Goal: Task Accomplishment & Management: Manage account settings

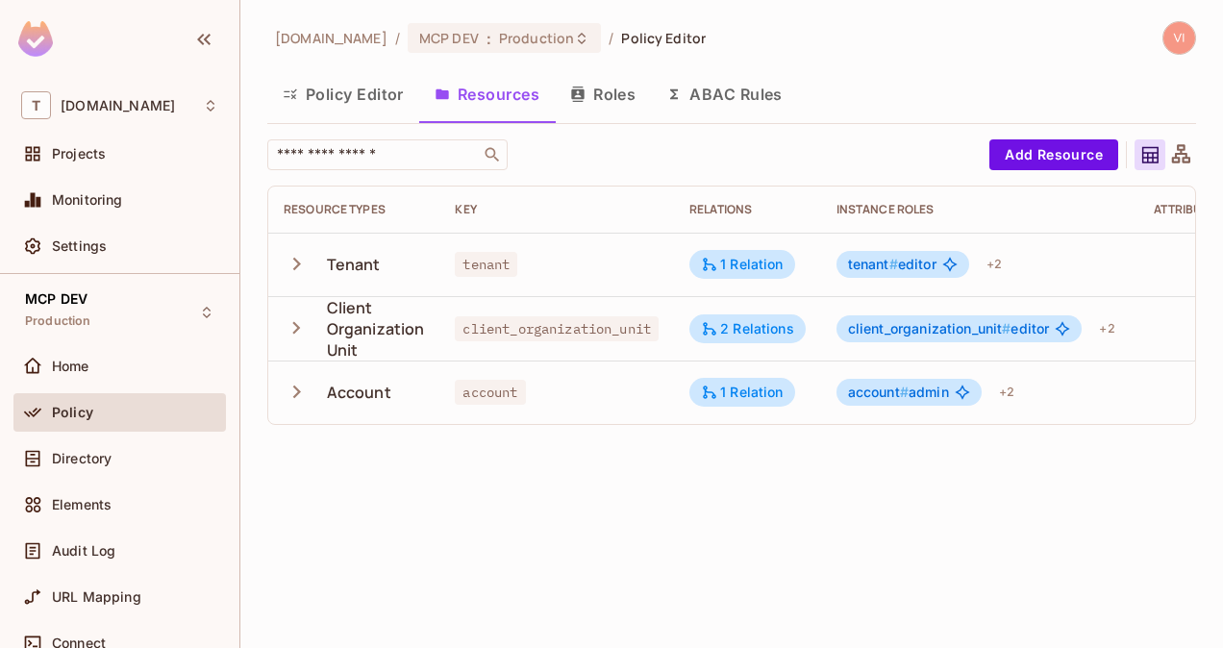
scroll to position [0, 152]
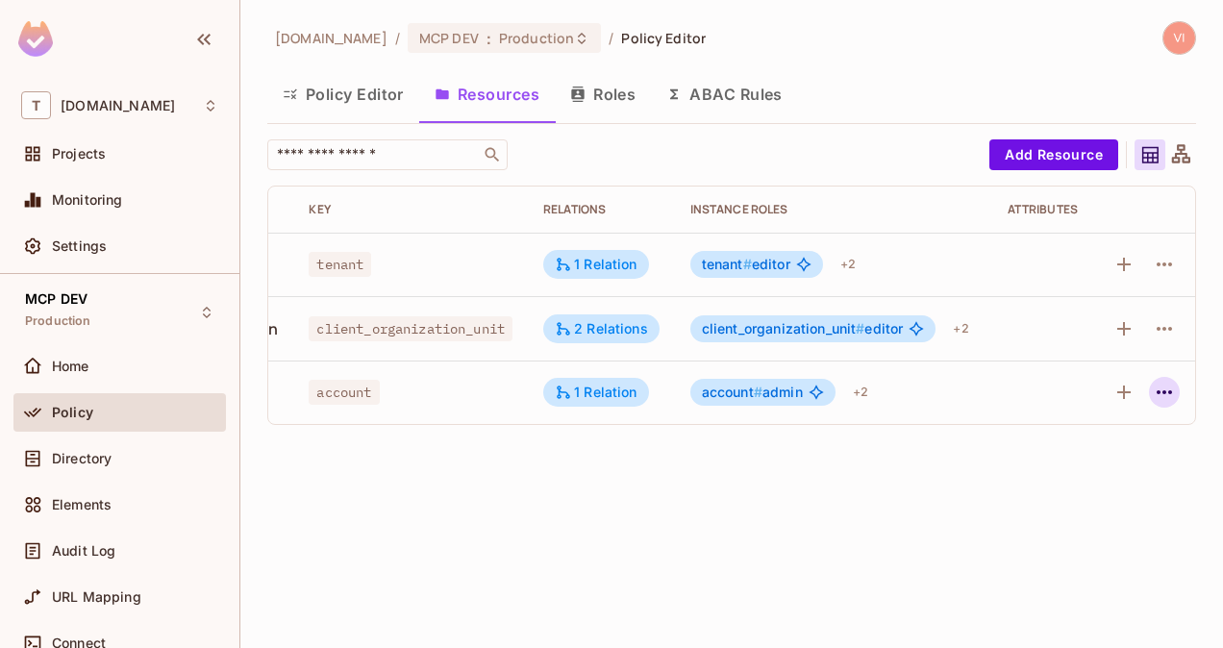
click at [1173, 387] on icon "button" at bounding box center [1164, 392] width 23 height 23
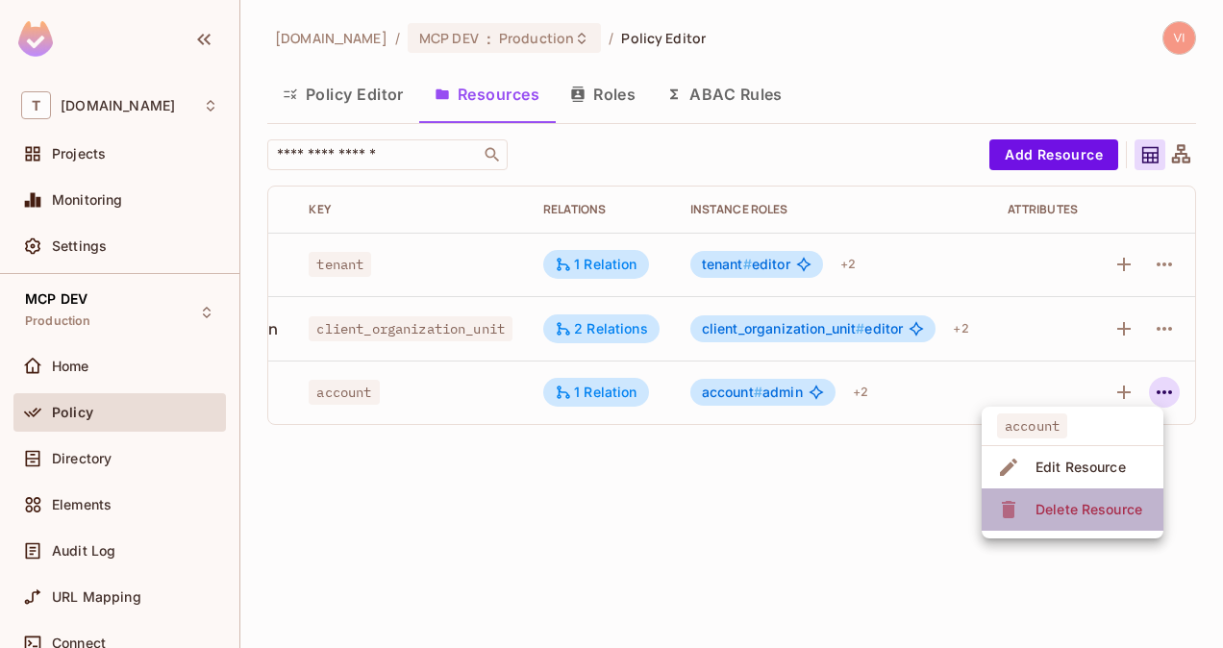
click at [1073, 510] on div "Delete Resource" at bounding box center [1089, 509] width 107 height 19
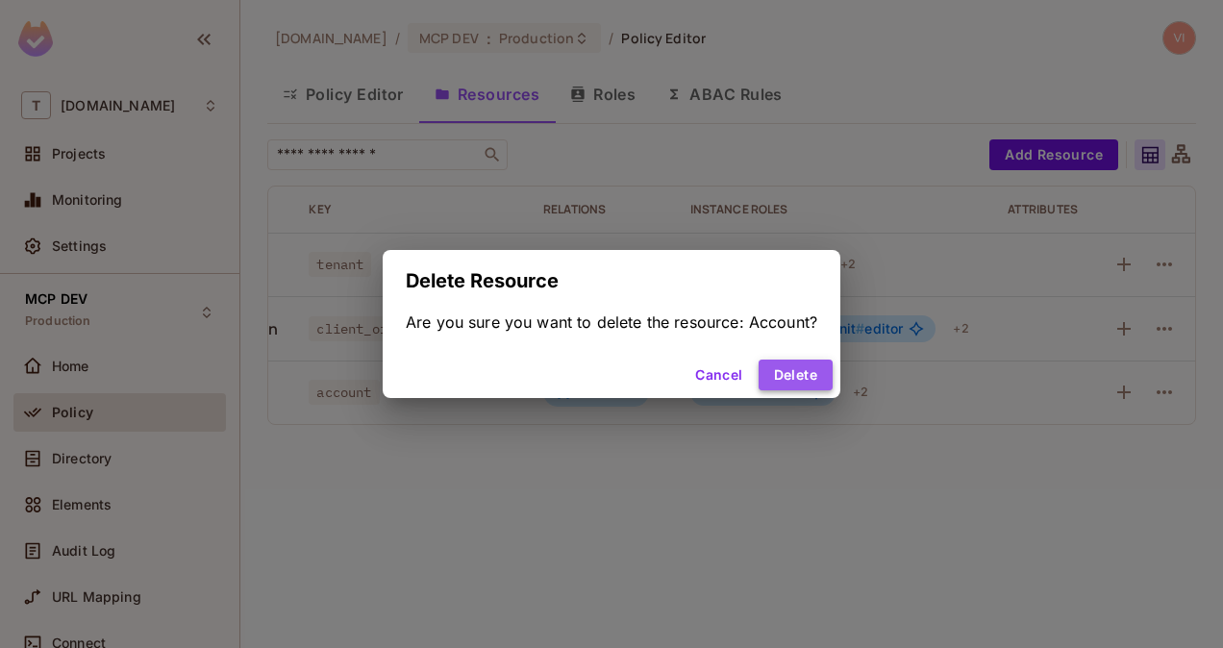
click at [805, 375] on button "Delete" at bounding box center [796, 375] width 74 height 31
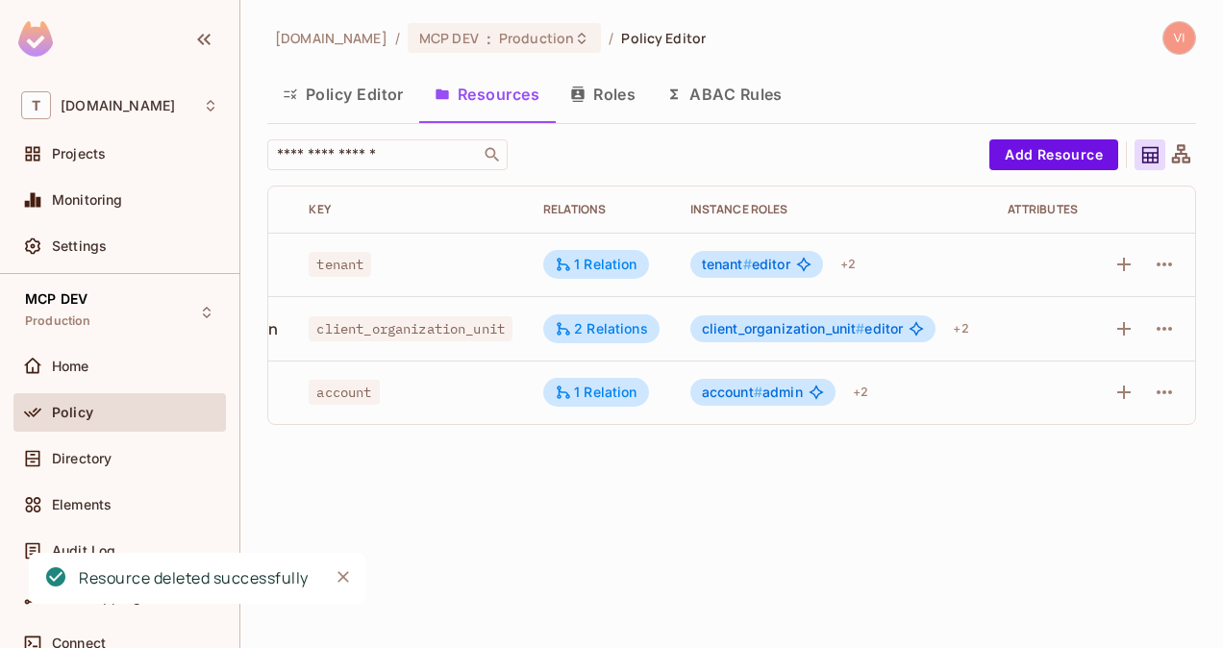
scroll to position [0, 142]
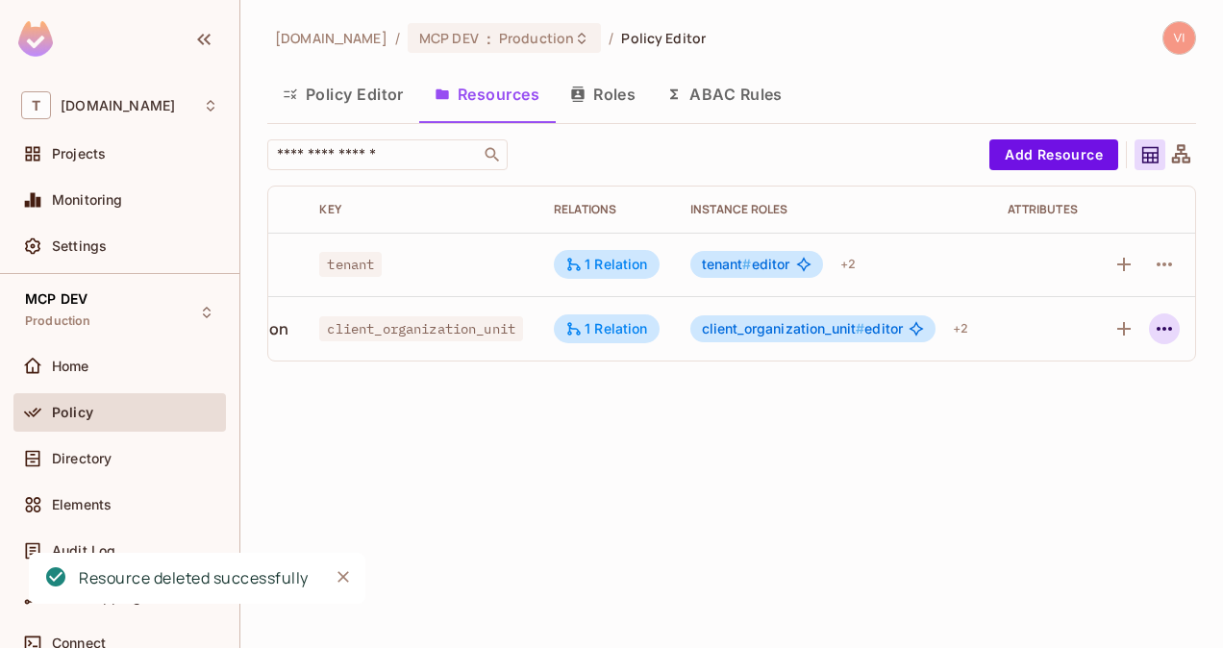
click at [1149, 329] on button "button" at bounding box center [1164, 329] width 31 height 31
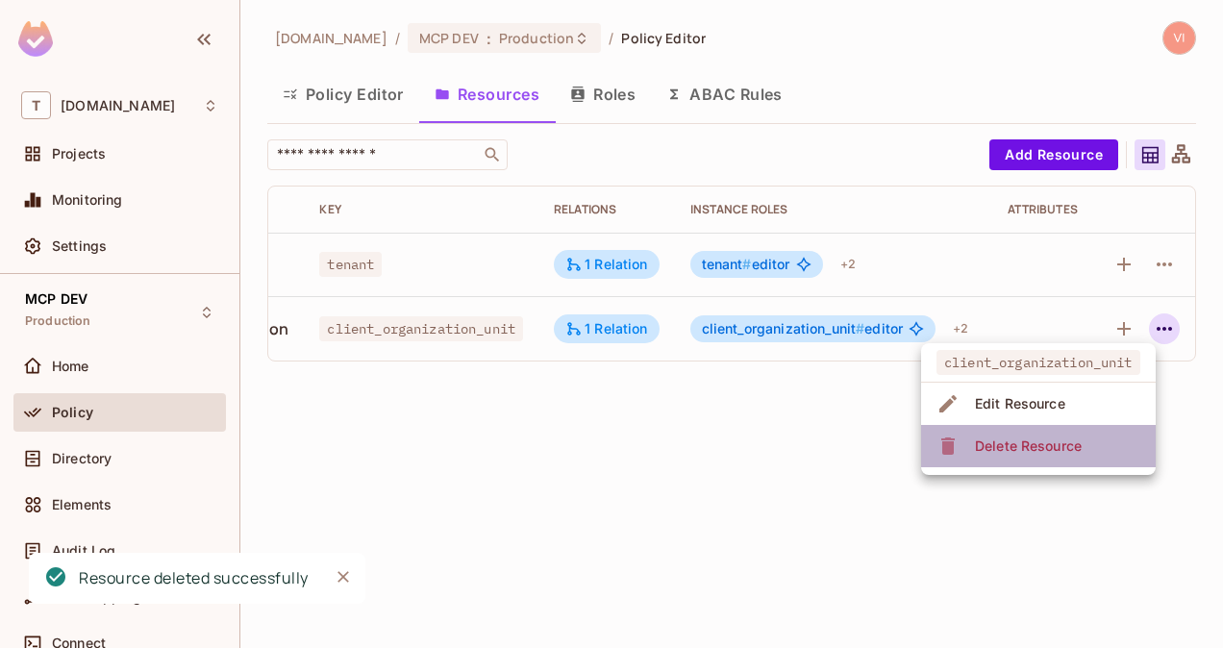
click at [1044, 442] on div "Delete Resource" at bounding box center [1028, 446] width 107 height 19
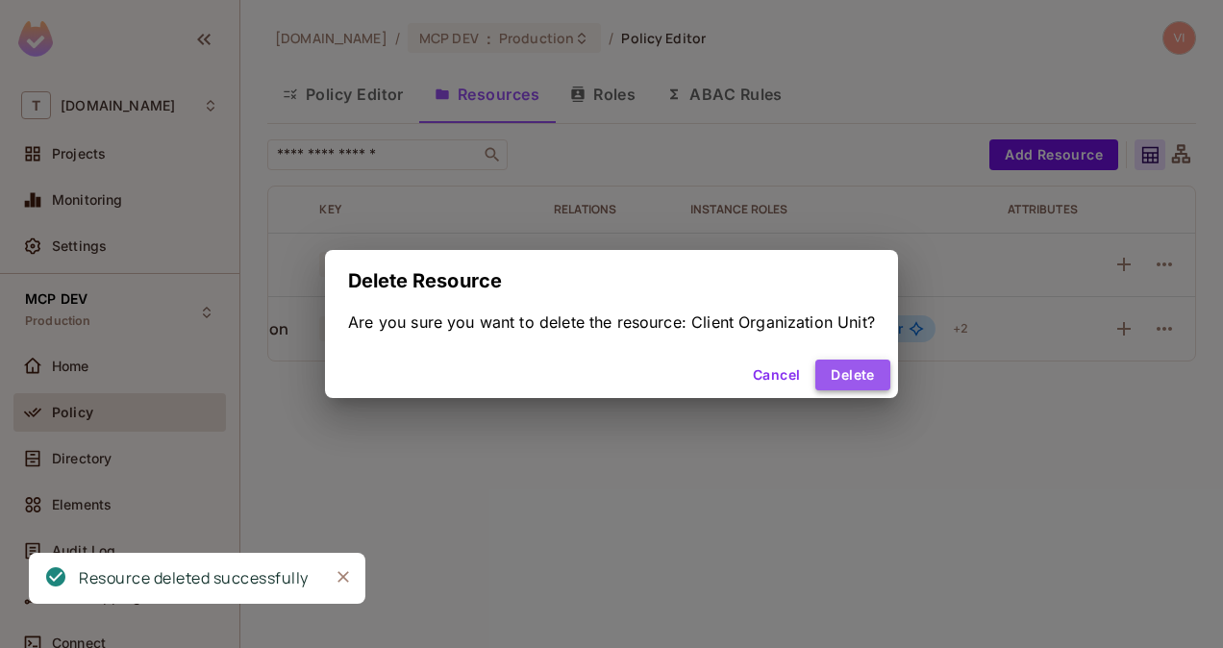
click at [852, 381] on button "Delete" at bounding box center [853, 375] width 74 height 31
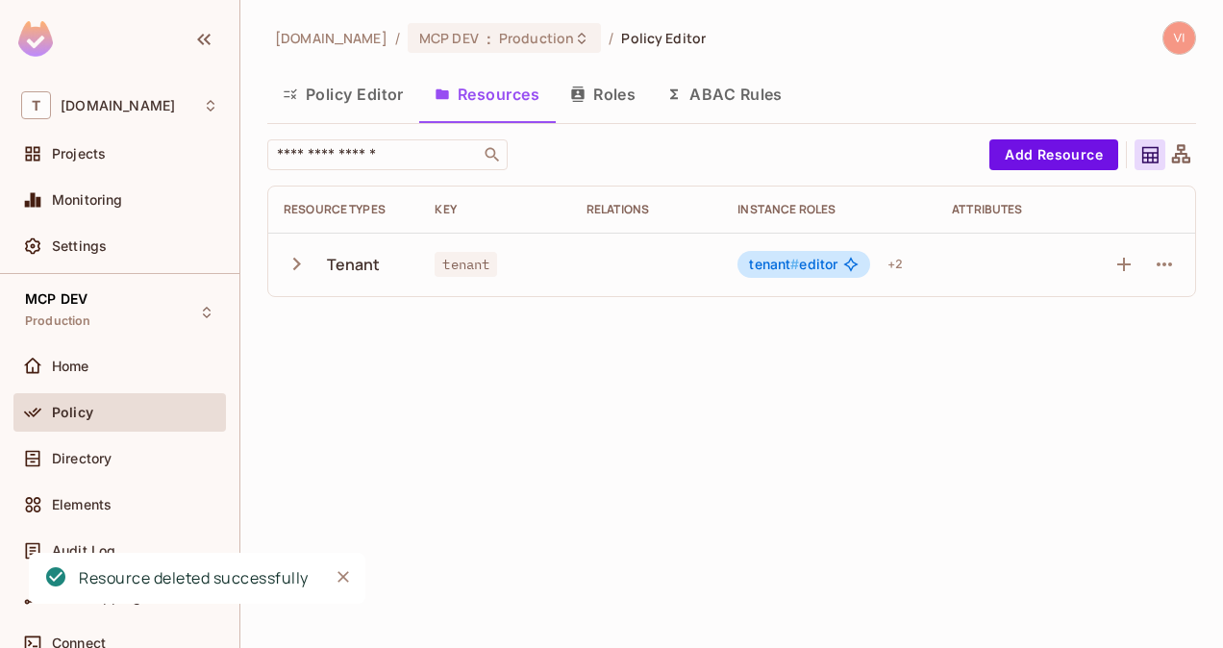
scroll to position [0, 0]
click at [1162, 260] on icon "button" at bounding box center [1164, 264] width 23 height 23
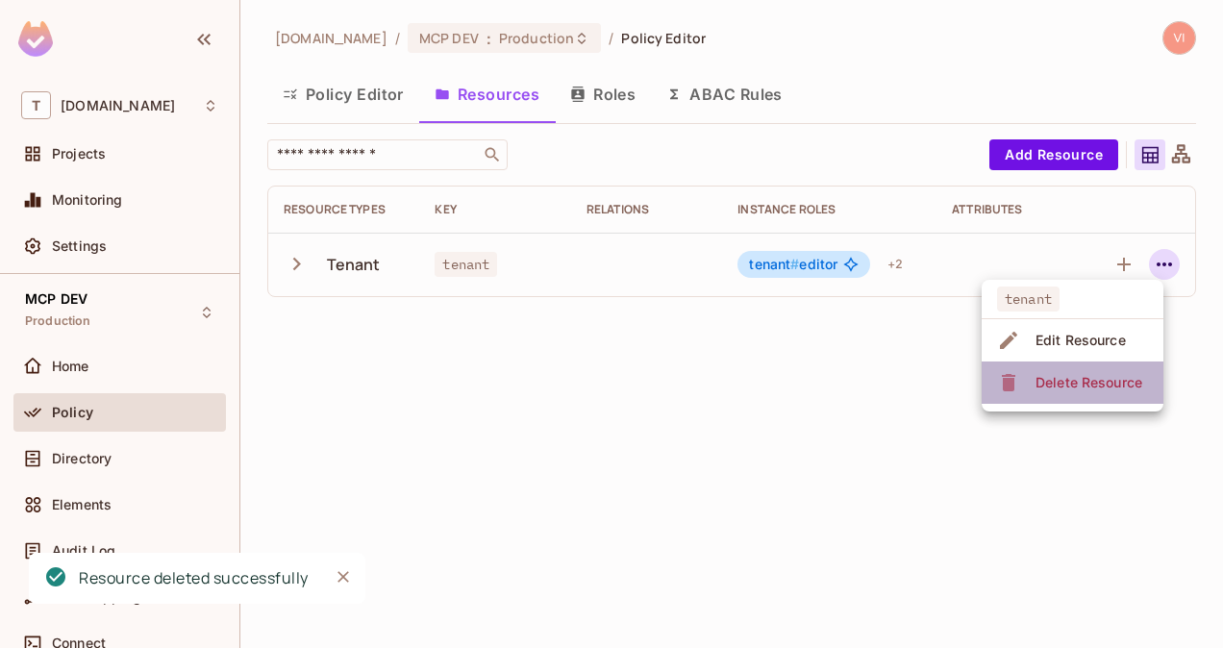
click at [1119, 367] on span "Delete Resource" at bounding box center [1089, 382] width 118 height 31
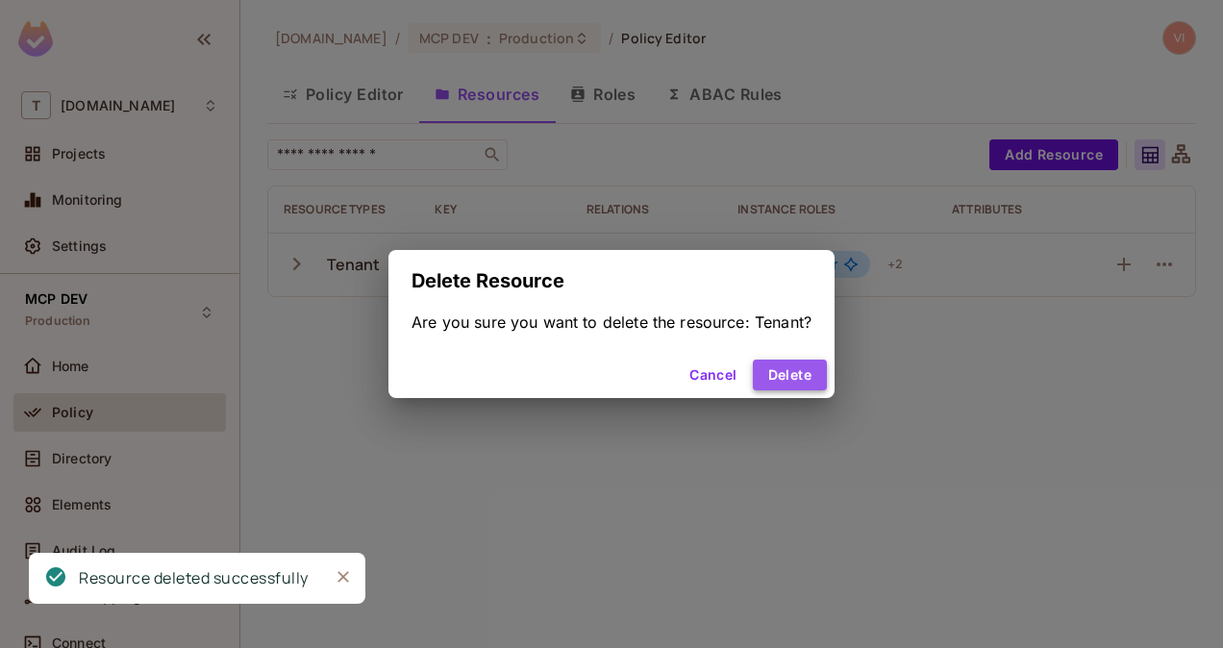
click at [800, 369] on button "Delete" at bounding box center [790, 375] width 74 height 31
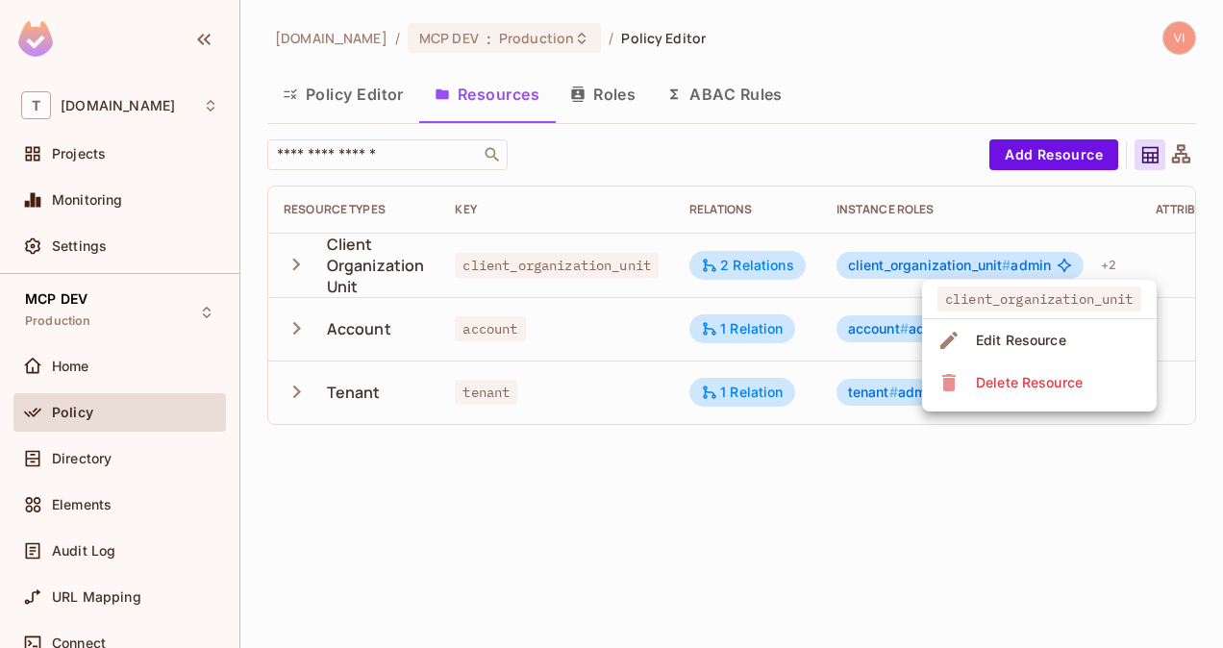
scroll to position [0, 154]
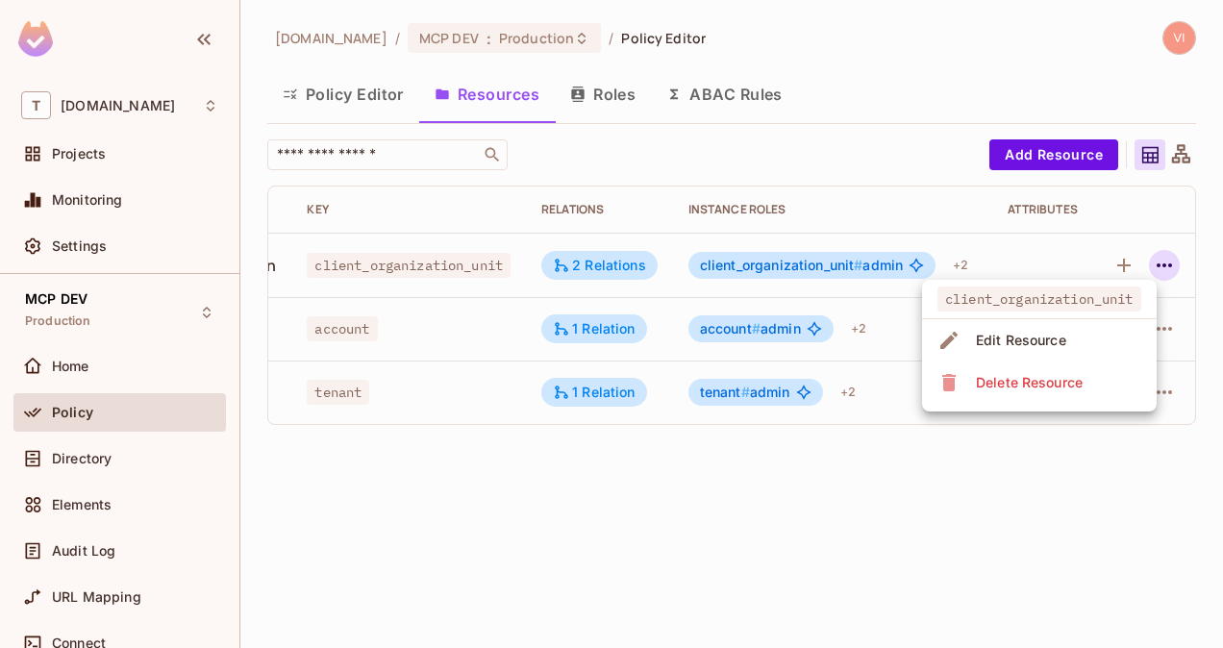
drag, startPoint x: 1129, startPoint y: 206, endPoint x: 1173, endPoint y: 322, distance: 124.5
click at [1173, 322] on div at bounding box center [611, 324] width 1223 height 648
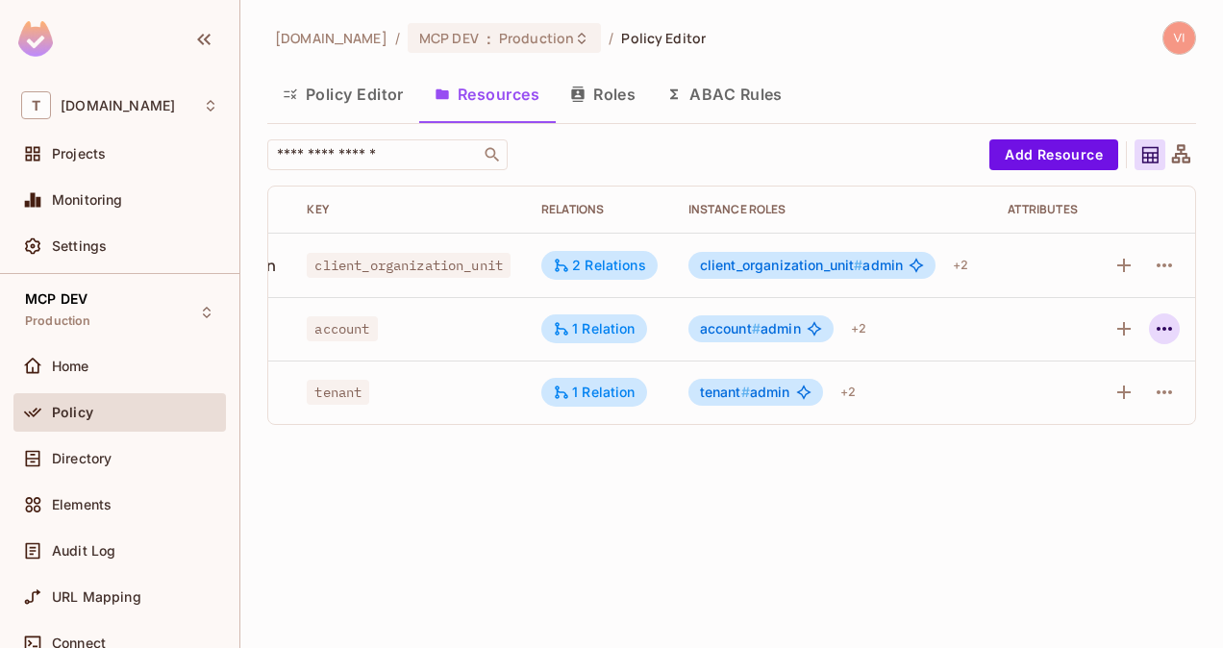
click at [1167, 327] on icon "button" at bounding box center [1164, 328] width 23 height 23
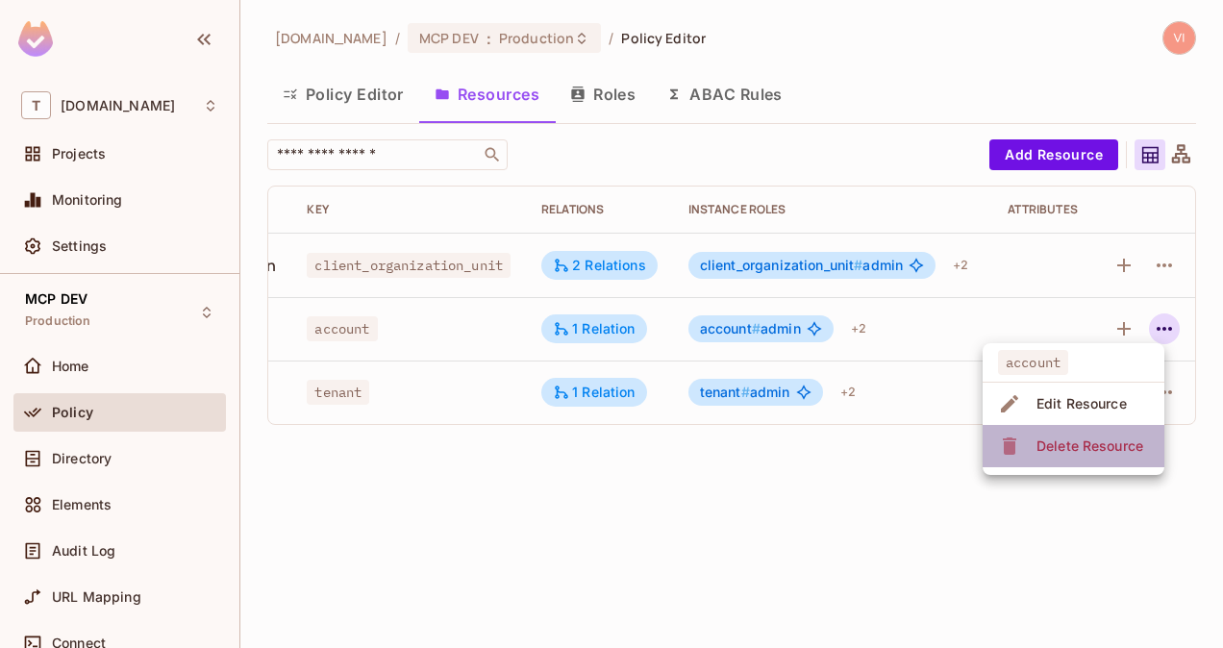
click at [1114, 442] on div "Delete Resource" at bounding box center [1090, 446] width 107 height 19
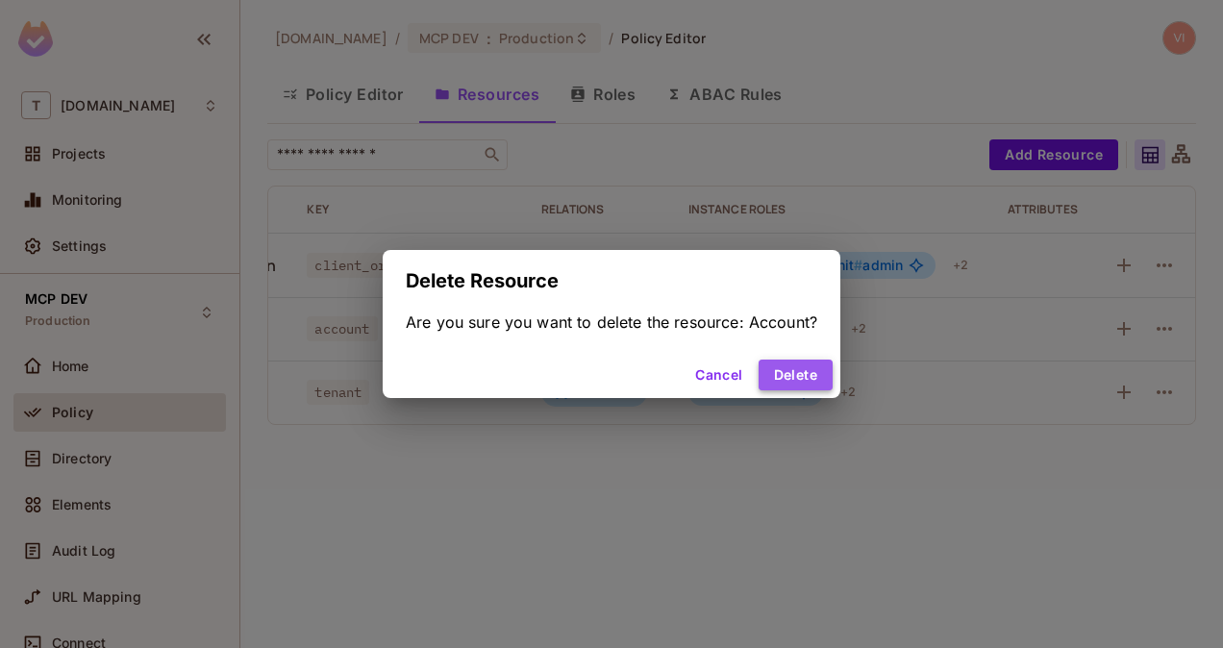
click at [790, 365] on button "Delete" at bounding box center [796, 375] width 74 height 31
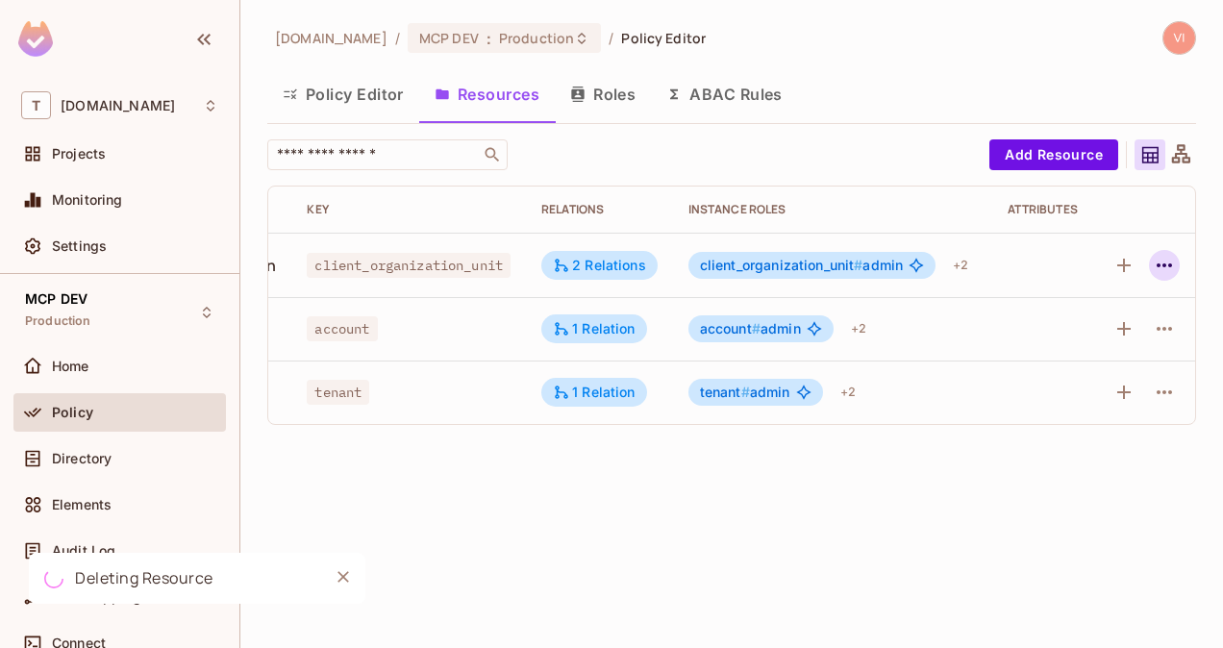
click at [1164, 270] on icon "button" at bounding box center [1164, 265] width 23 height 23
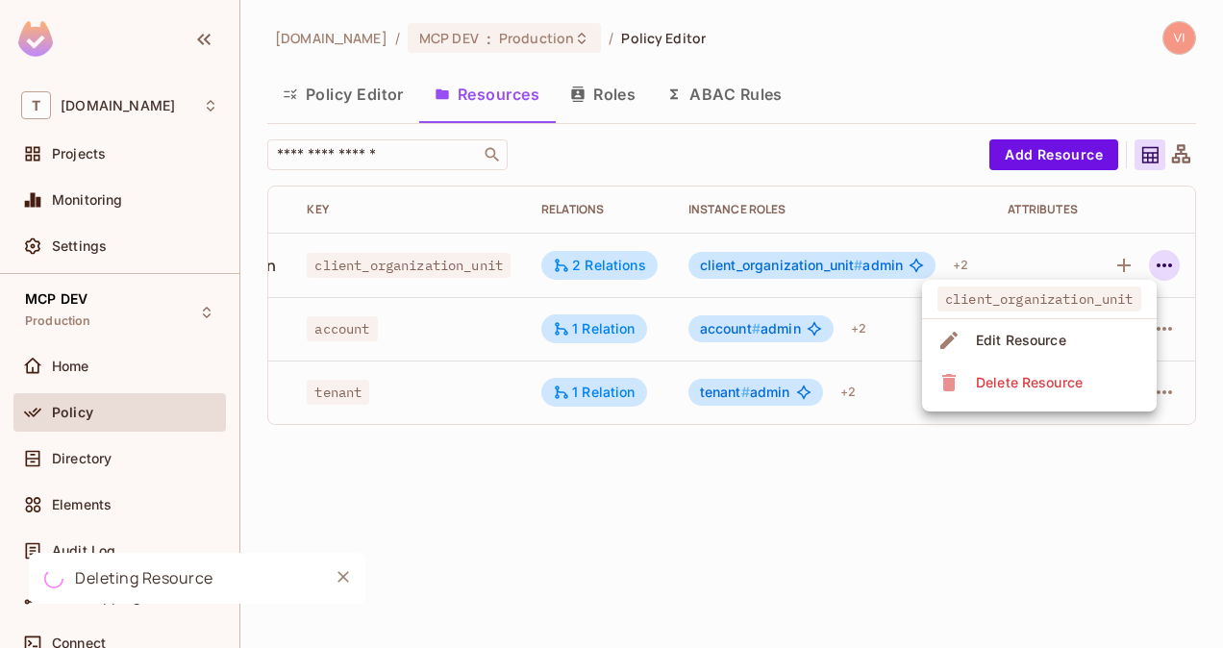
click at [732, 365] on div at bounding box center [611, 324] width 1223 height 648
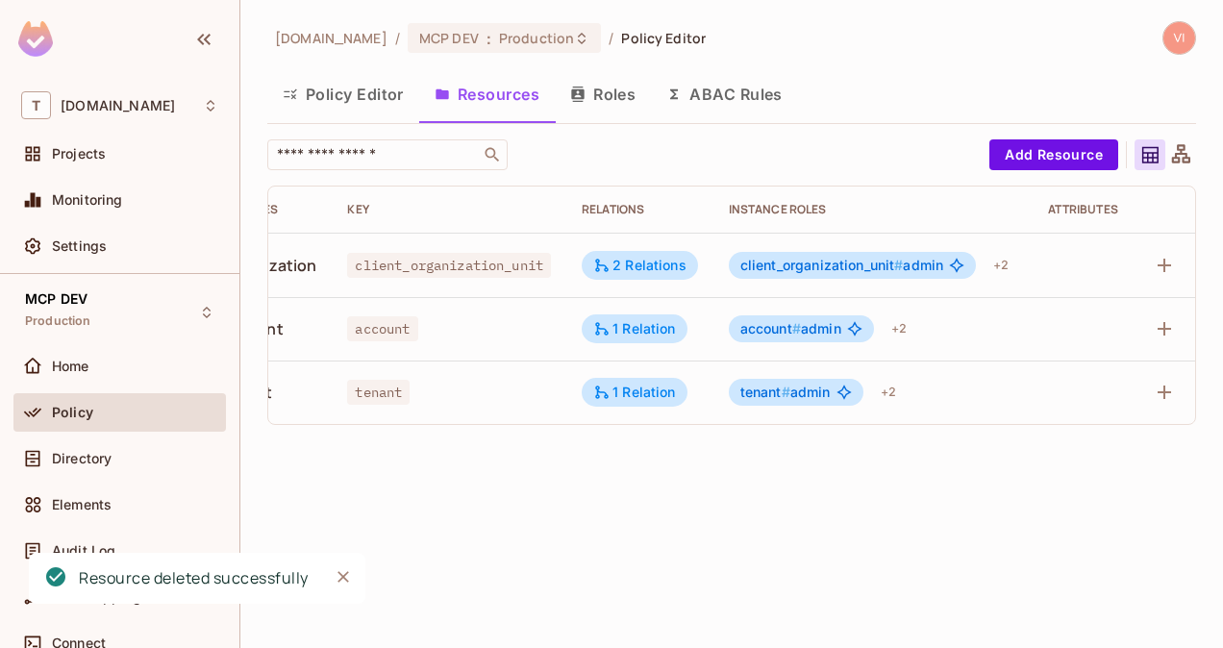
scroll to position [0, 144]
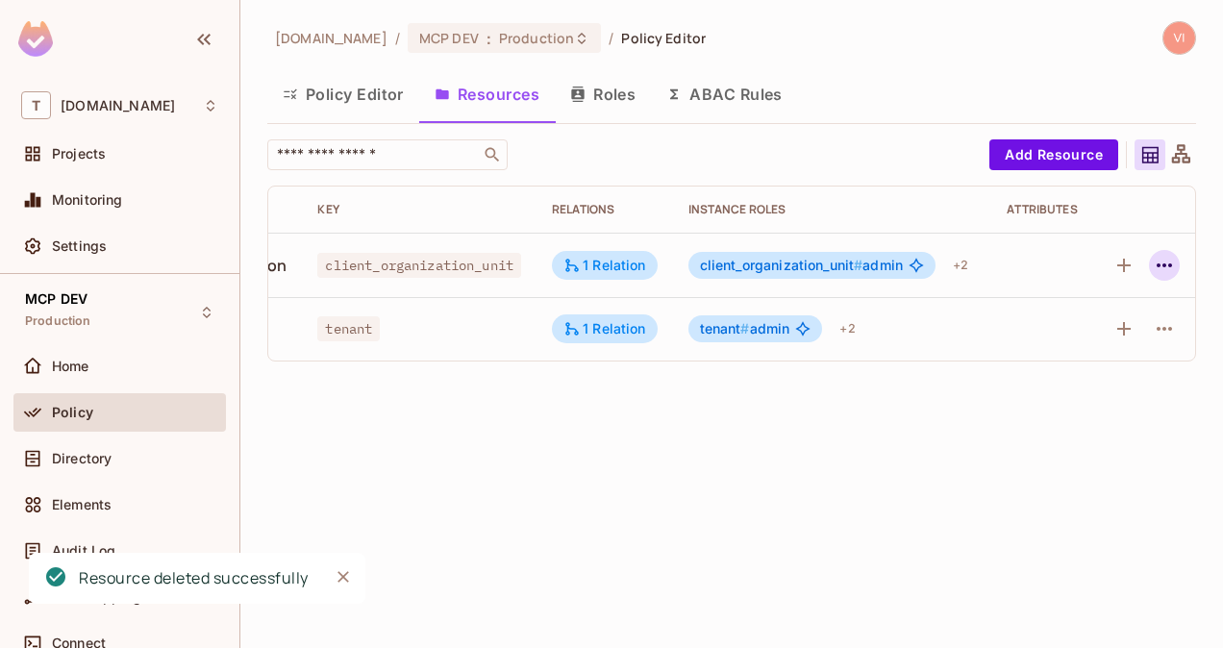
click at [1167, 262] on icon "button" at bounding box center [1164, 265] width 23 height 23
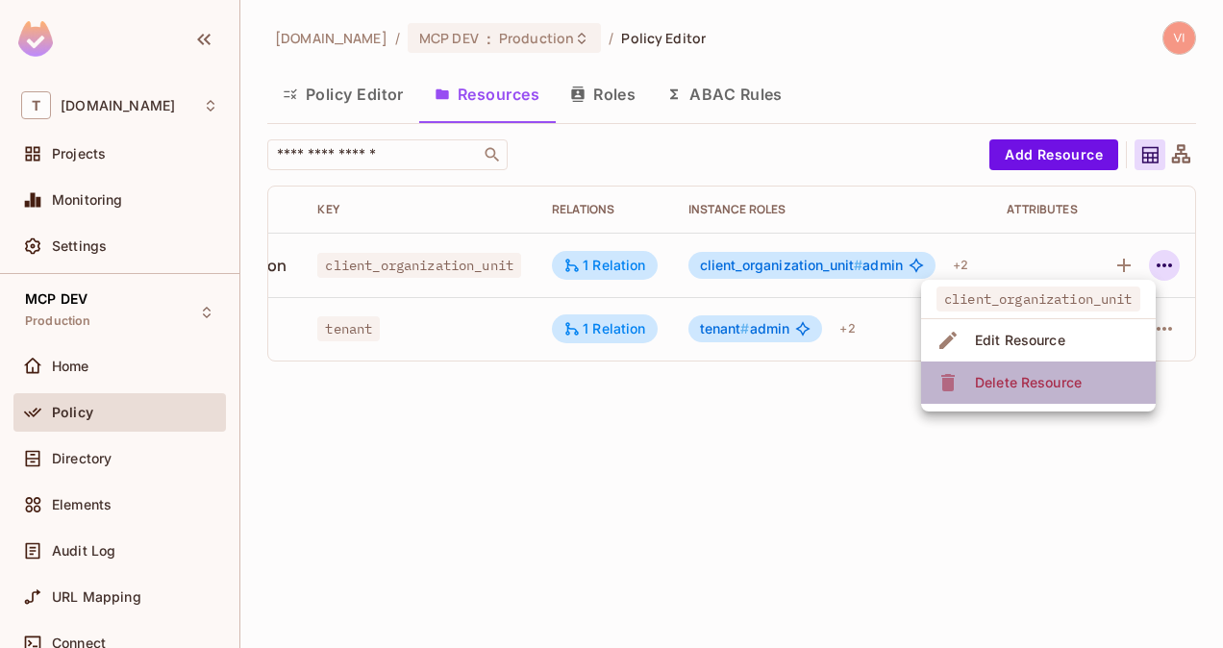
click at [1096, 389] on li "Delete Resource" at bounding box center [1038, 383] width 235 height 42
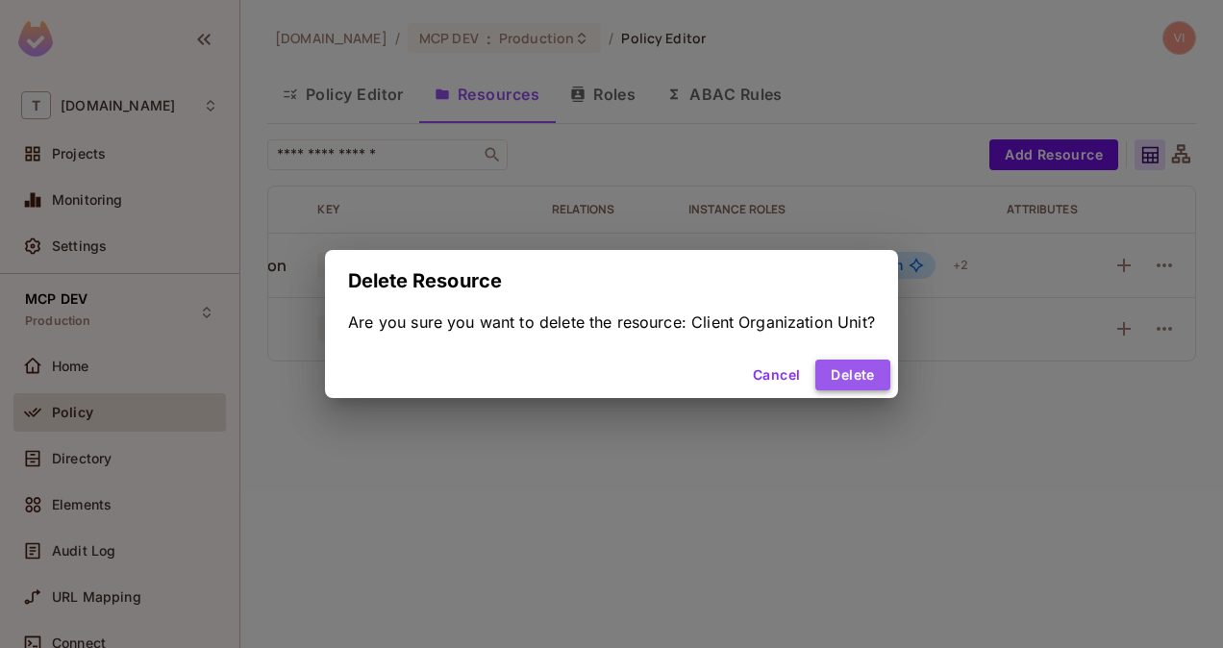
click at [873, 370] on button "Delete" at bounding box center [853, 375] width 74 height 31
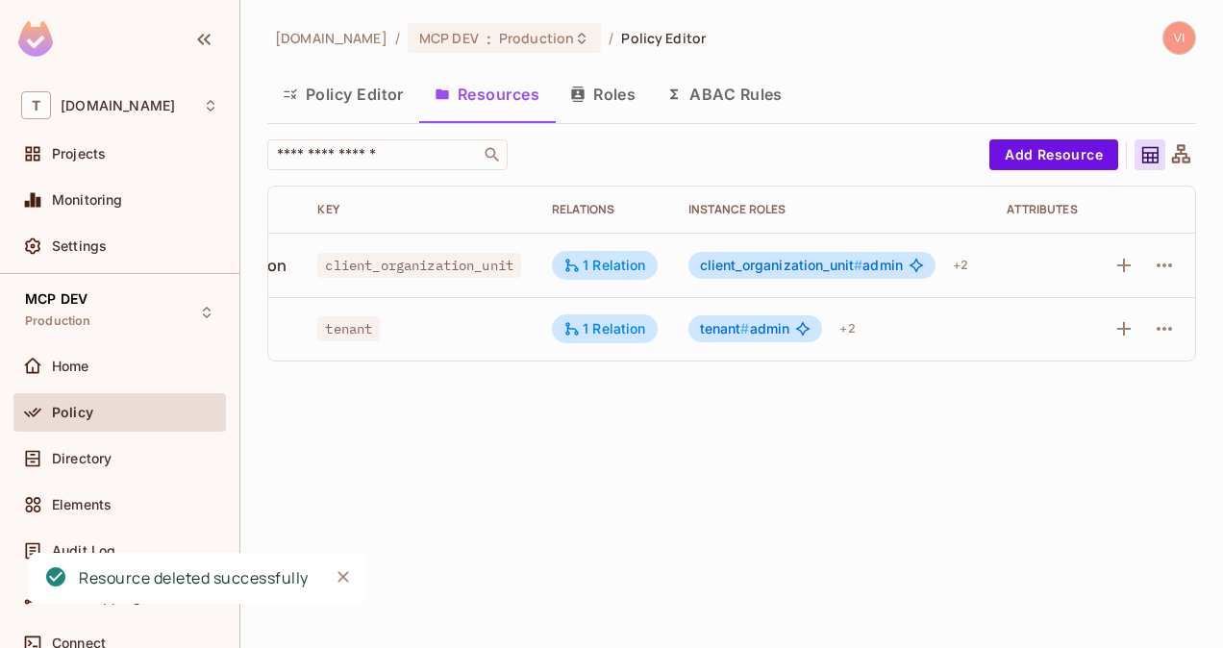
scroll to position [0, 0]
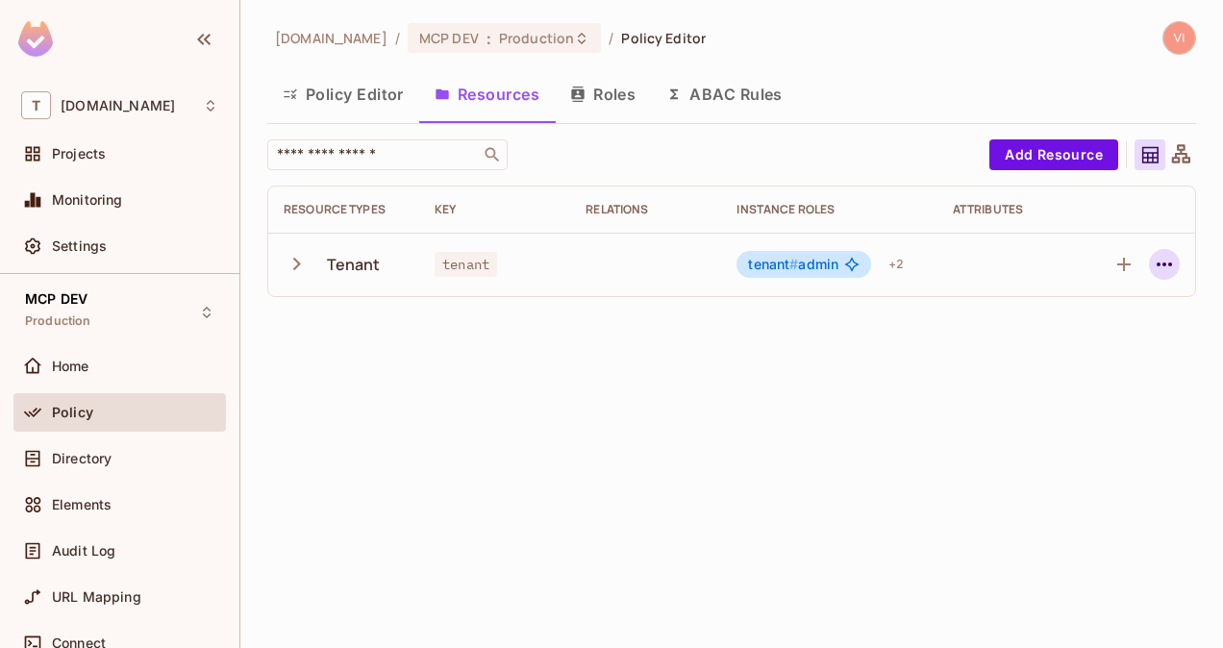
click at [1162, 267] on icon "button" at bounding box center [1164, 264] width 23 height 23
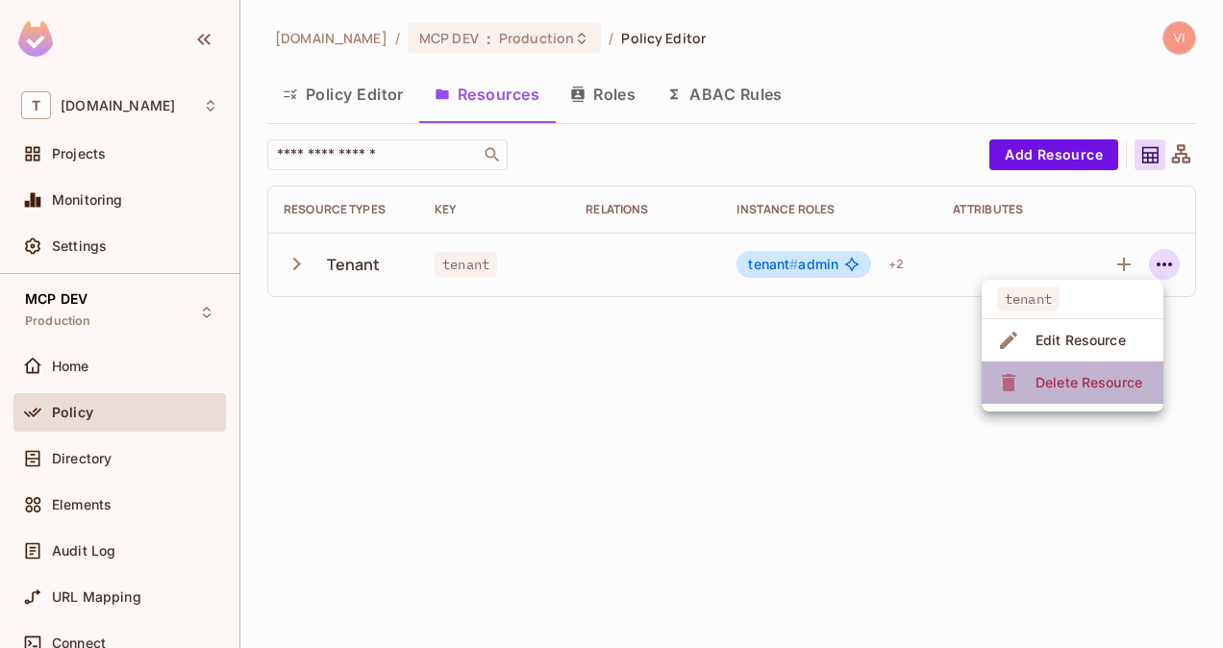
click at [1079, 385] on div "Delete Resource" at bounding box center [1089, 382] width 107 height 19
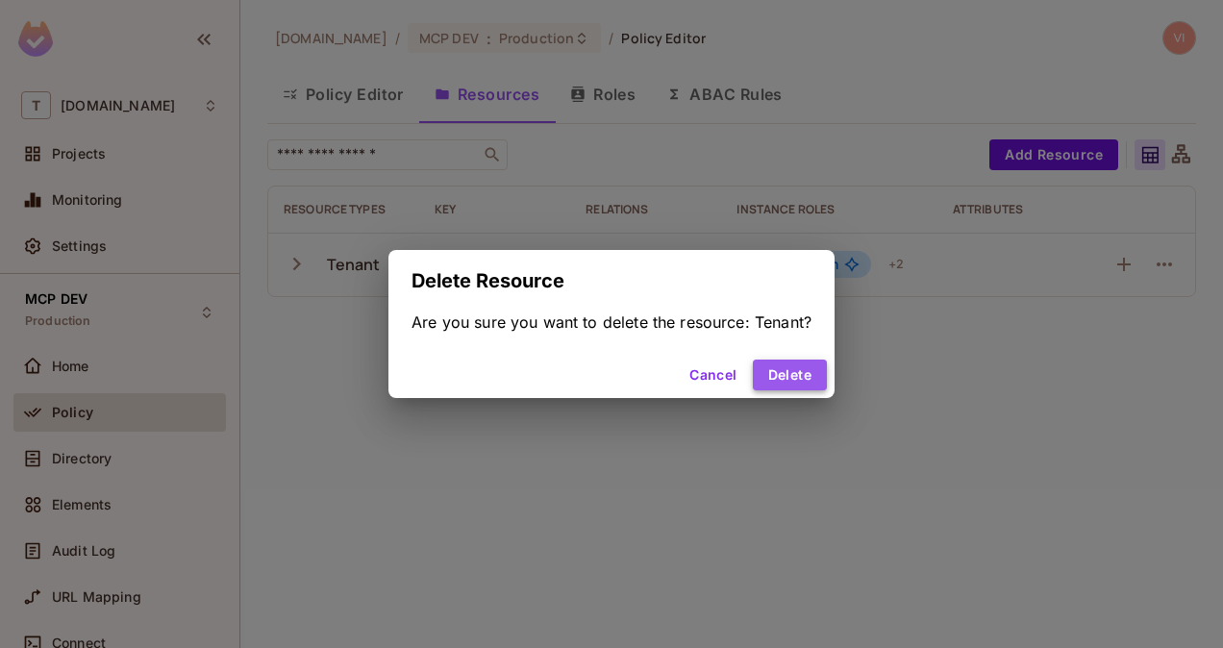
click at [793, 377] on button "Delete" at bounding box center [790, 375] width 74 height 31
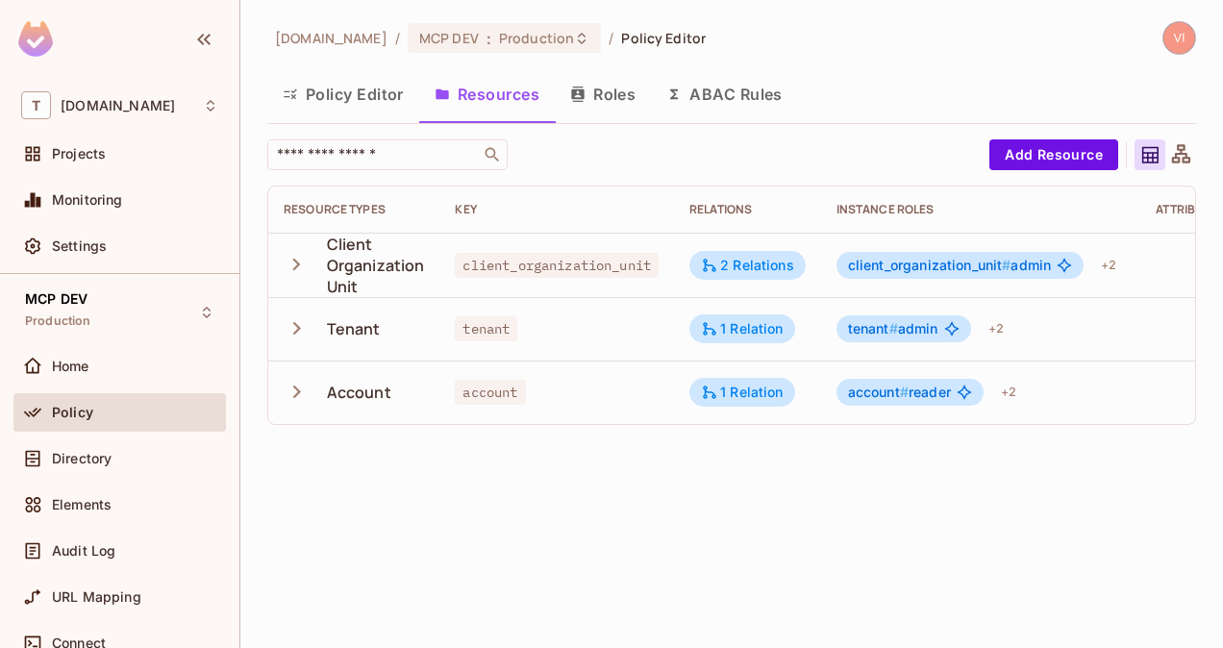
scroll to position [0, 154]
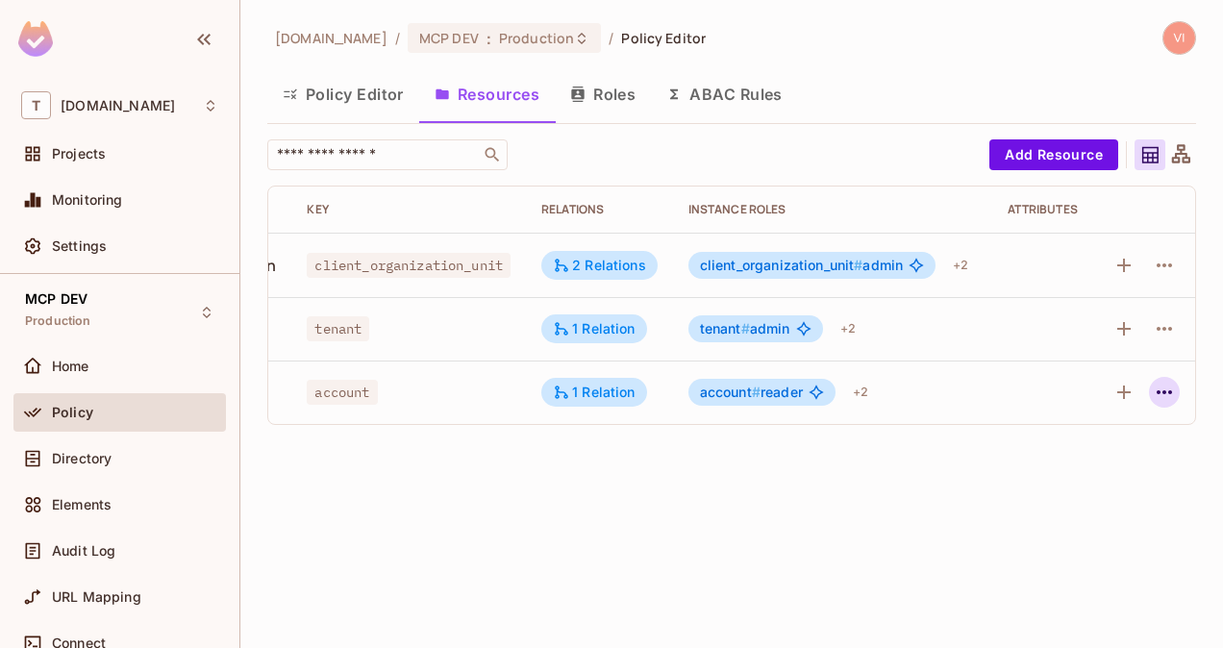
click at [1167, 392] on icon "button" at bounding box center [1164, 392] width 15 height 4
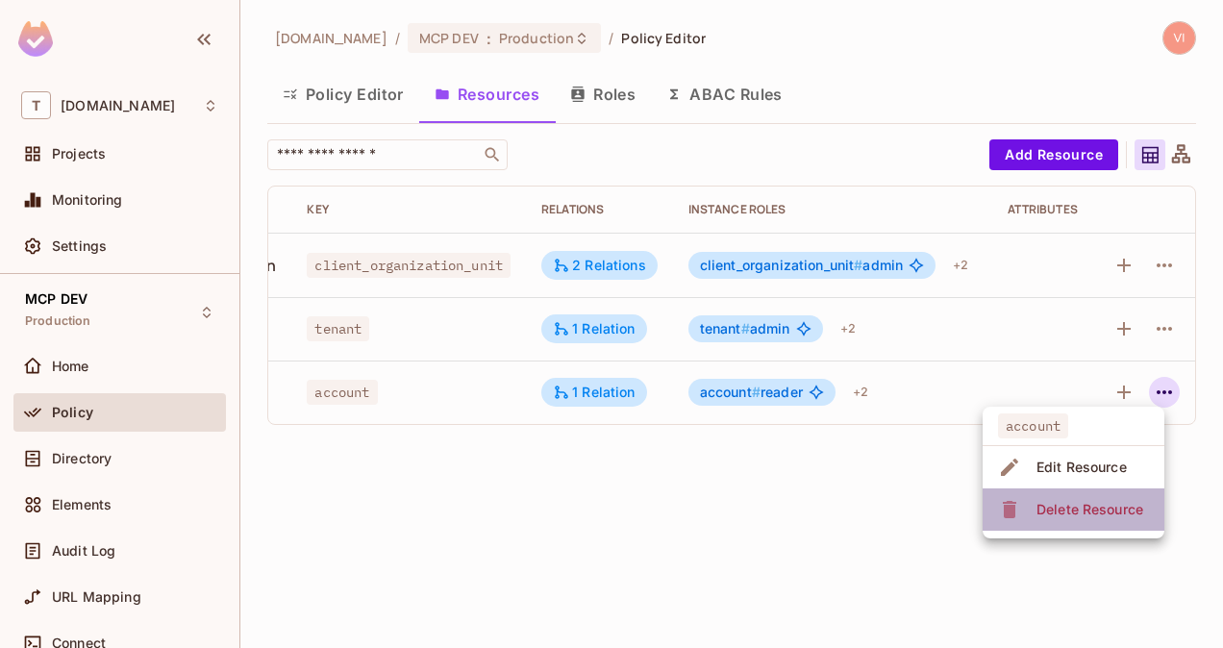
click at [1116, 506] on div "Delete Resource" at bounding box center [1090, 509] width 107 height 19
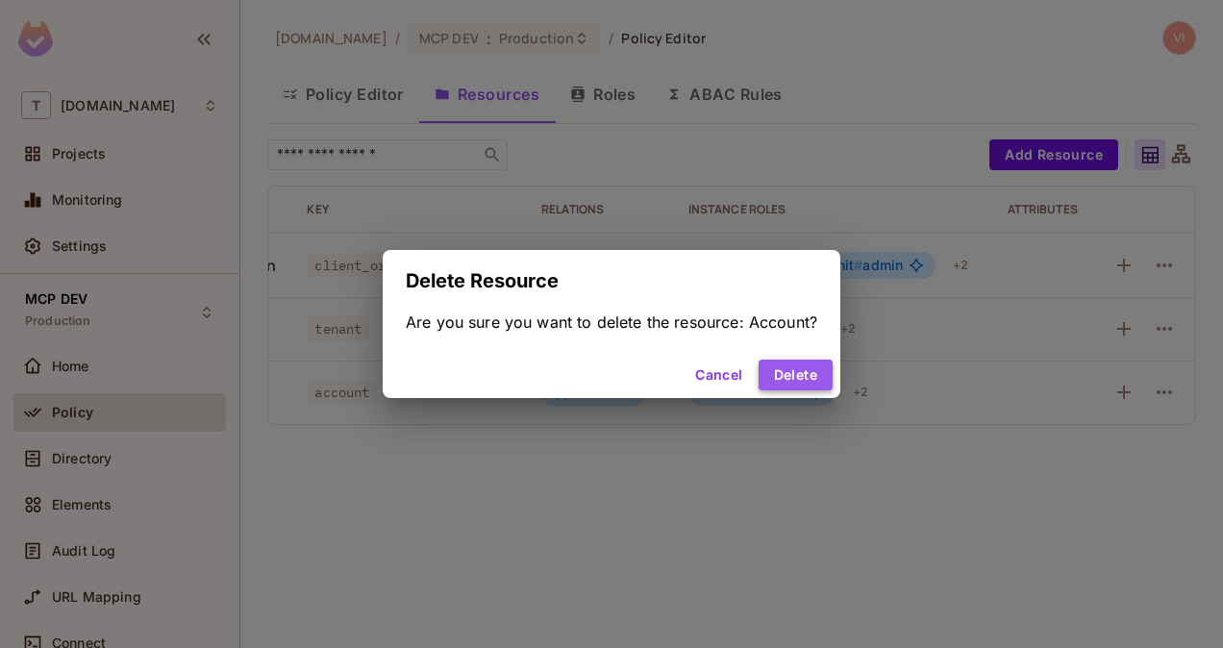
click at [817, 379] on button "Delete" at bounding box center [796, 375] width 74 height 31
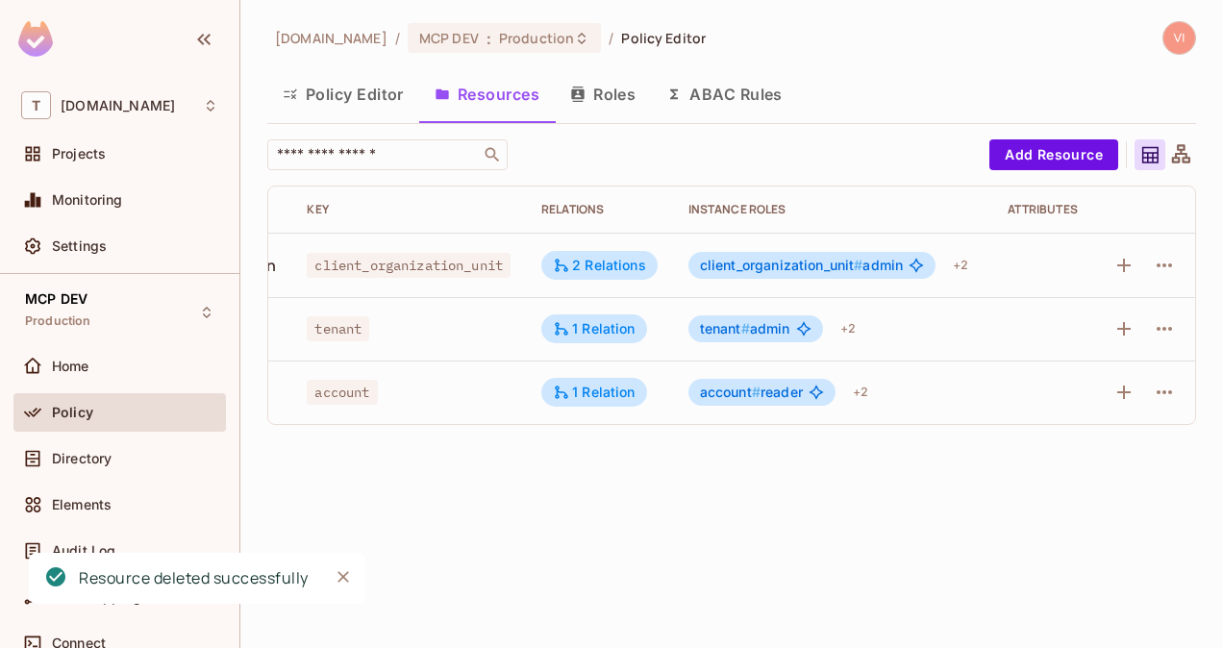
scroll to position [0, 144]
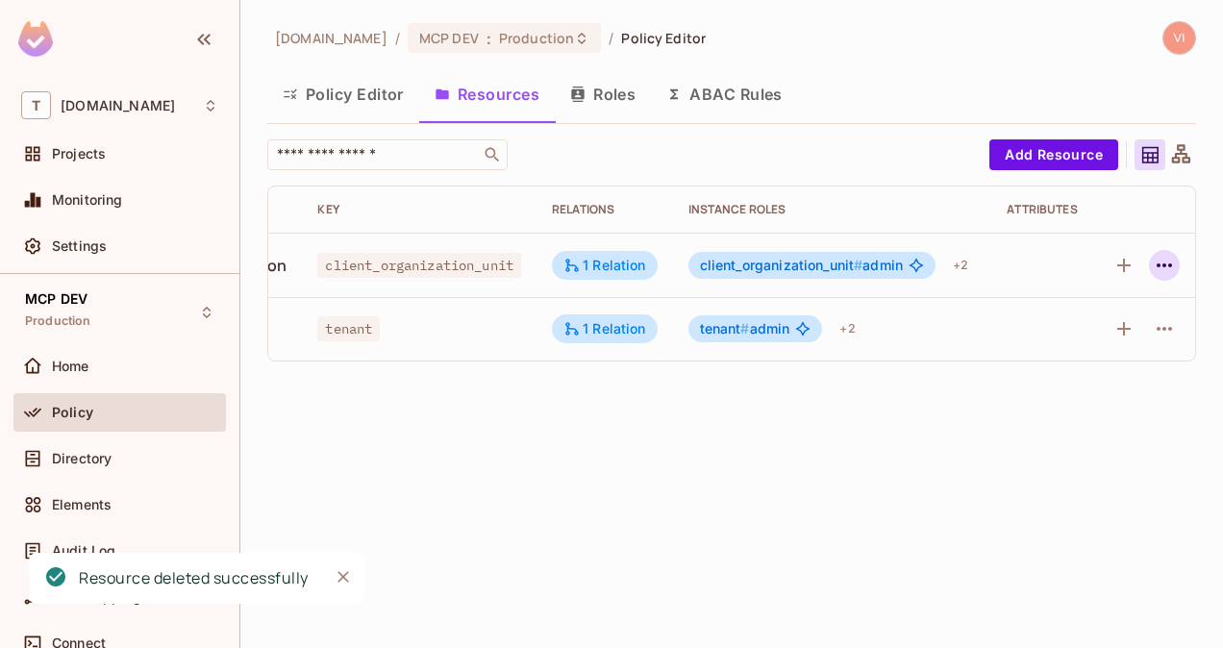
click at [1175, 261] on icon "button" at bounding box center [1164, 265] width 23 height 23
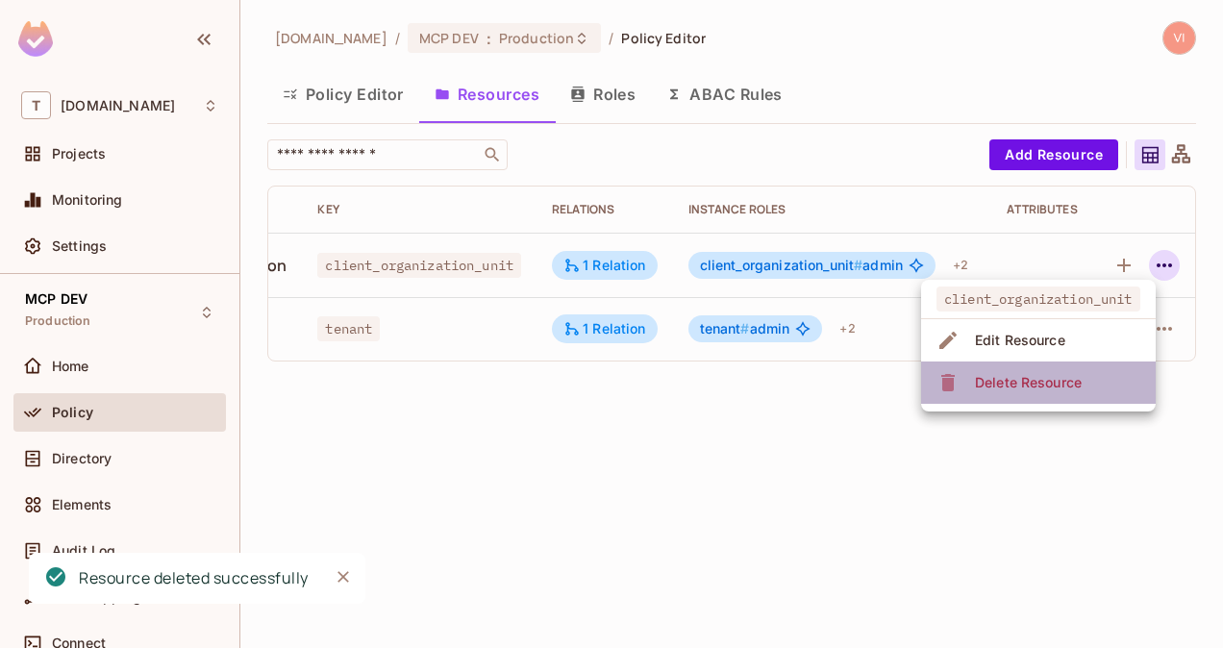
click at [1102, 372] on li "Delete Resource" at bounding box center [1038, 383] width 235 height 42
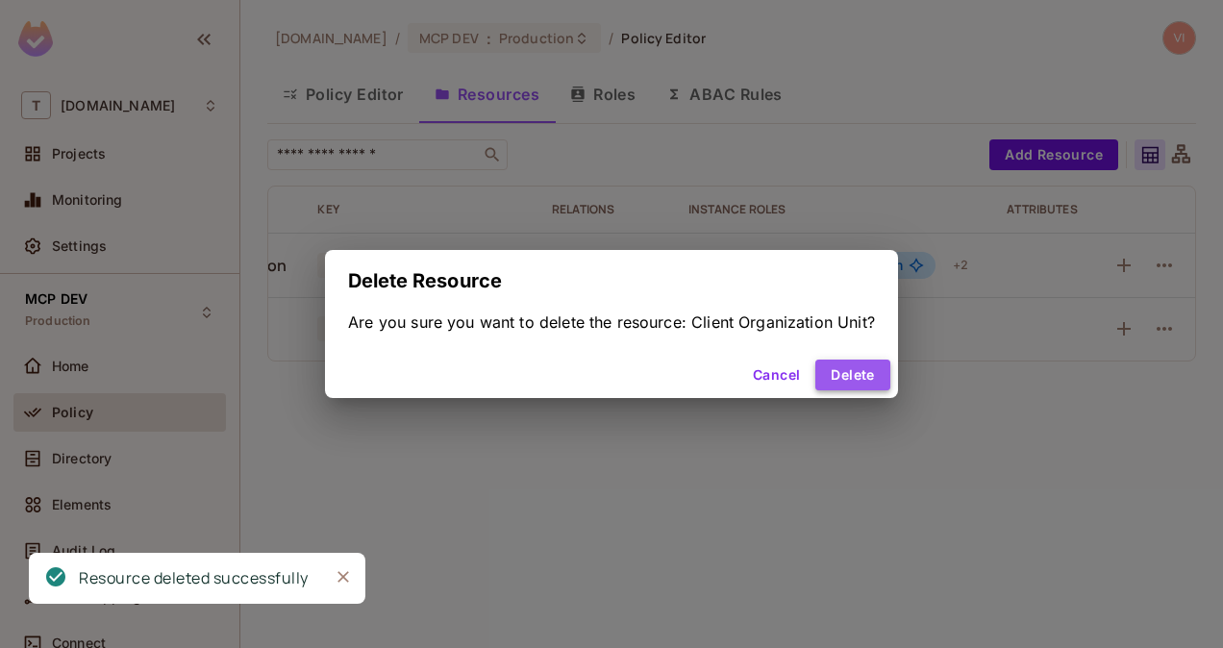
click at [851, 376] on button "Delete" at bounding box center [853, 375] width 74 height 31
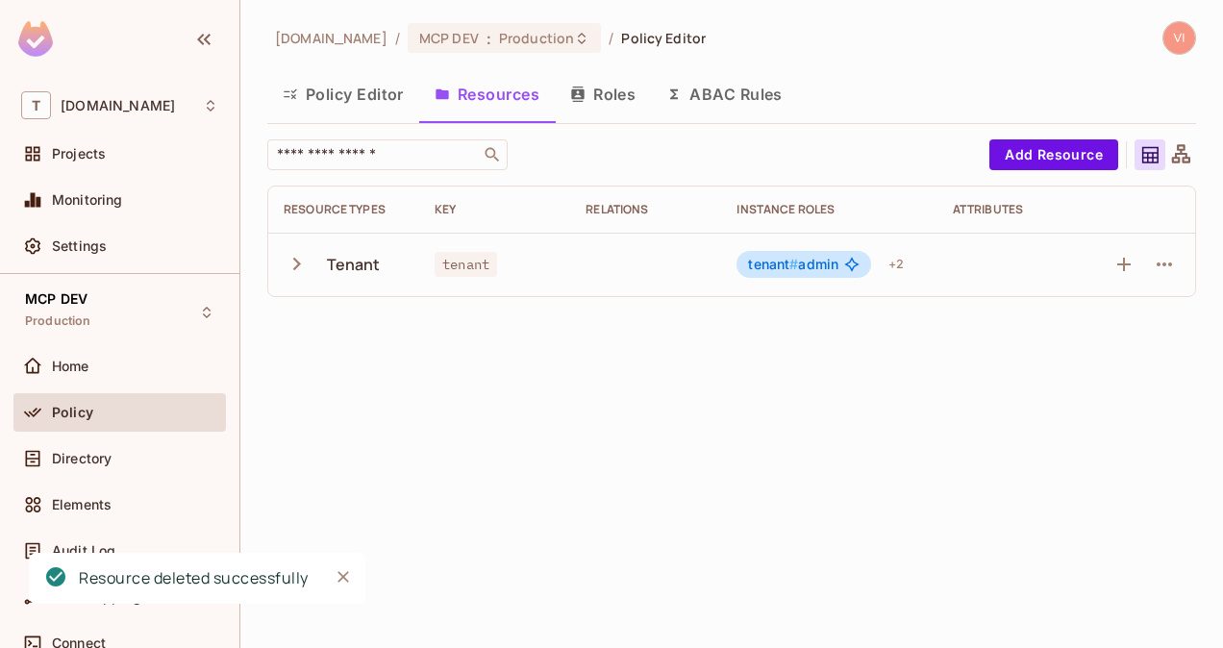
scroll to position [0, 0]
click at [1165, 272] on icon "button" at bounding box center [1164, 264] width 23 height 23
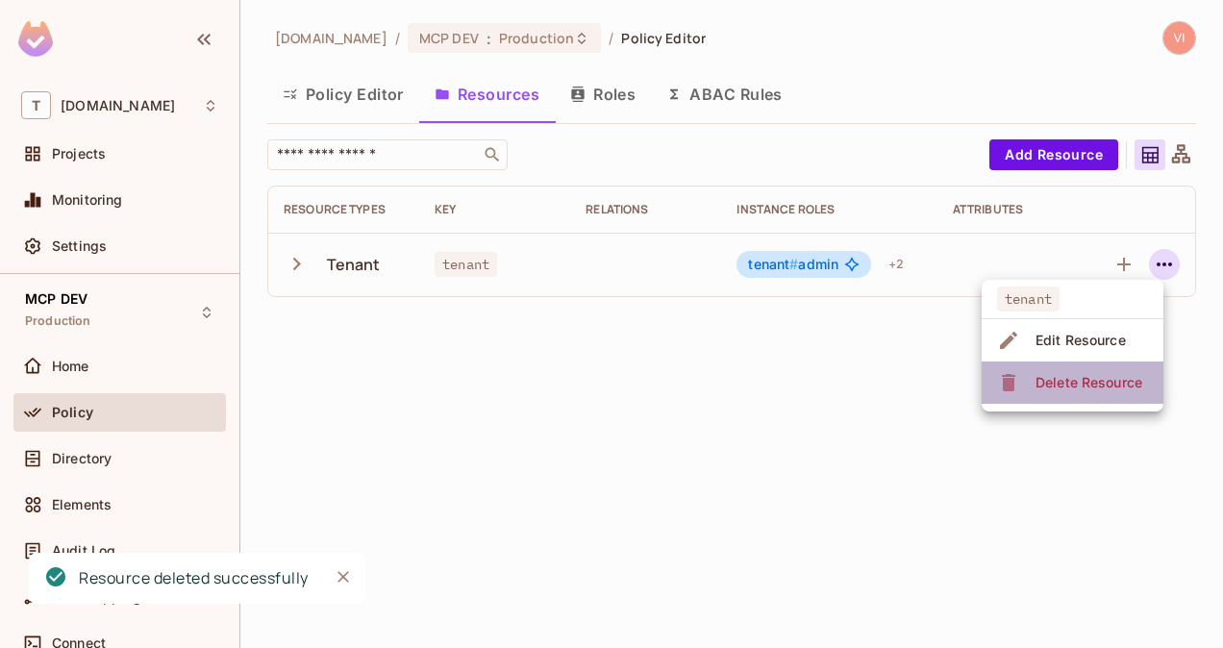
click at [1119, 377] on div "Delete Resource" at bounding box center [1089, 382] width 107 height 19
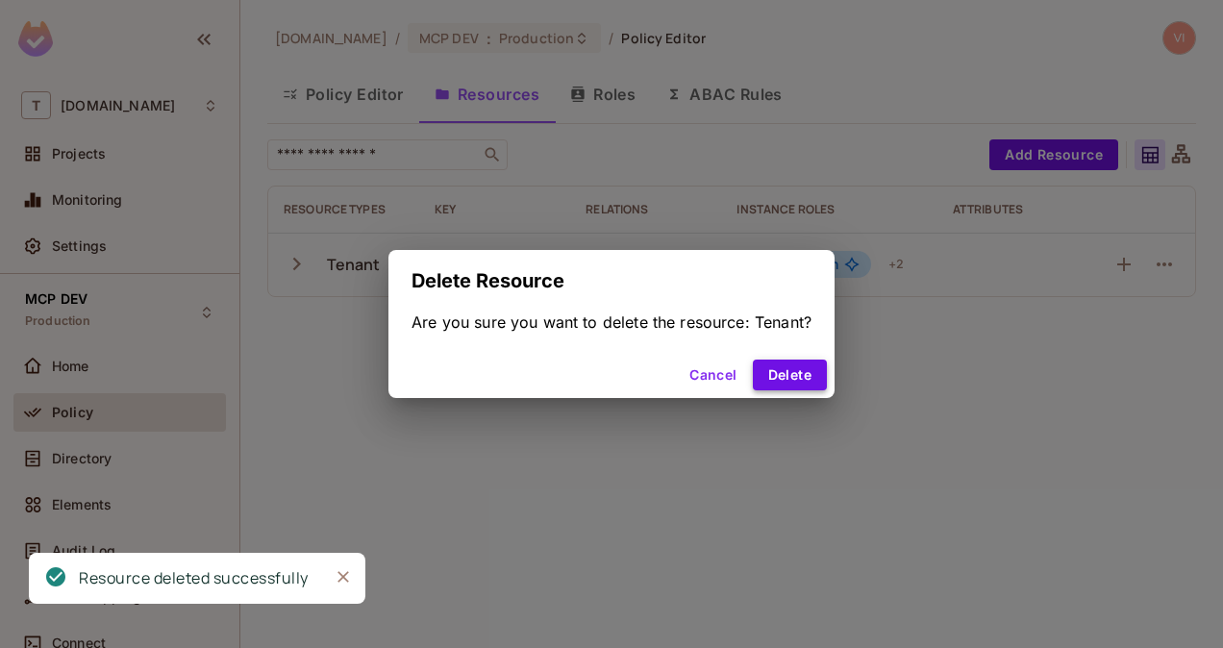
click at [804, 378] on button "Delete" at bounding box center [790, 375] width 74 height 31
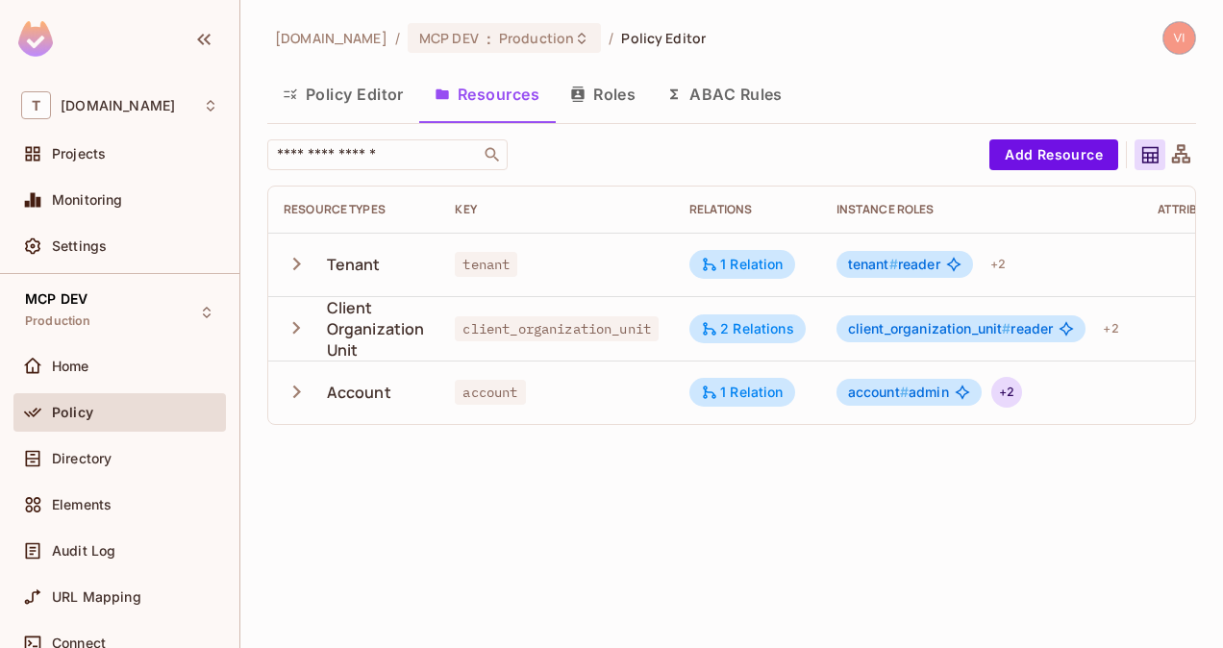
scroll to position [0, 157]
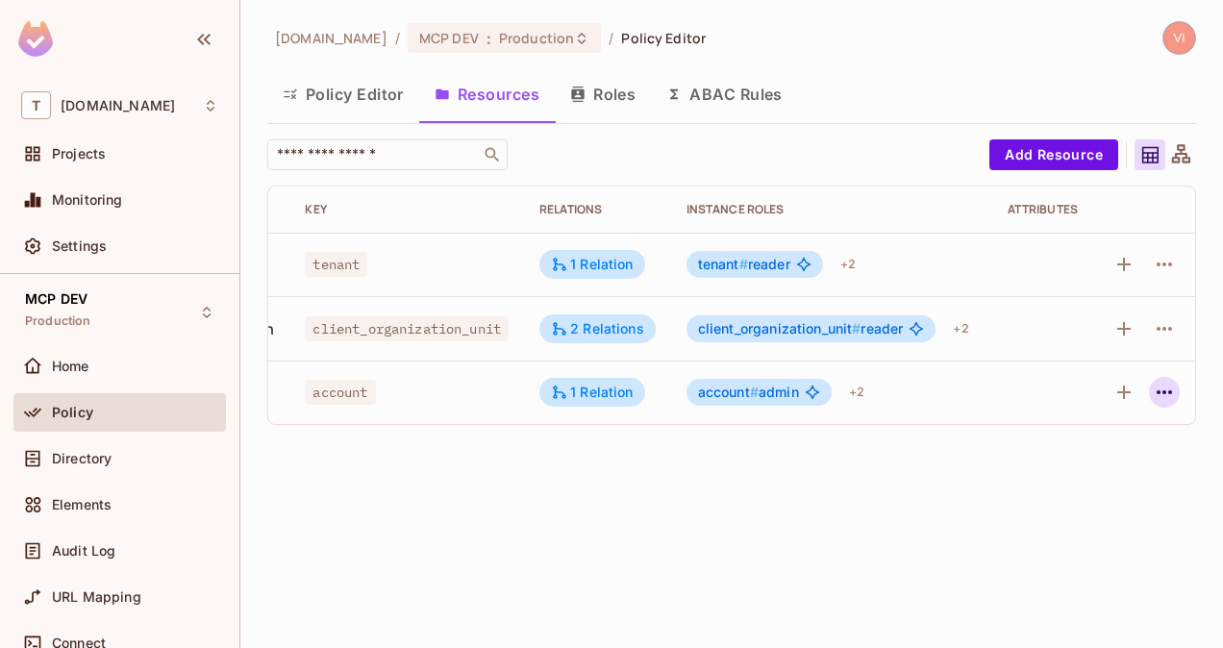
click at [1169, 392] on icon "button" at bounding box center [1164, 392] width 15 height 4
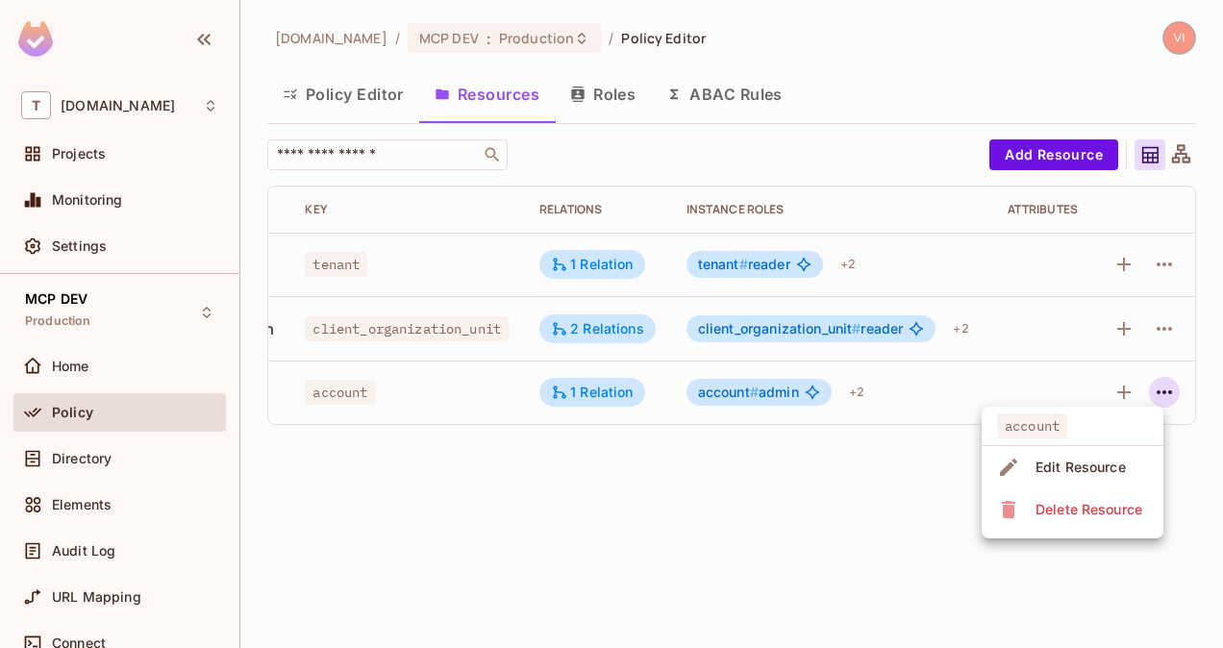
click at [1113, 504] on div "Delete Resource" at bounding box center [1089, 509] width 107 height 19
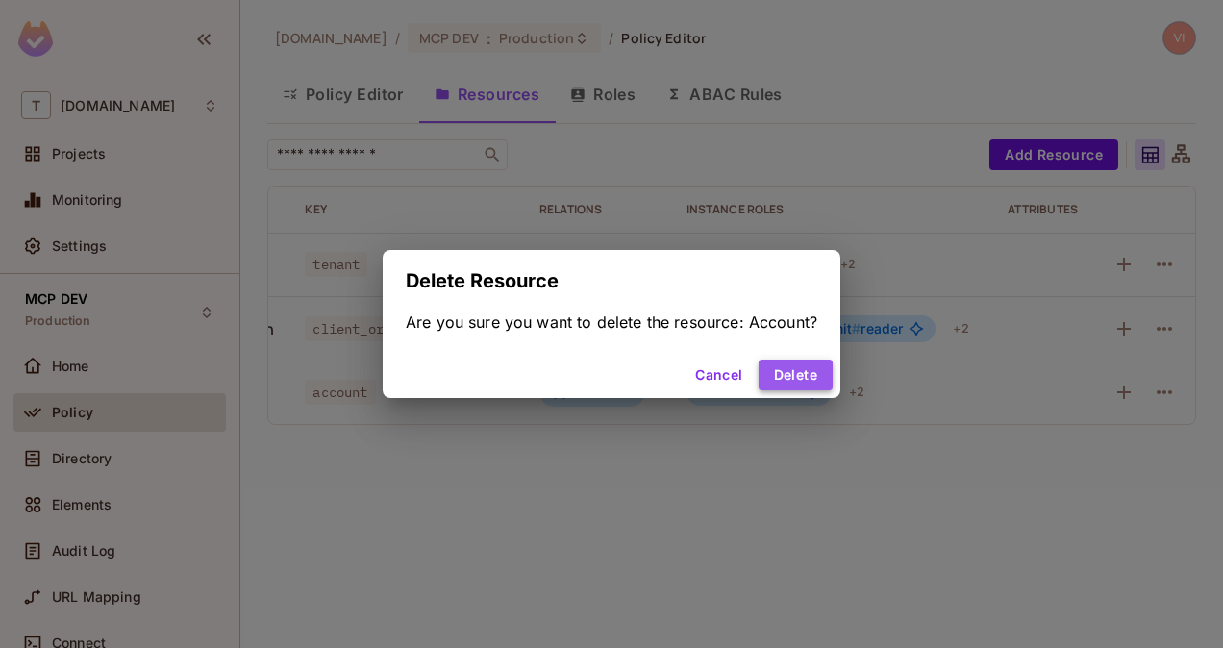
click at [799, 375] on button "Delete" at bounding box center [796, 375] width 74 height 31
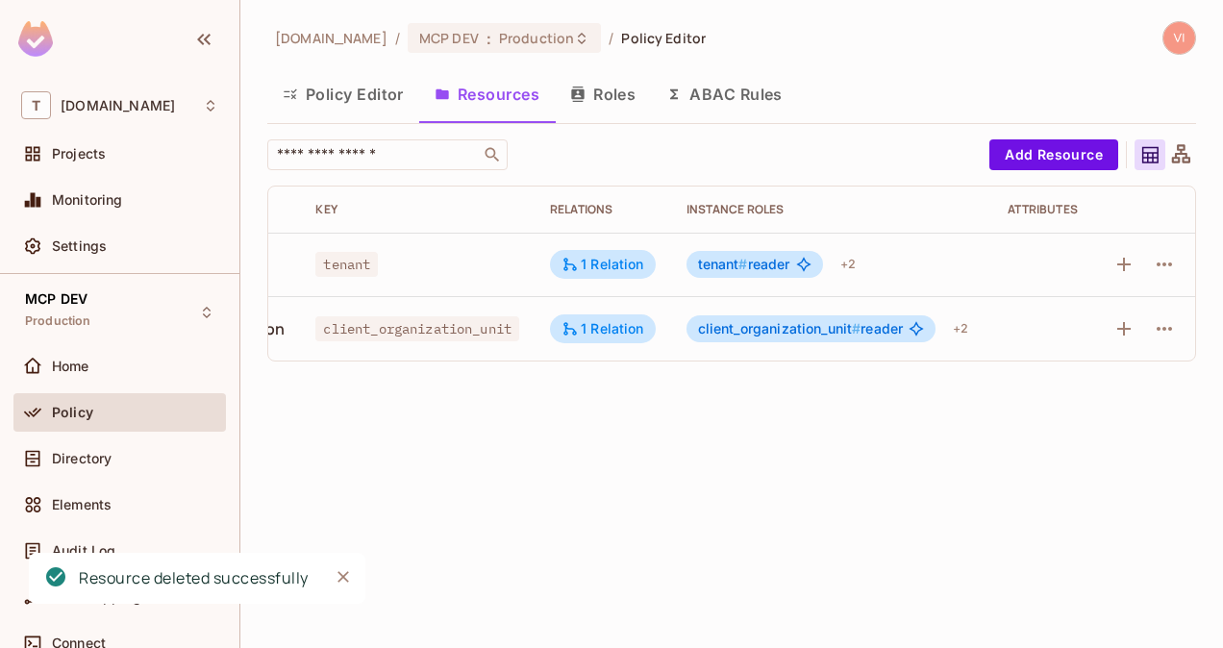
scroll to position [0, 146]
click at [1171, 323] on icon "button" at bounding box center [1164, 328] width 23 height 23
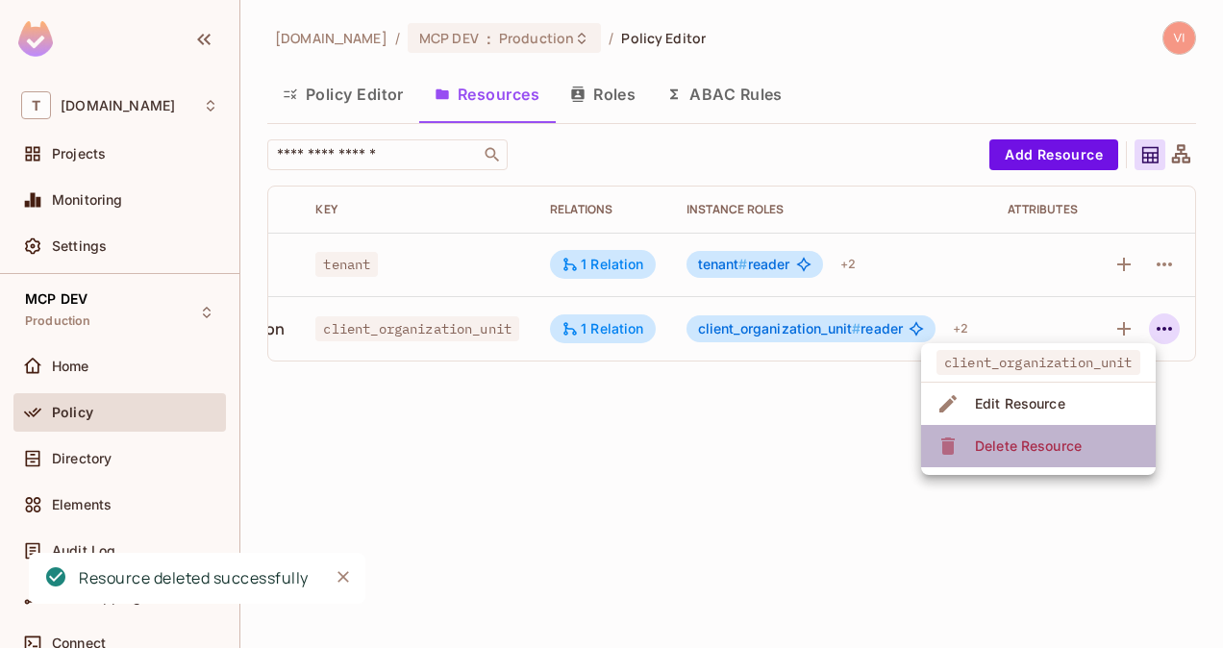
click at [1087, 436] on span "Delete Resource" at bounding box center [1028, 446] width 118 height 31
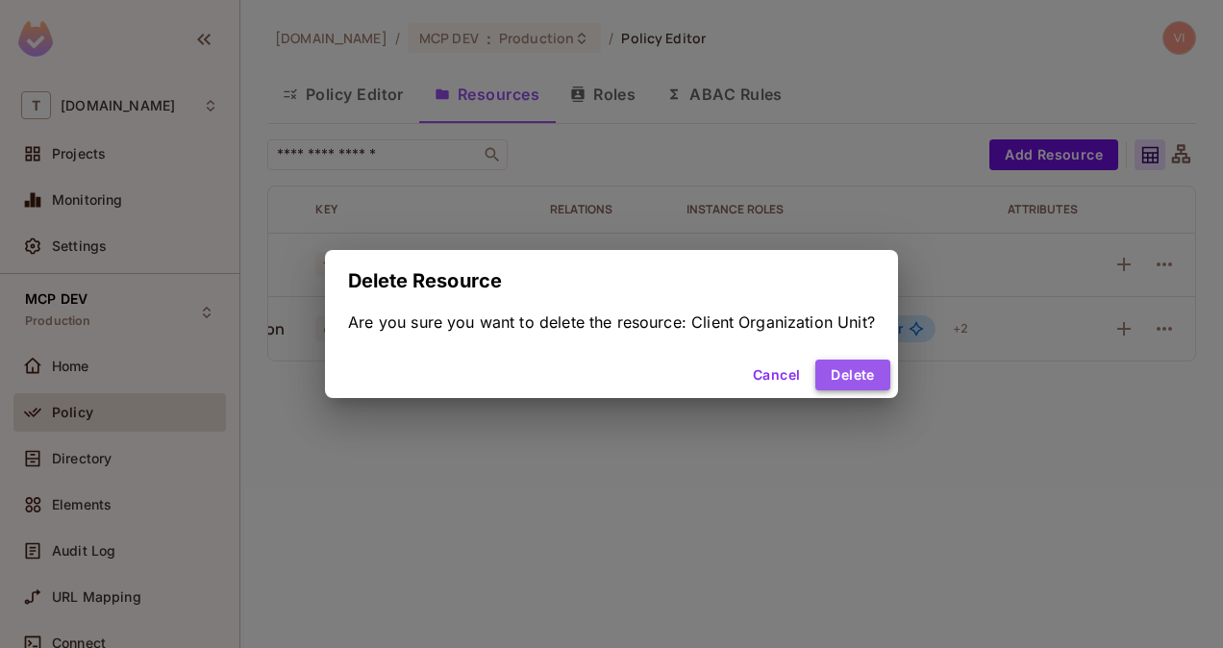
click at [853, 364] on button "Delete" at bounding box center [853, 375] width 74 height 31
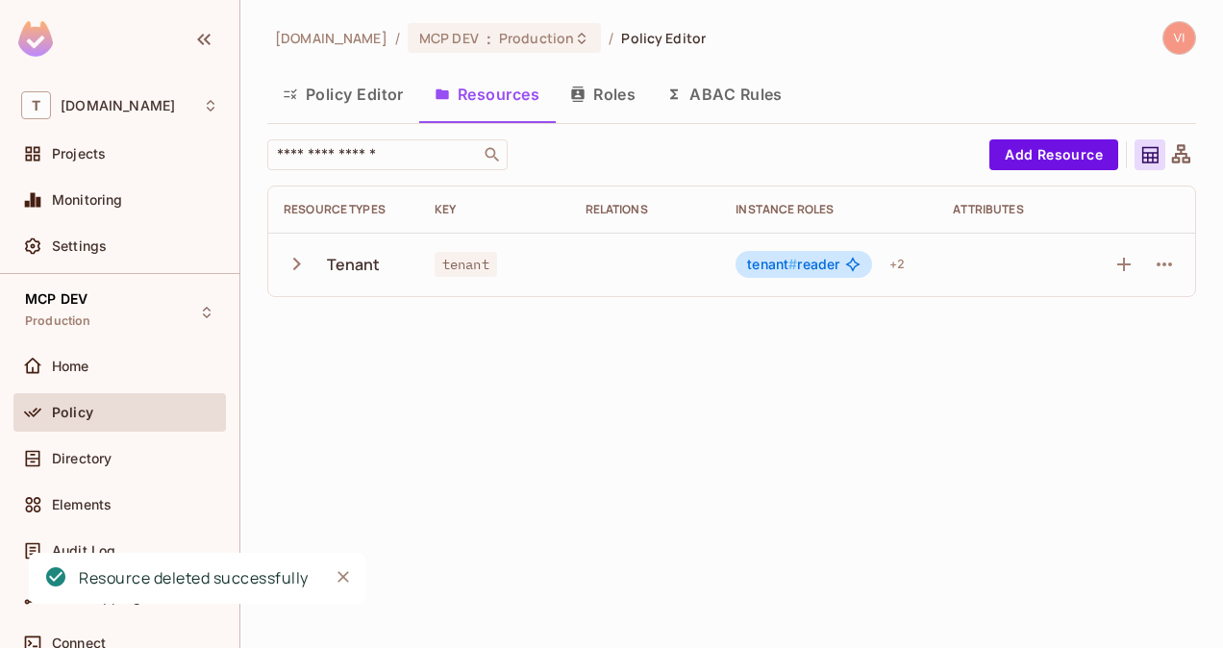
scroll to position [0, 0]
click at [1171, 264] on icon "button" at bounding box center [1164, 265] width 15 height 4
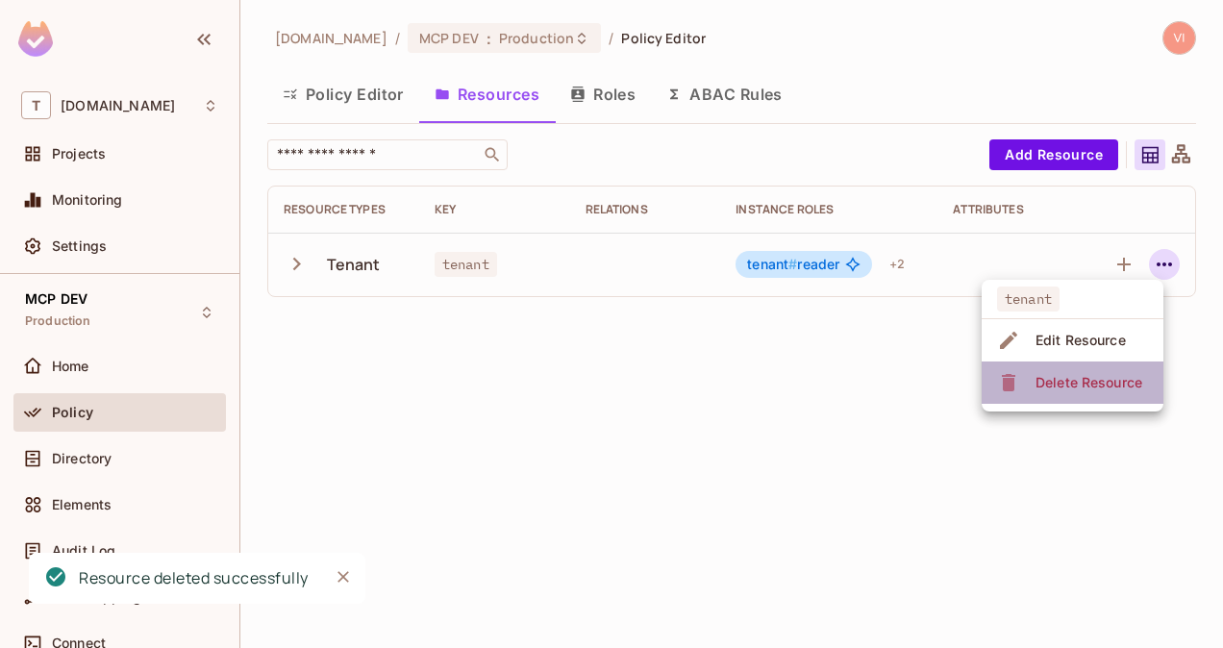
click at [1097, 383] on div "Delete Resource" at bounding box center [1089, 382] width 107 height 19
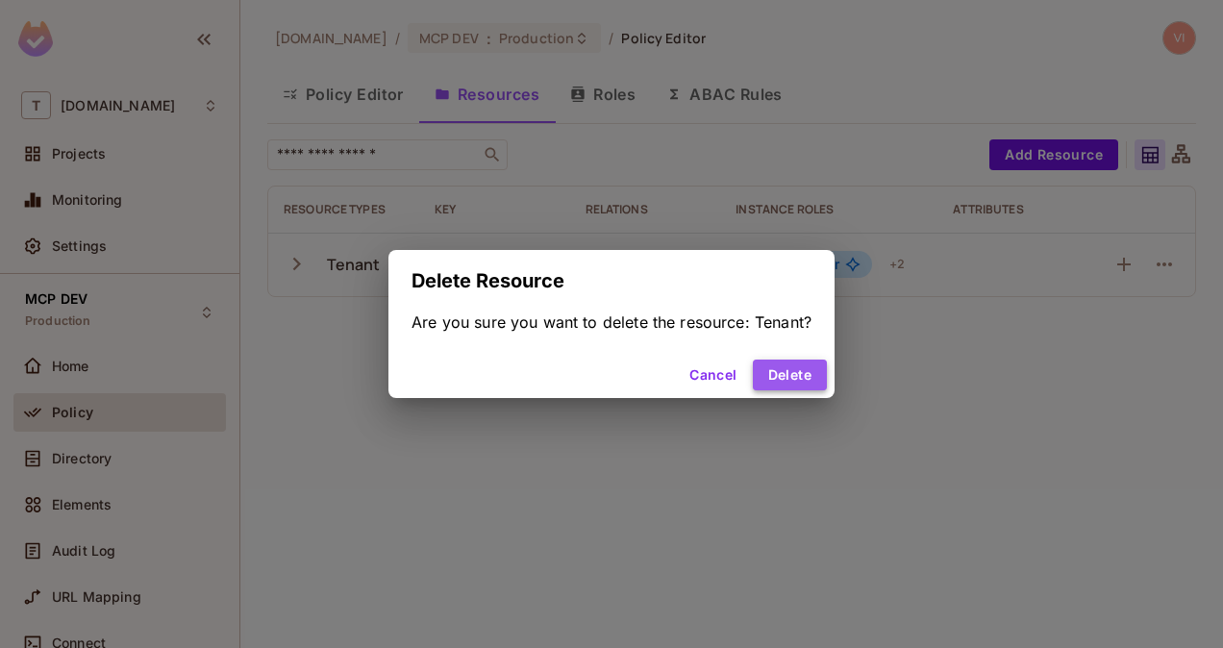
click at [812, 376] on button "Delete" at bounding box center [790, 375] width 74 height 31
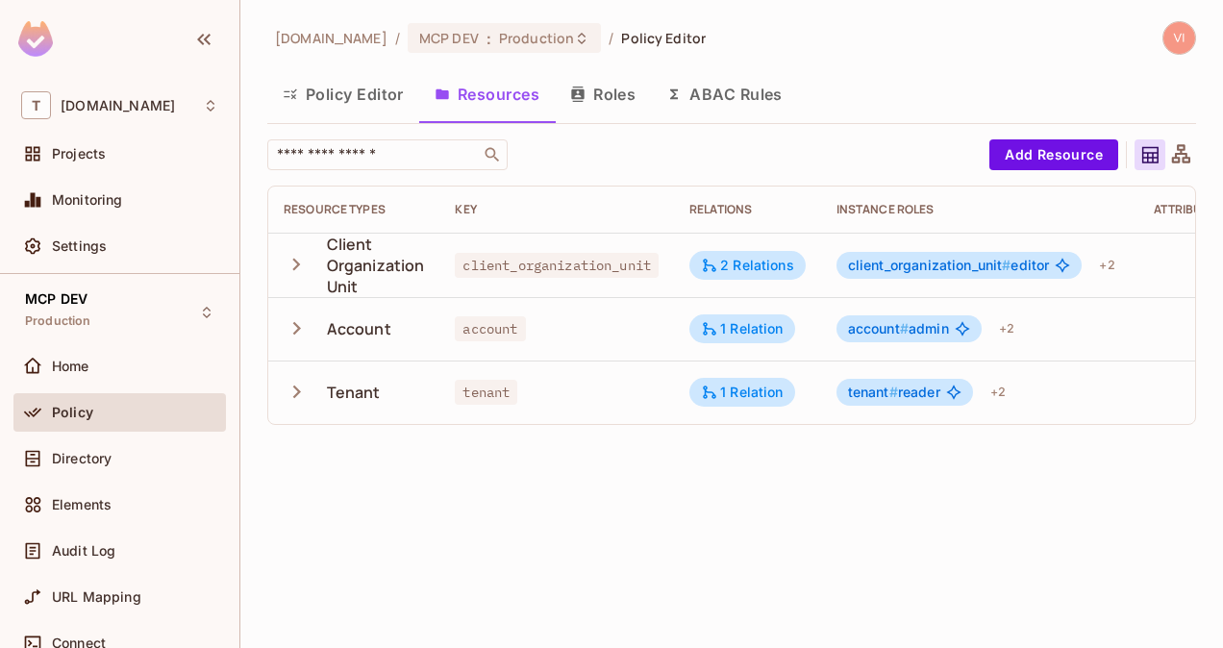
scroll to position [0, 152]
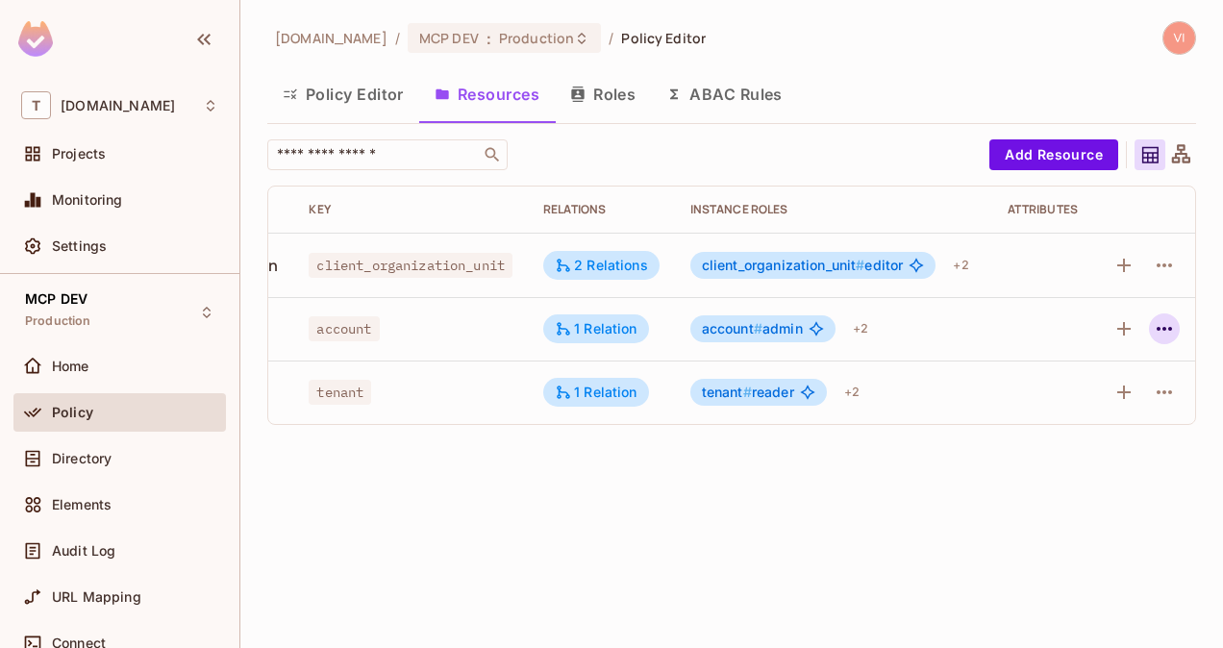
click at [1173, 332] on icon "button" at bounding box center [1164, 328] width 23 height 23
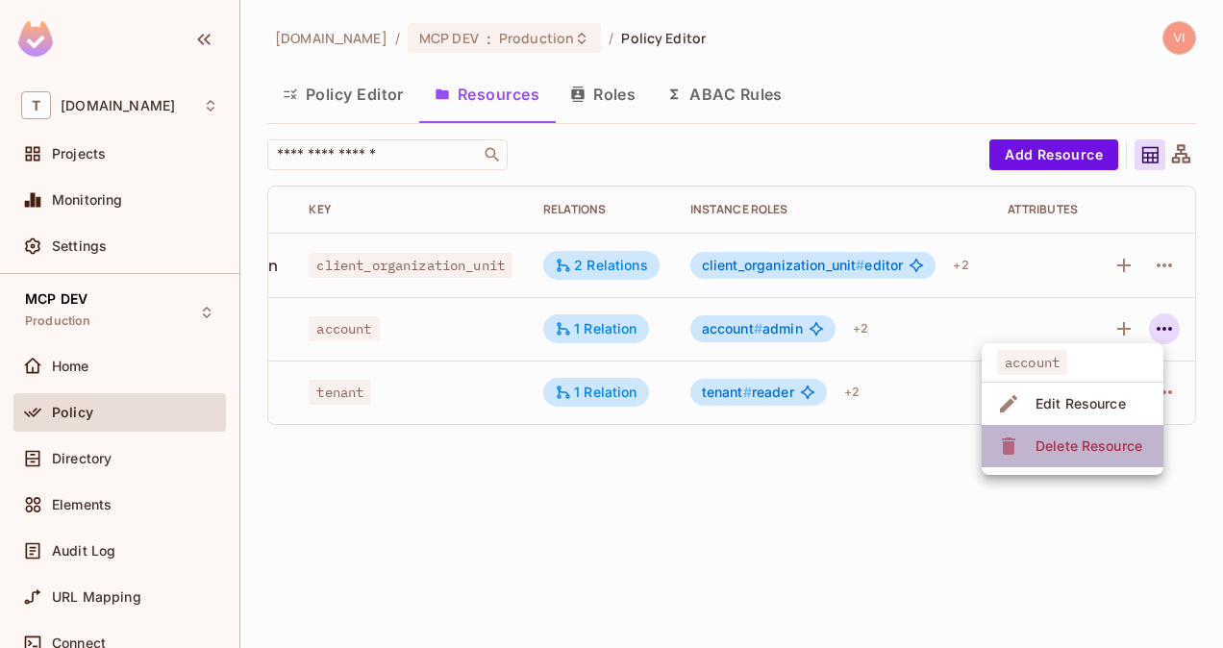
click at [1121, 456] on span "Delete Resource" at bounding box center [1089, 446] width 118 height 31
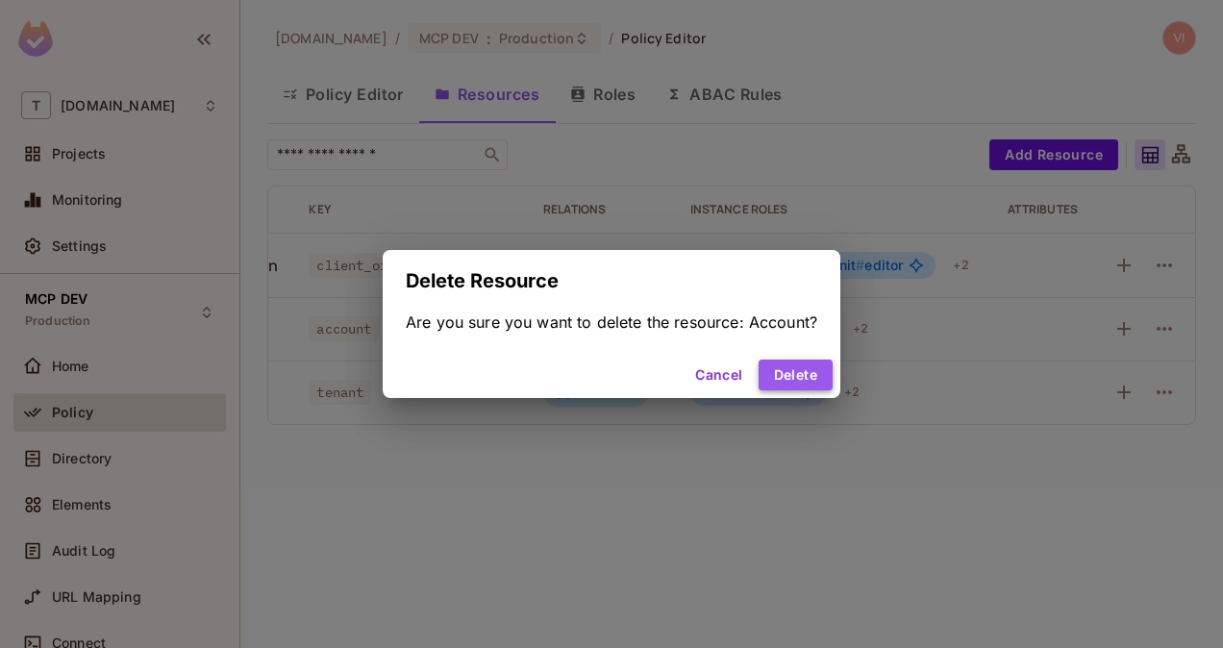
click at [817, 375] on button "Delete" at bounding box center [796, 375] width 74 height 31
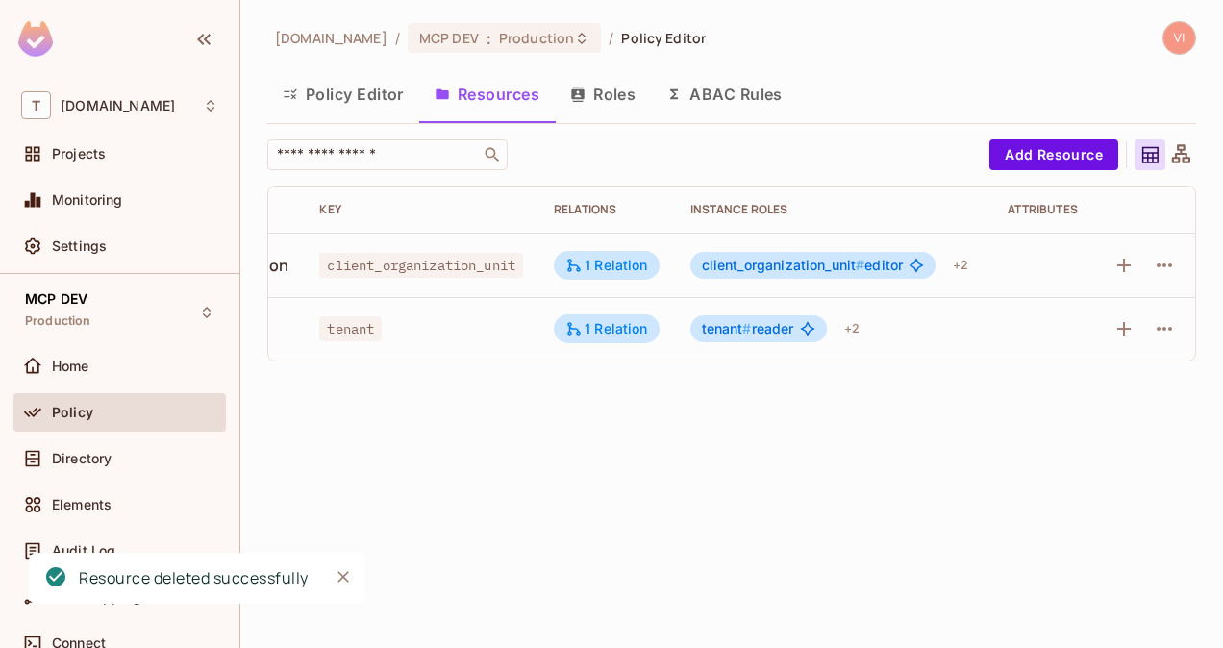
scroll to position [0, 142]
click at [1170, 262] on icon "button" at bounding box center [1164, 265] width 23 height 23
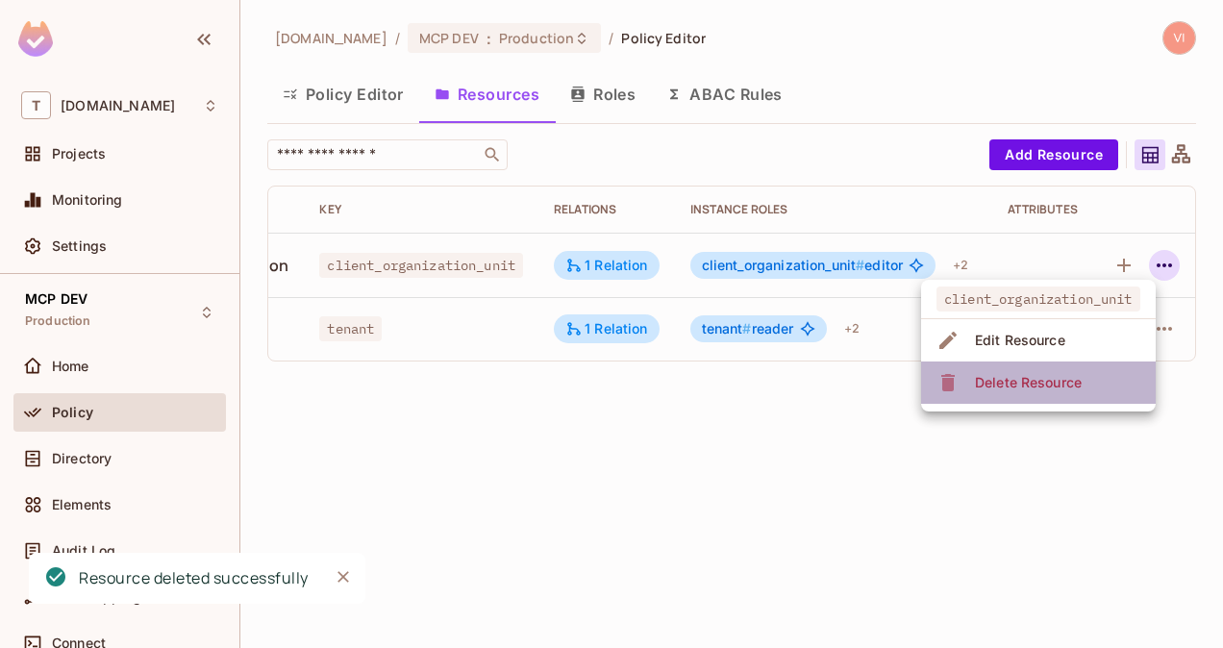
click at [1083, 375] on span "Delete Resource" at bounding box center [1028, 382] width 118 height 31
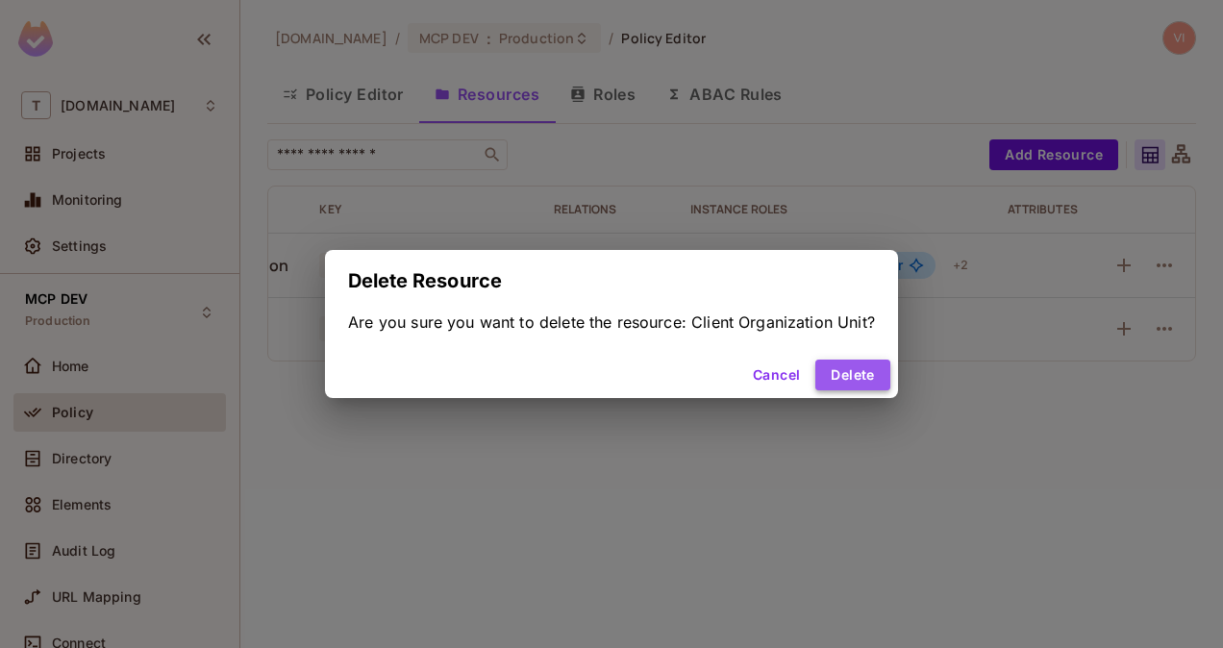
click at [875, 380] on button "Delete" at bounding box center [853, 375] width 74 height 31
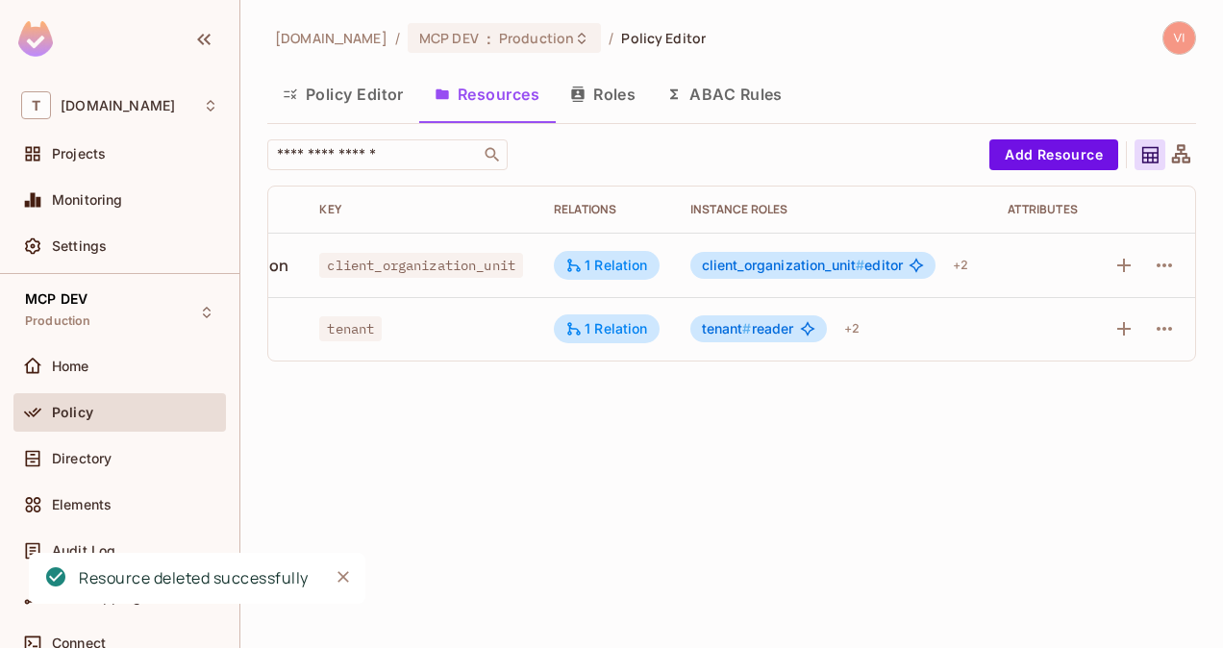
scroll to position [0, 0]
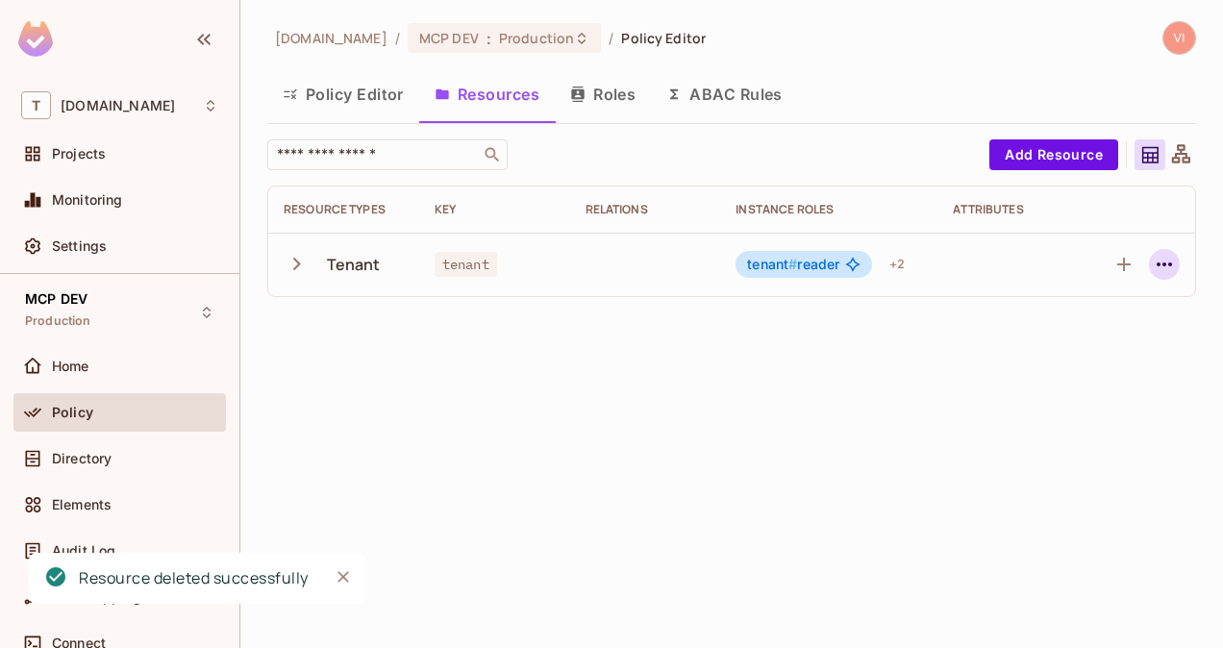
click at [1179, 266] on button "button" at bounding box center [1164, 264] width 31 height 31
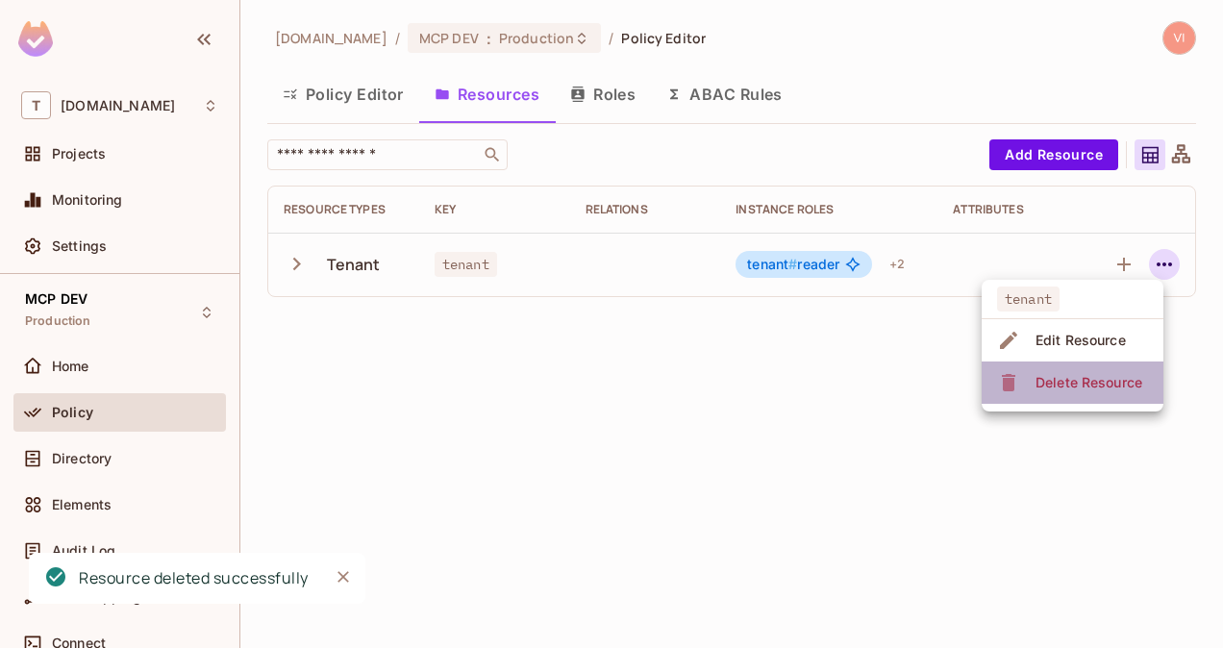
click at [1089, 377] on div "Delete Resource" at bounding box center [1089, 382] width 107 height 19
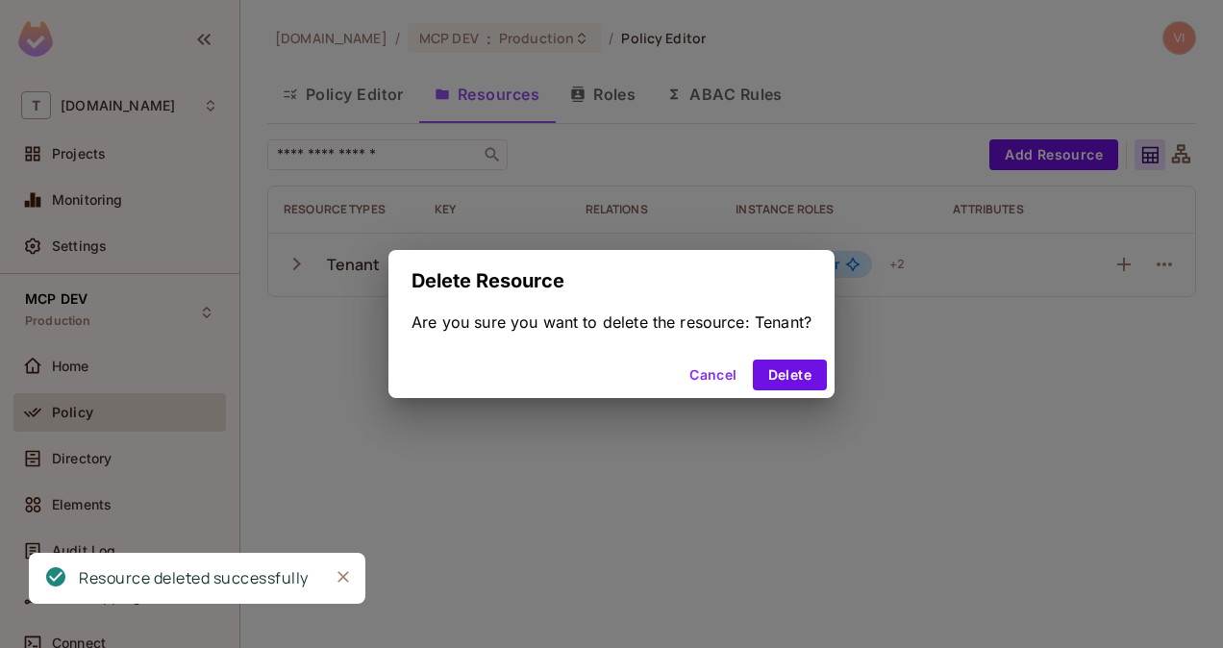
click at [834, 374] on div "Cancel Delete" at bounding box center [612, 375] width 446 height 46
click at [807, 374] on button "Delete" at bounding box center [790, 375] width 74 height 31
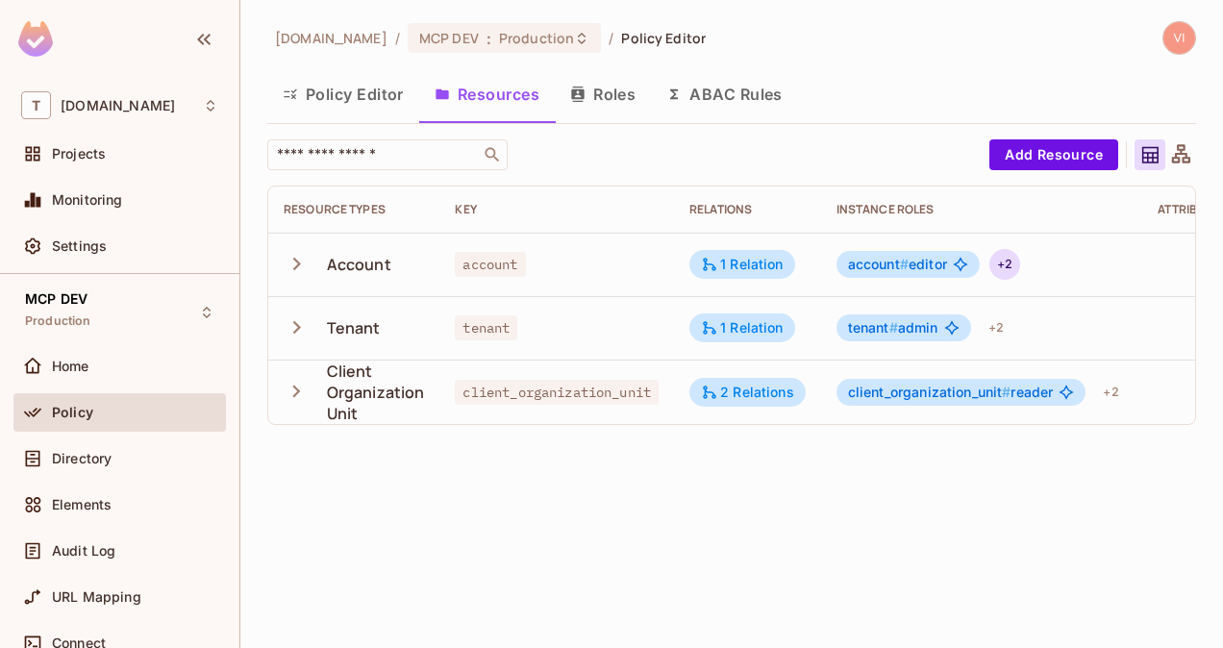
scroll to position [0, 157]
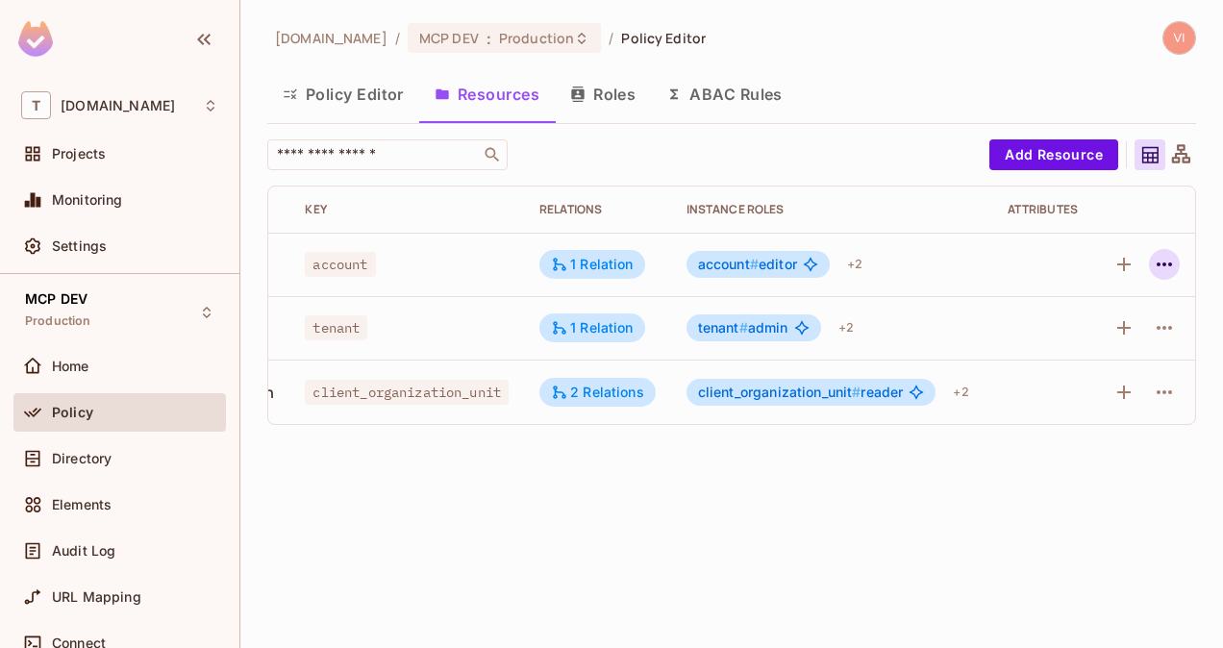
click at [1162, 268] on icon "button" at bounding box center [1164, 264] width 23 height 23
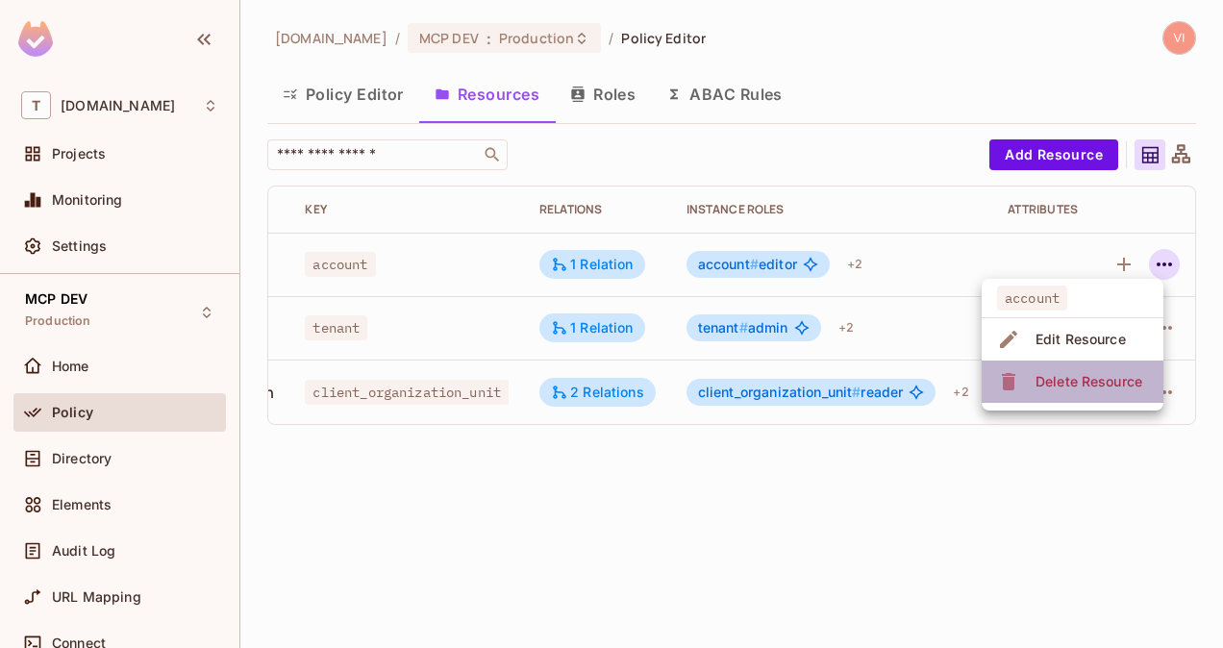
click at [1098, 387] on div "Delete Resource" at bounding box center [1089, 381] width 107 height 19
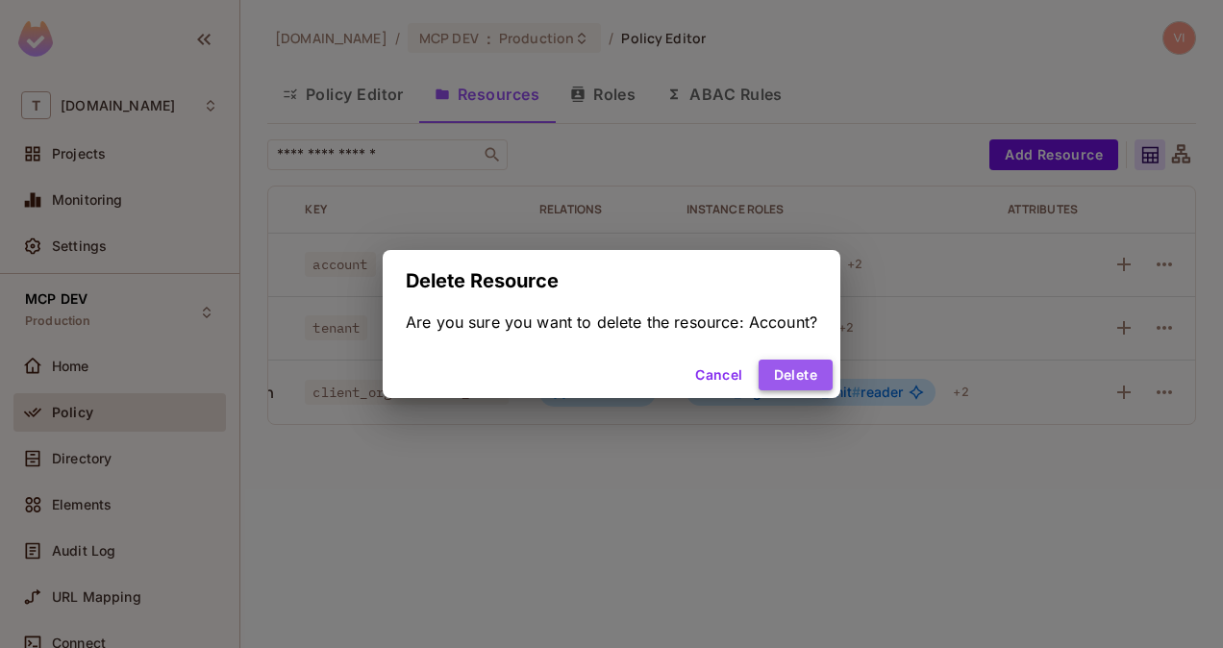
click at [816, 373] on button "Delete" at bounding box center [796, 375] width 74 height 31
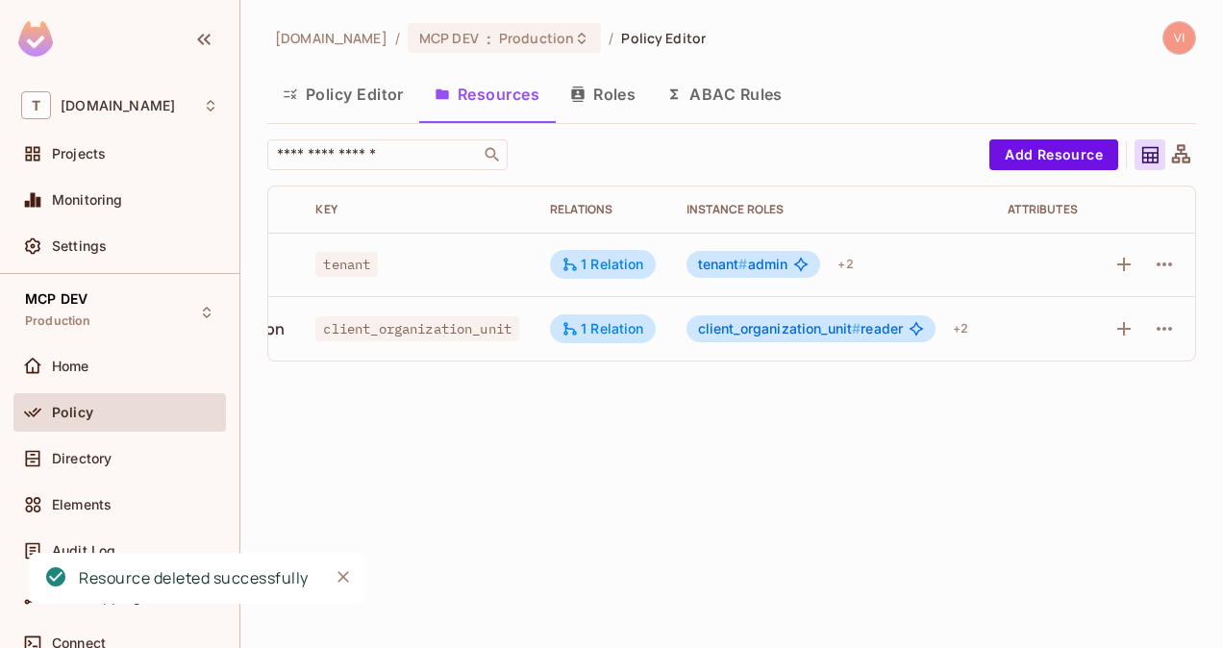
scroll to position [0, 146]
click at [1154, 335] on icon "button" at bounding box center [1164, 328] width 23 height 23
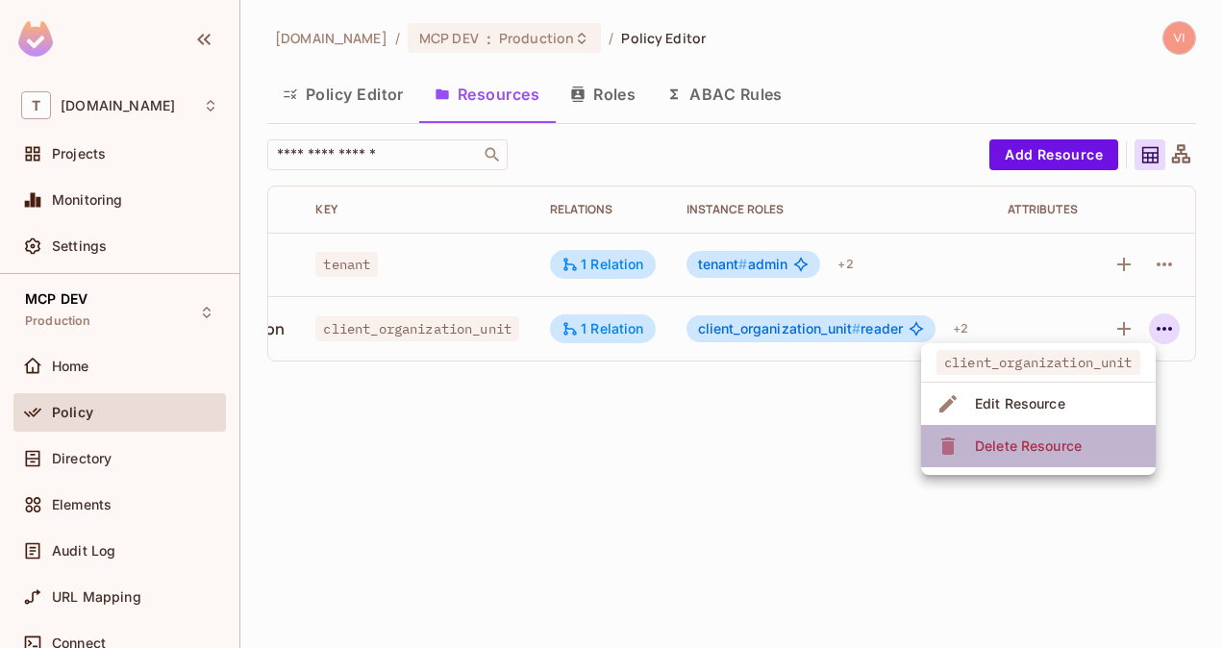
click at [1089, 435] on li "Delete Resource" at bounding box center [1038, 446] width 235 height 42
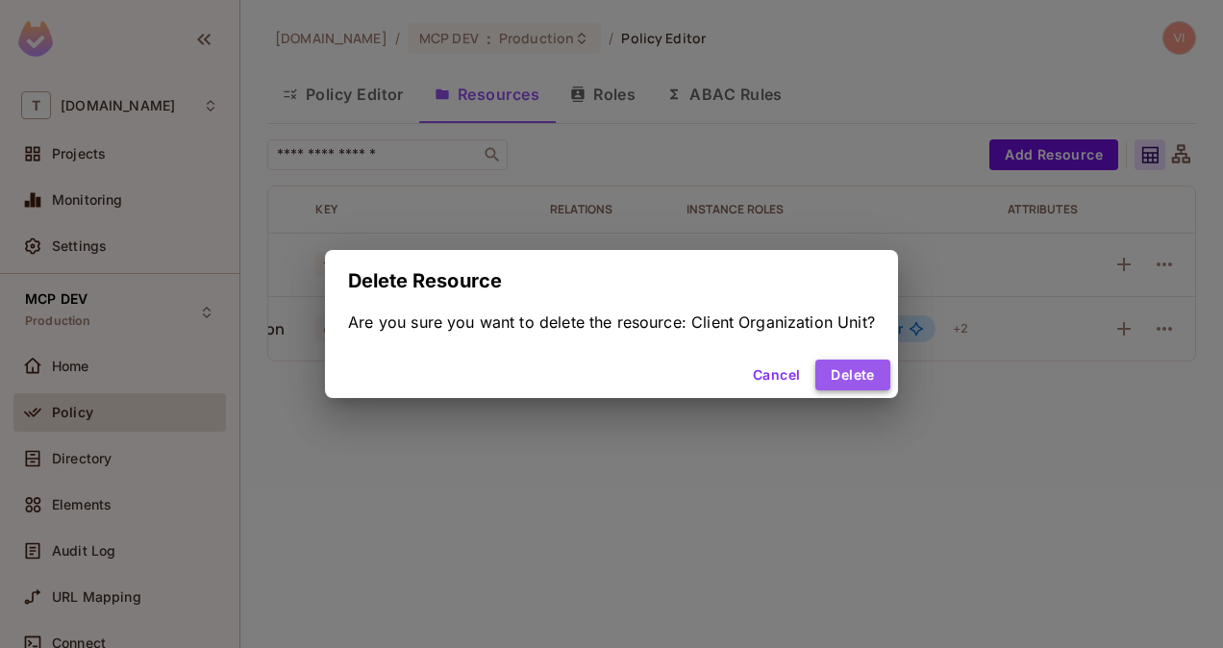
click at [866, 387] on button "Delete" at bounding box center [853, 375] width 74 height 31
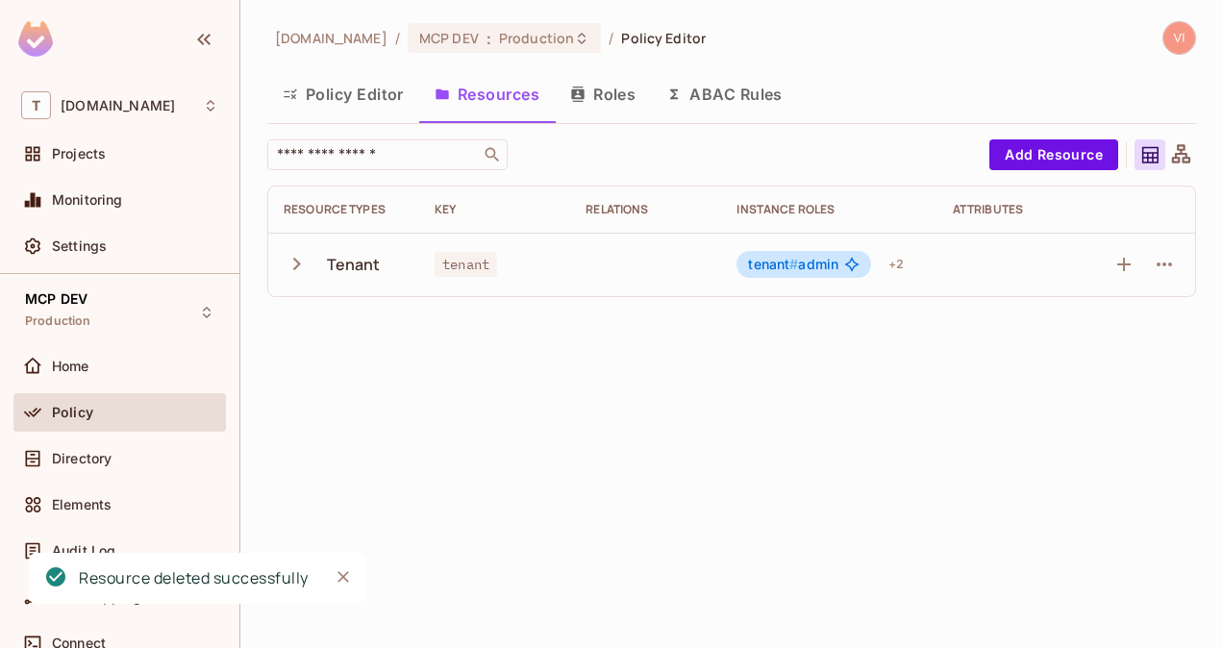
scroll to position [0, 0]
click at [1176, 269] on button "button" at bounding box center [1164, 264] width 31 height 31
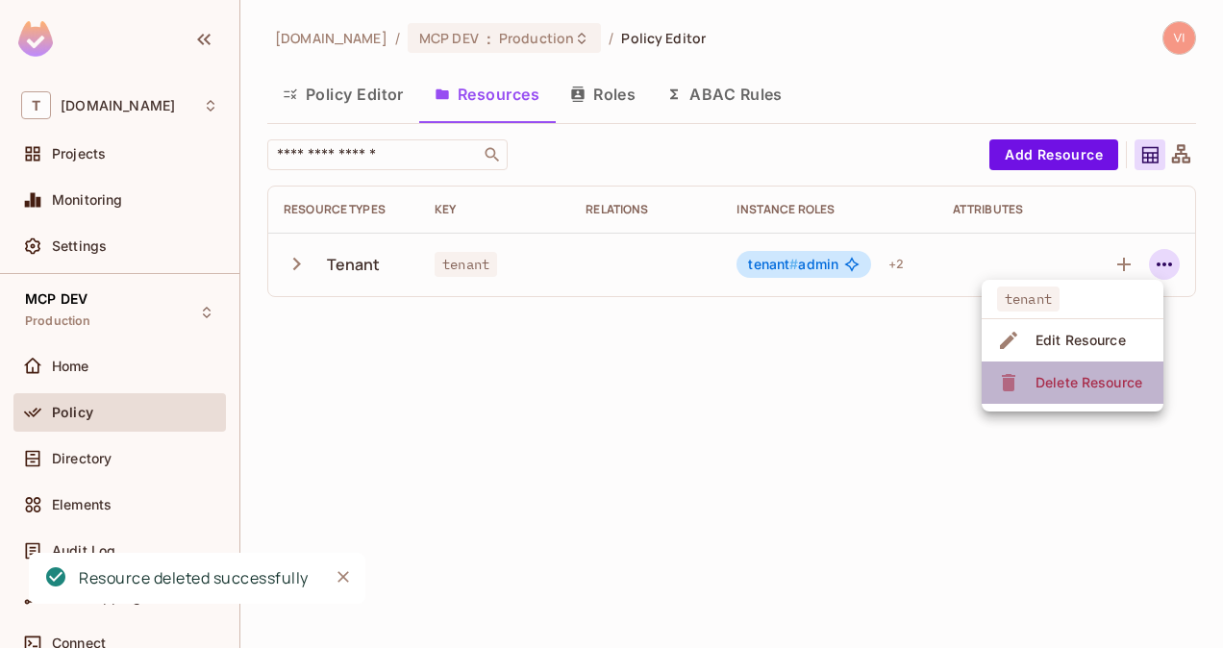
click at [1107, 397] on span "Delete Resource" at bounding box center [1089, 382] width 118 height 31
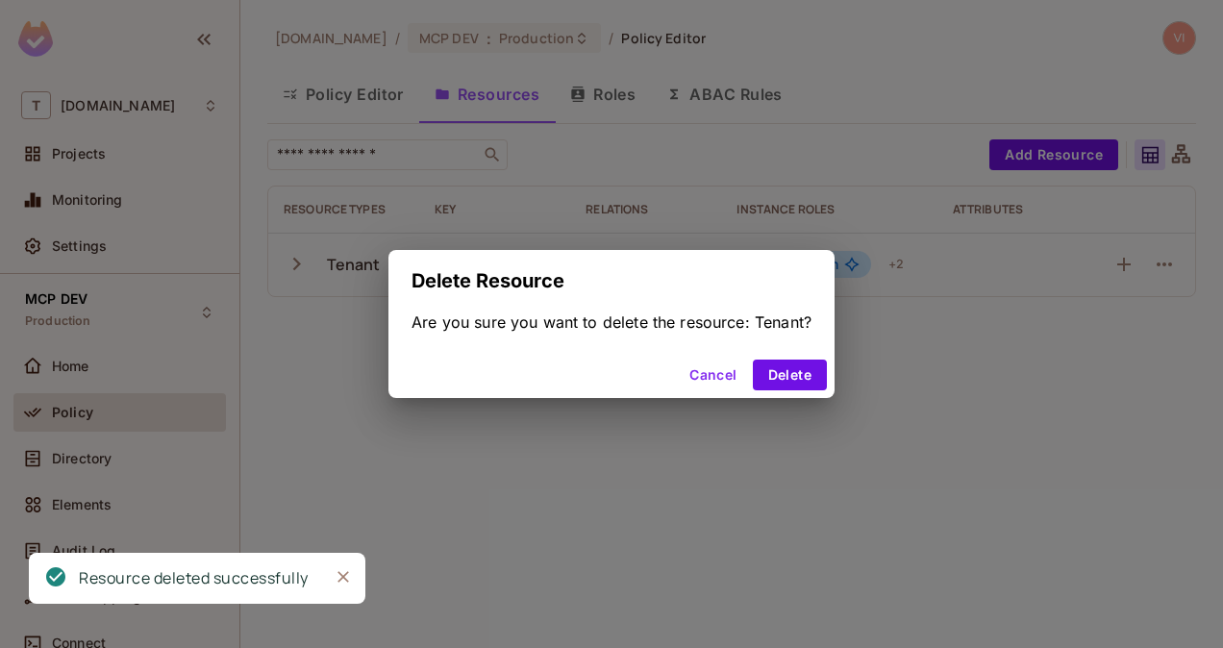
click at [810, 352] on div "Cancel Delete" at bounding box center [612, 375] width 446 height 46
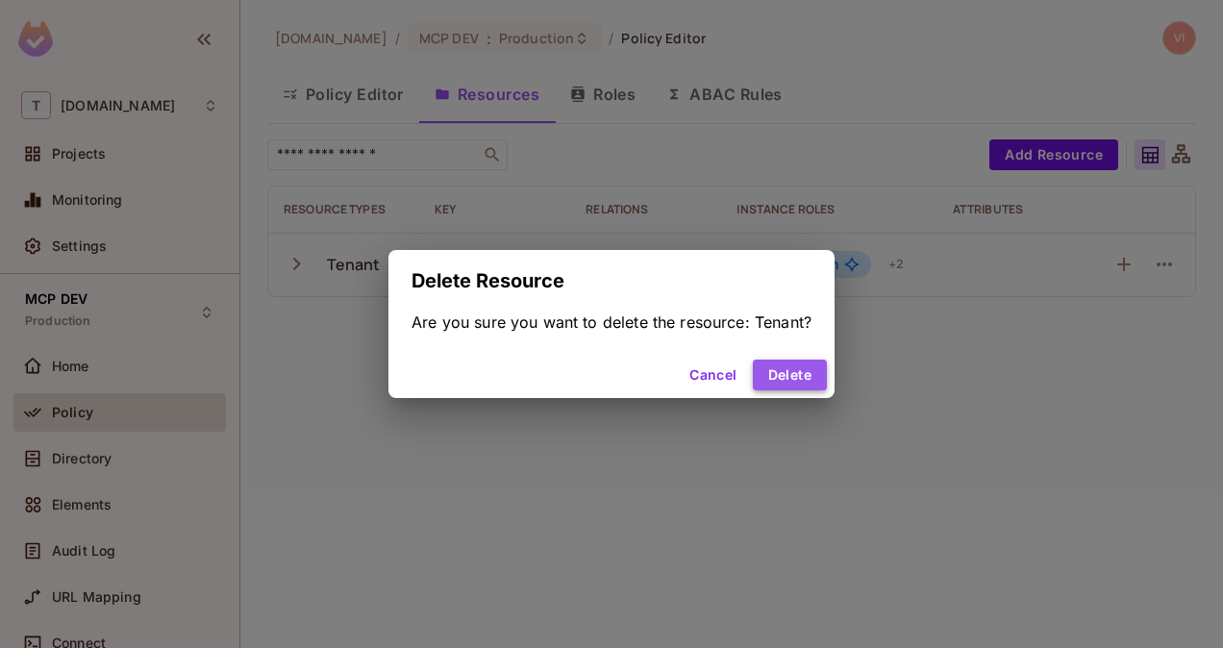
click at [811, 371] on button "Delete" at bounding box center [790, 375] width 74 height 31
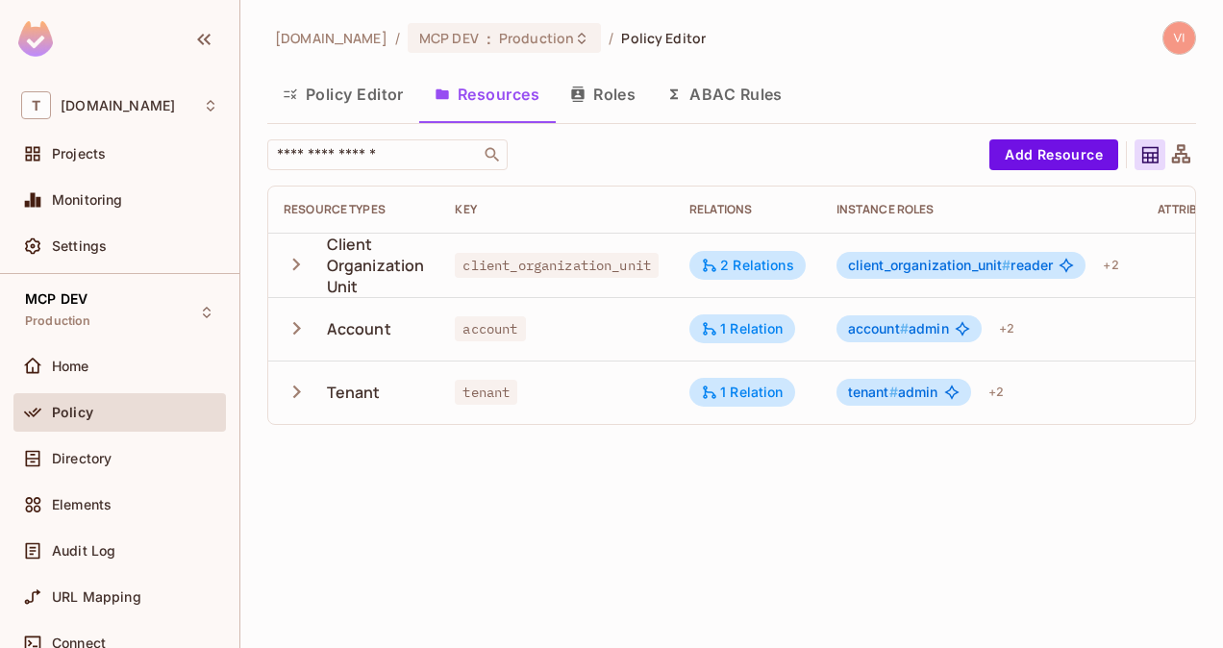
scroll to position [0, 157]
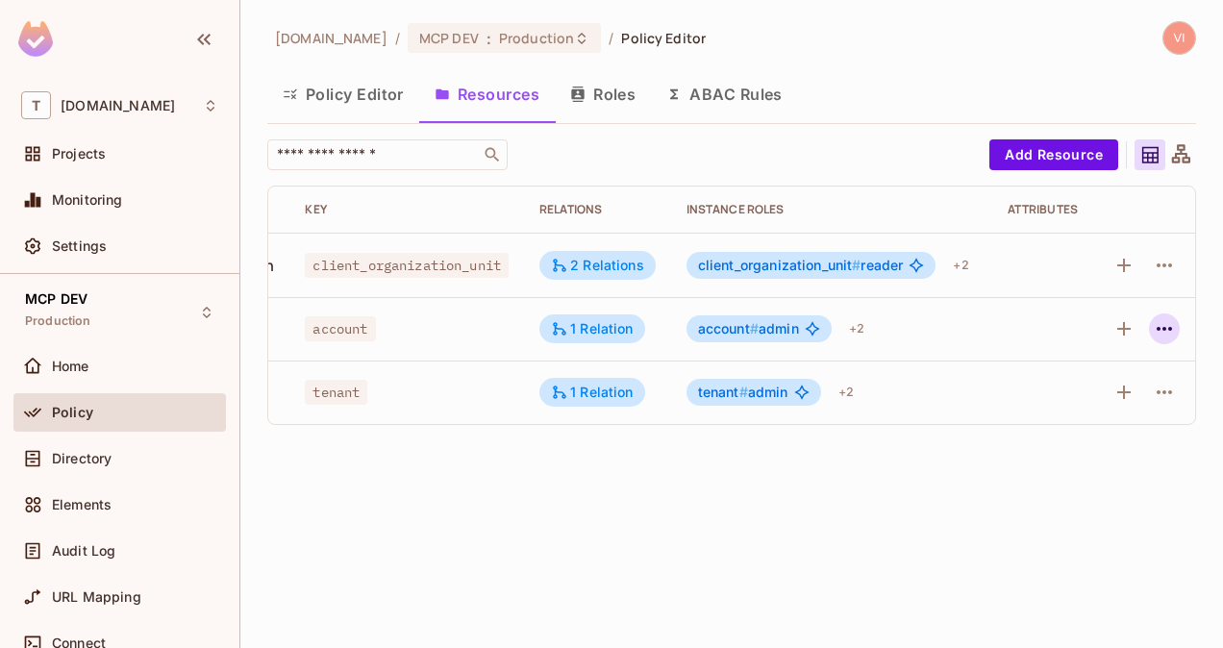
click at [1169, 327] on icon "button" at bounding box center [1164, 329] width 15 height 4
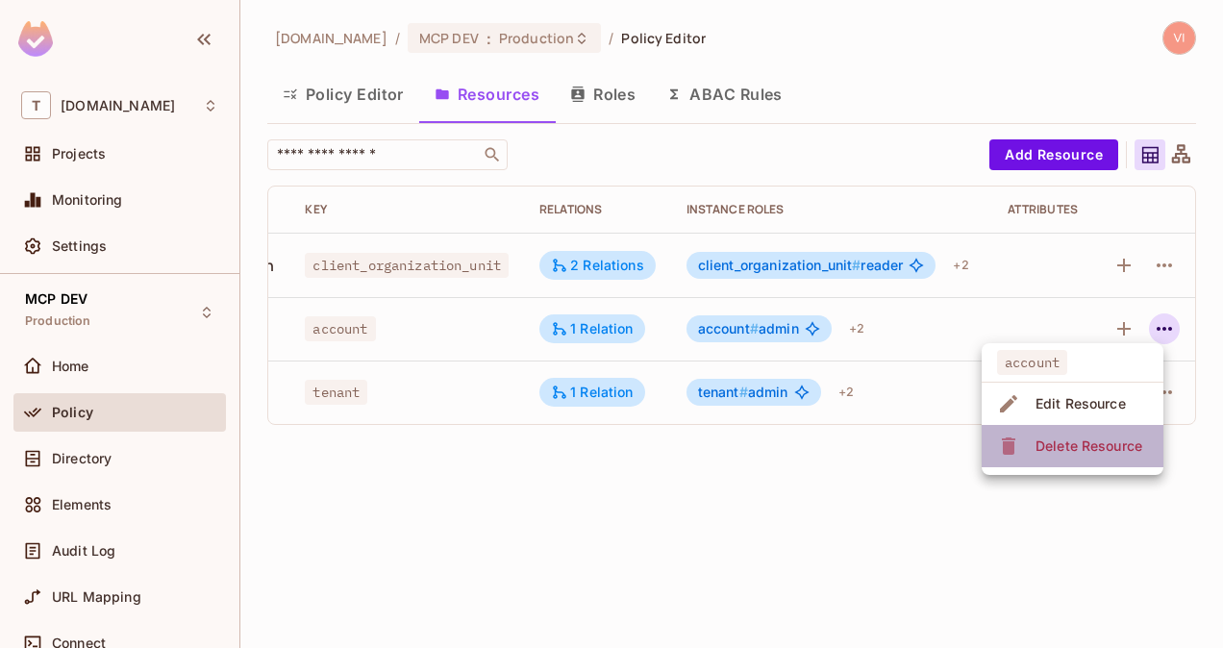
click at [1112, 450] on div "Delete Resource" at bounding box center [1089, 446] width 107 height 19
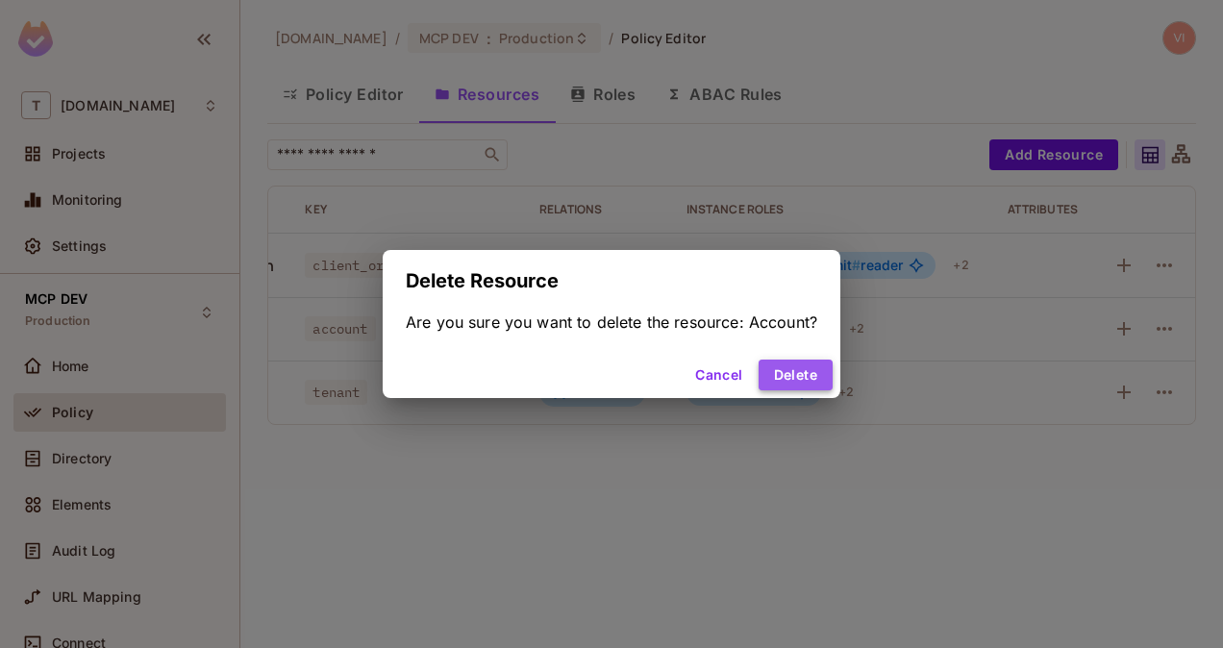
click at [819, 379] on button "Delete" at bounding box center [796, 375] width 74 height 31
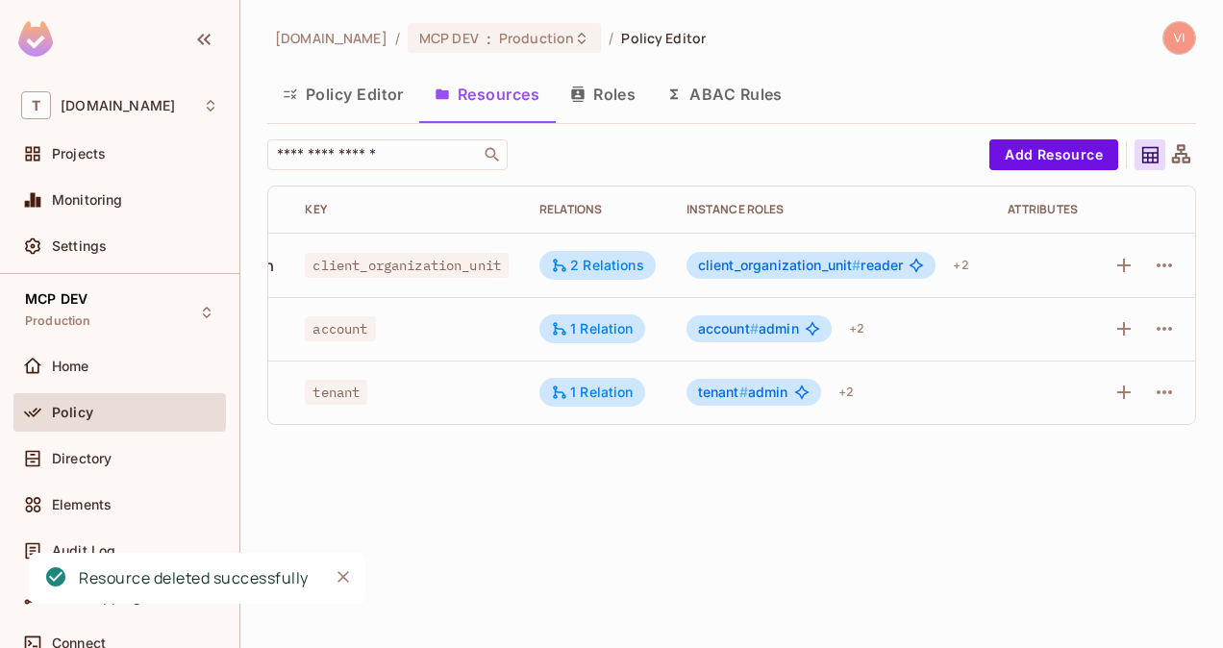
scroll to position [0, 146]
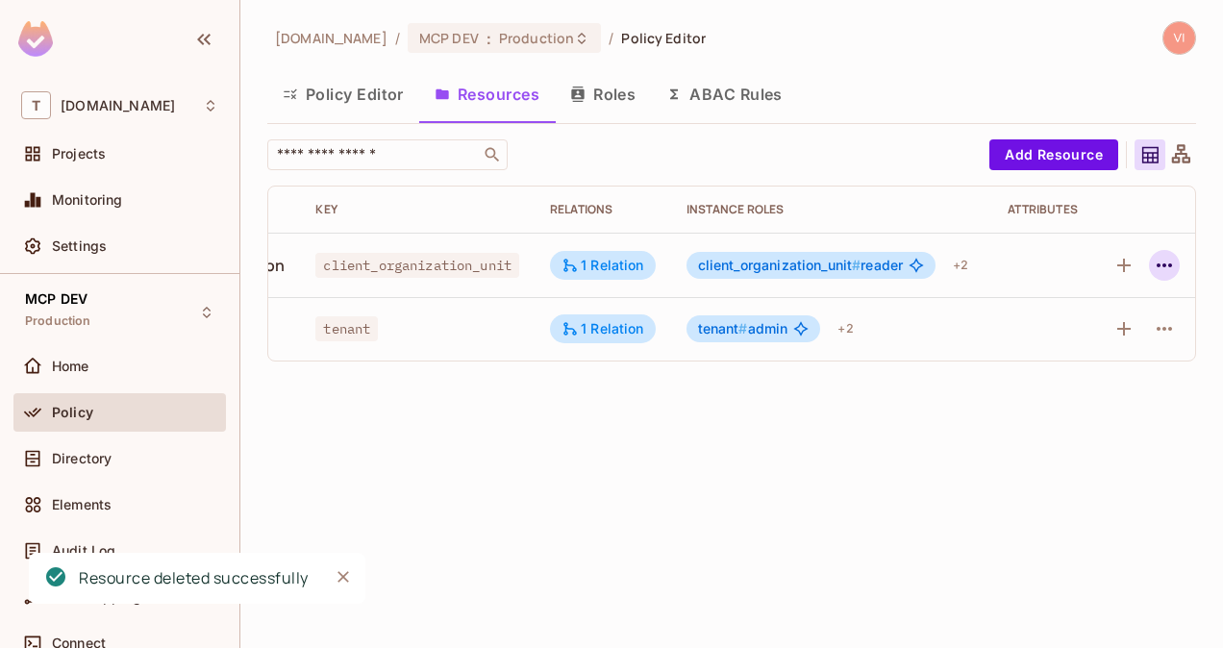
click at [1162, 271] on icon "button" at bounding box center [1164, 265] width 23 height 23
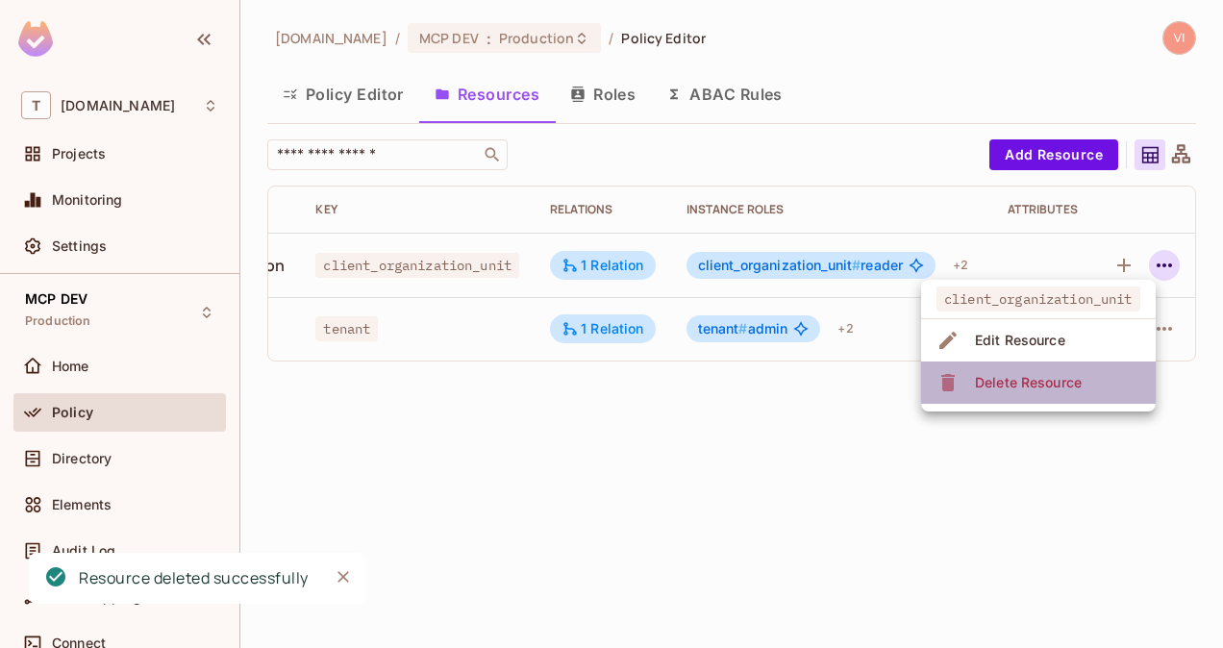
click at [1066, 371] on span "Delete Resource" at bounding box center [1028, 382] width 118 height 31
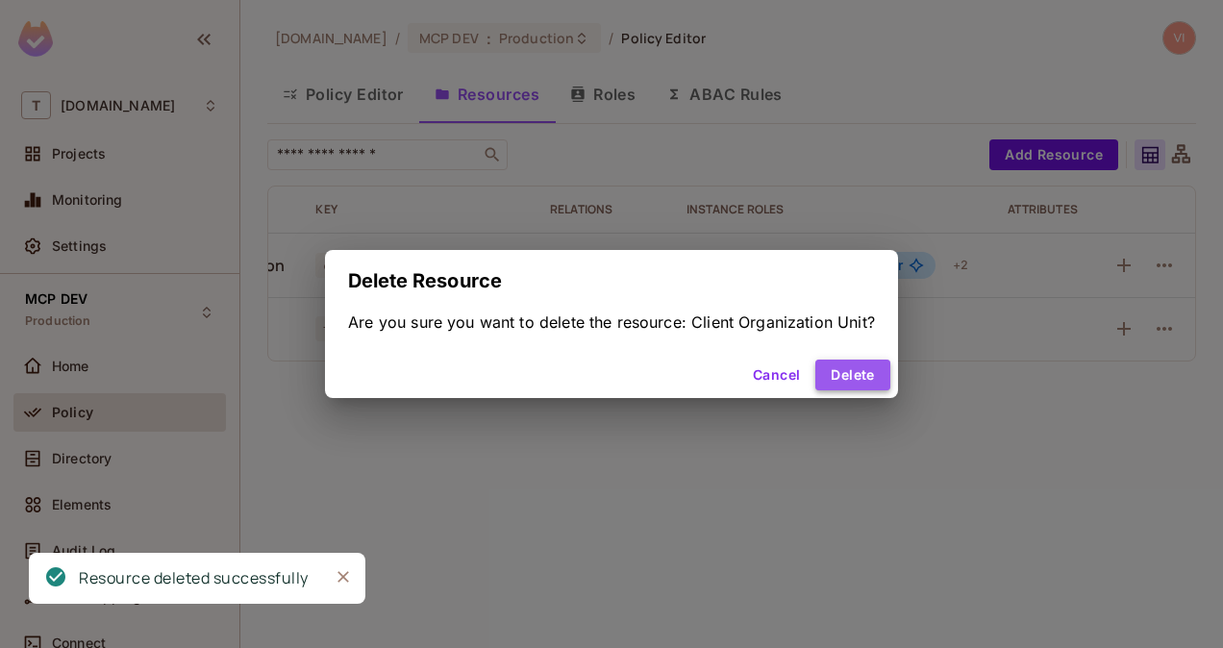
click at [857, 371] on button "Delete" at bounding box center [853, 375] width 74 height 31
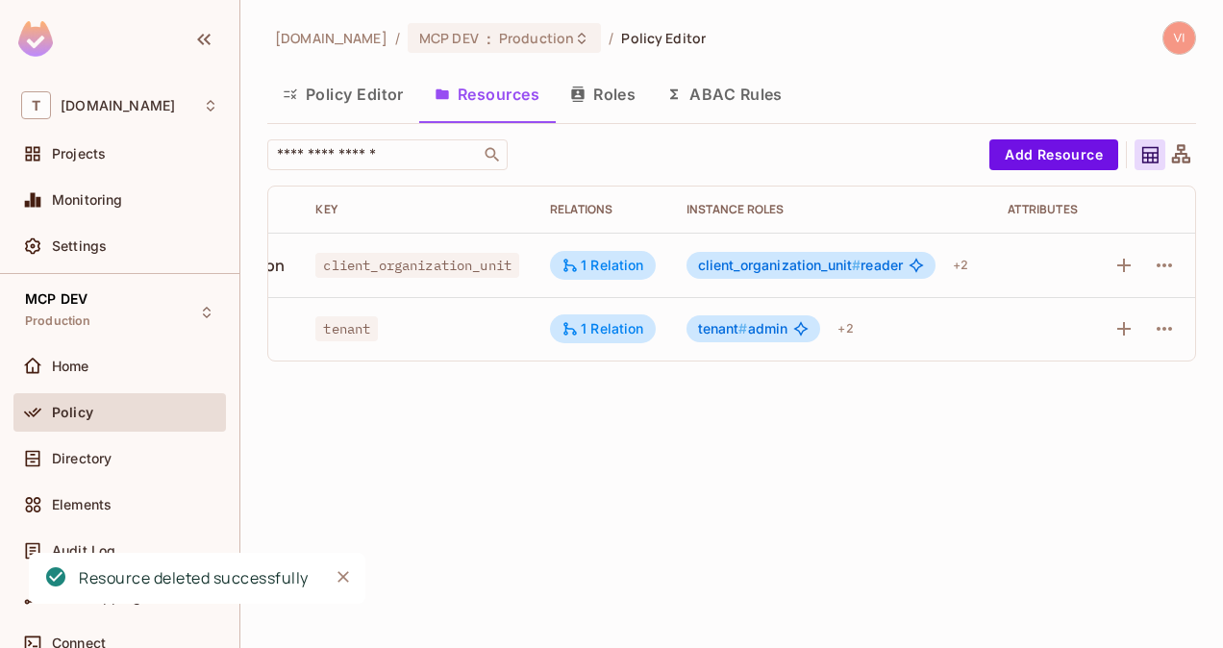
scroll to position [0, 0]
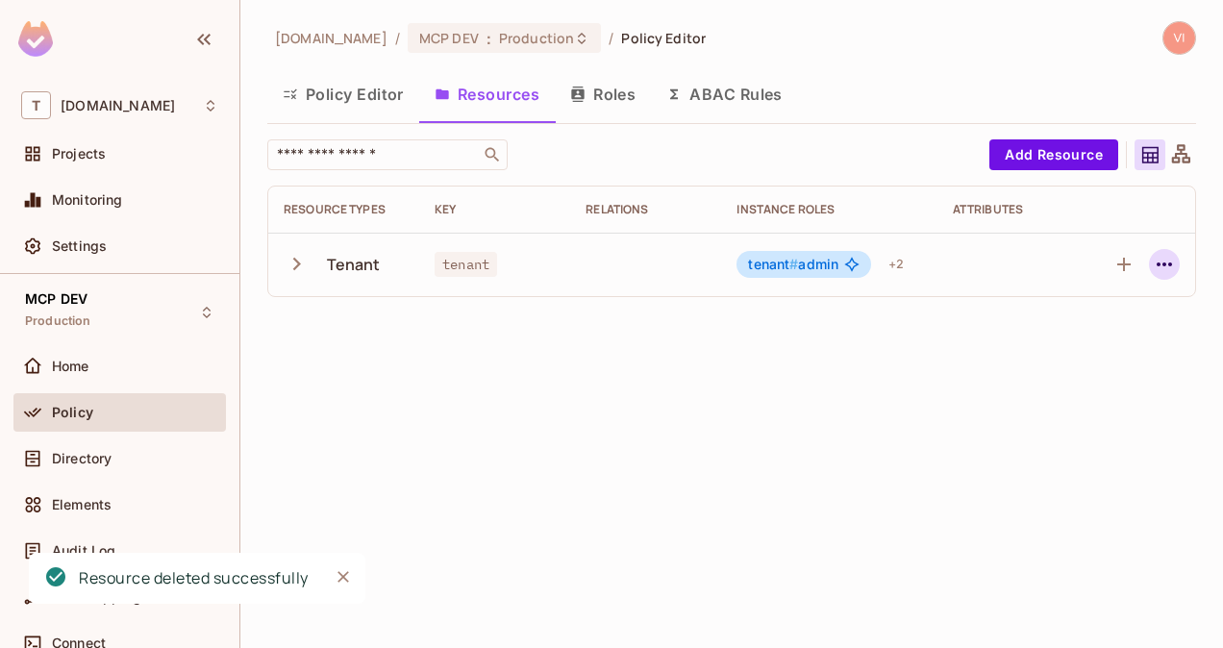
click at [1175, 266] on icon "button" at bounding box center [1164, 264] width 23 height 23
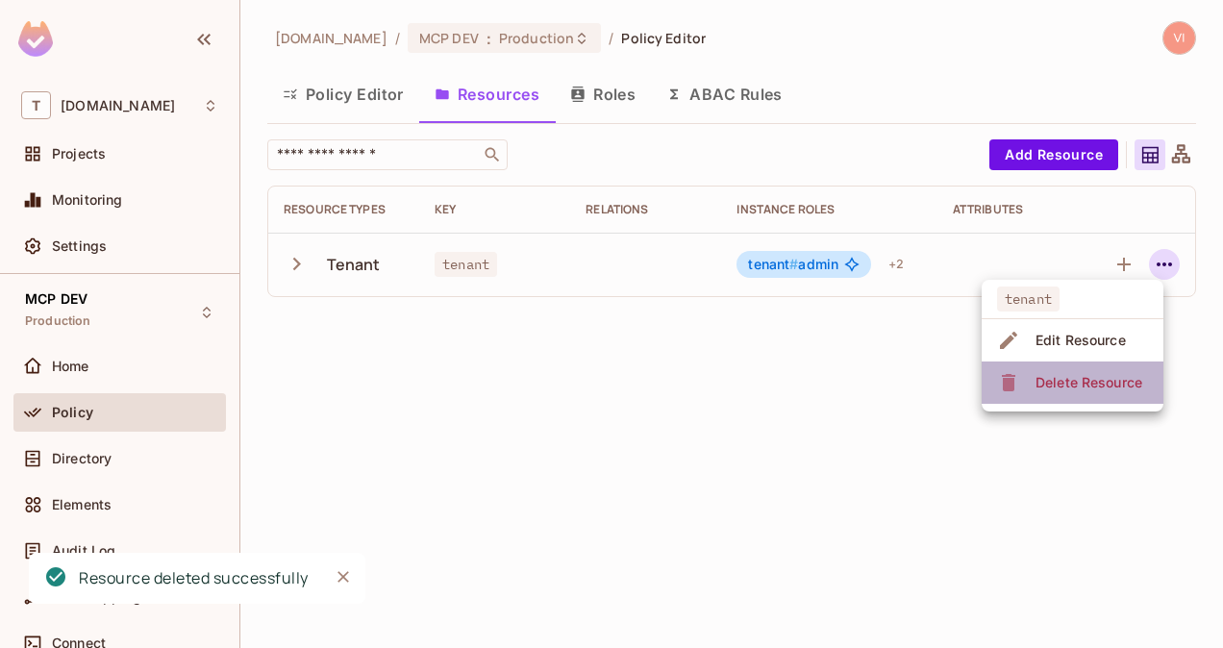
click at [1108, 376] on div "Delete Resource" at bounding box center [1089, 382] width 107 height 19
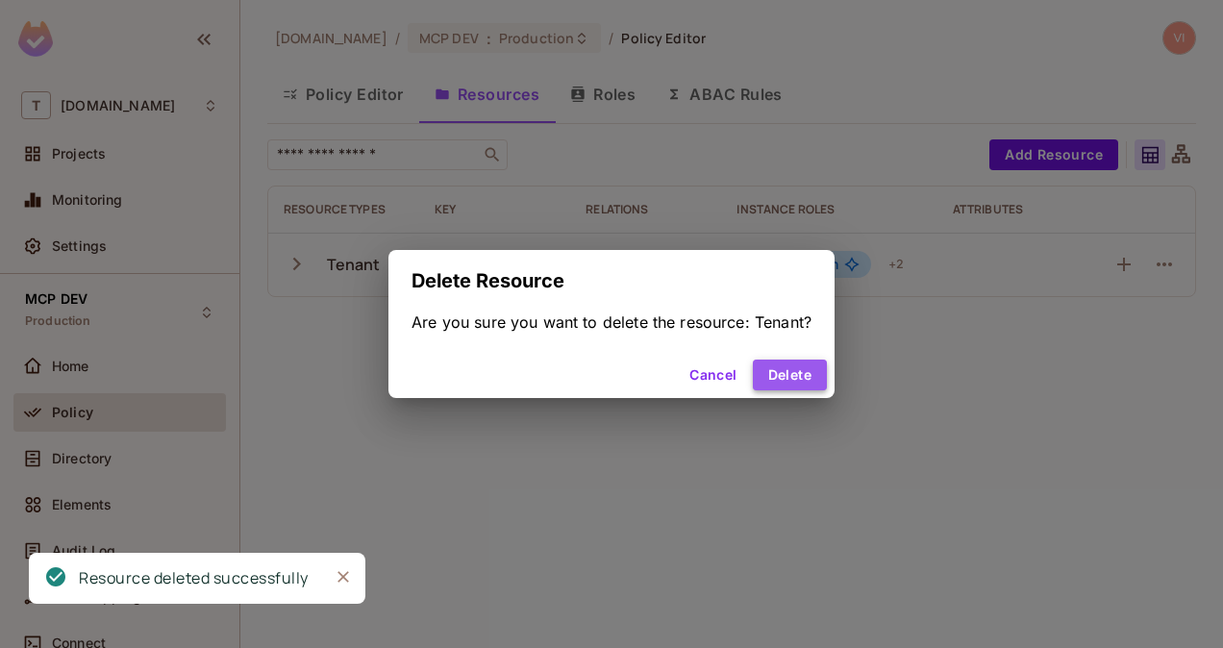
click at [796, 387] on button "Delete" at bounding box center [790, 375] width 74 height 31
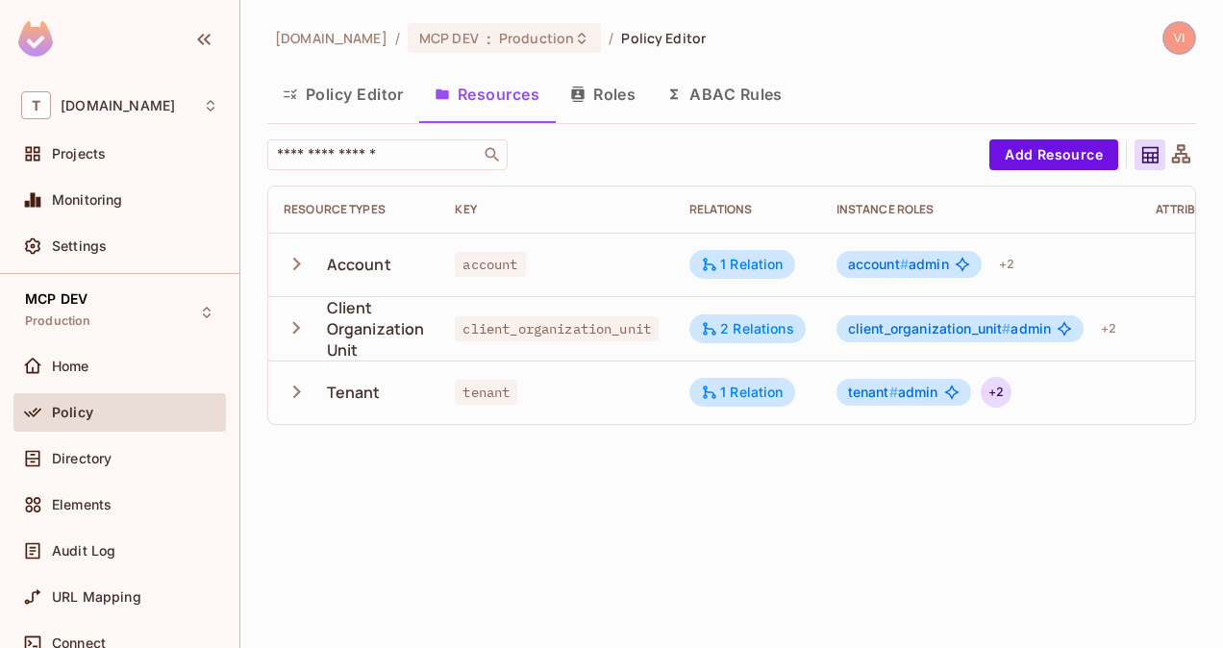
scroll to position [0, 154]
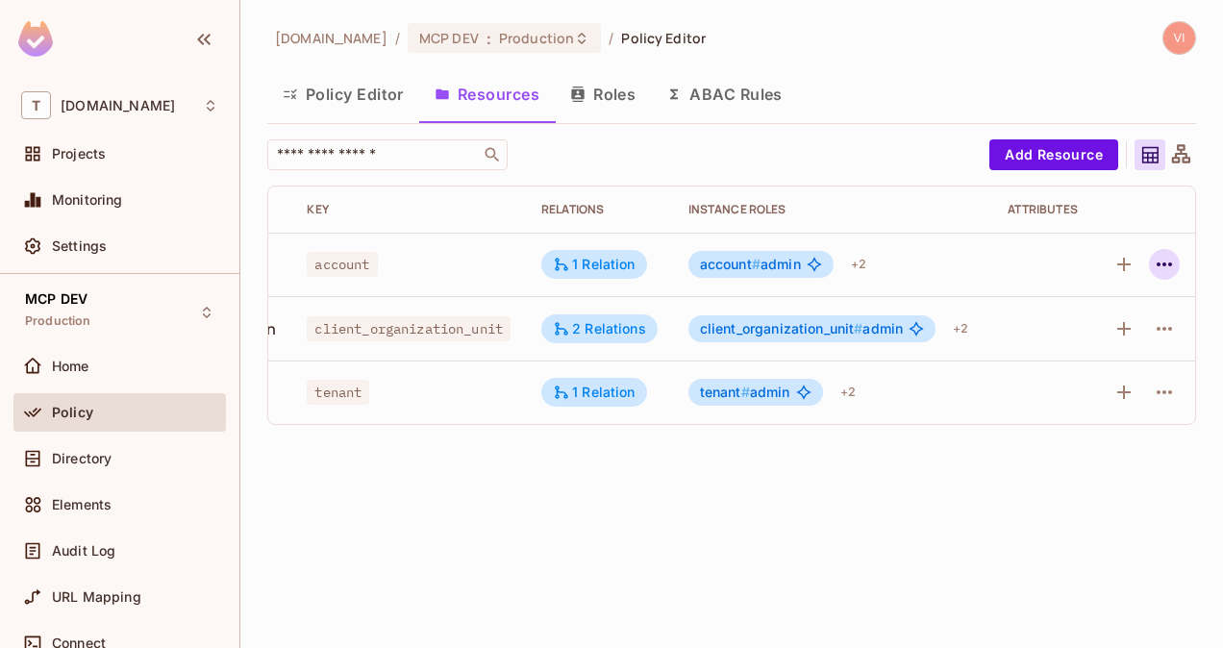
click at [1171, 256] on icon "button" at bounding box center [1164, 264] width 23 height 23
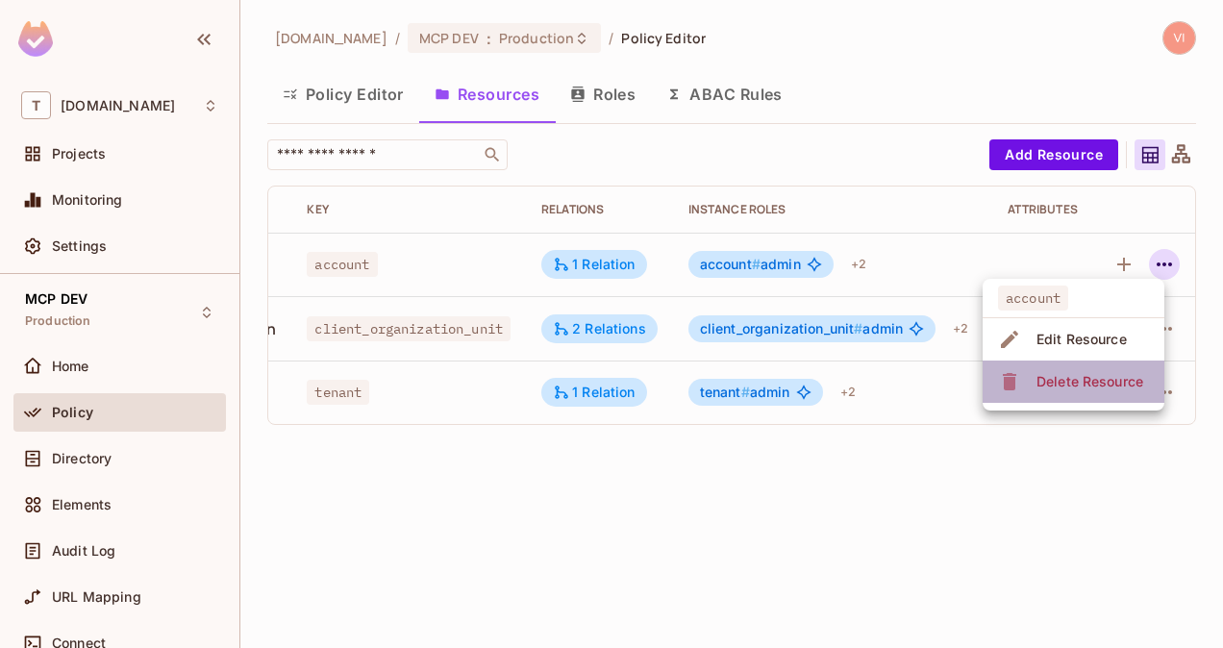
click at [1099, 364] on li "Delete Resource" at bounding box center [1074, 382] width 182 height 42
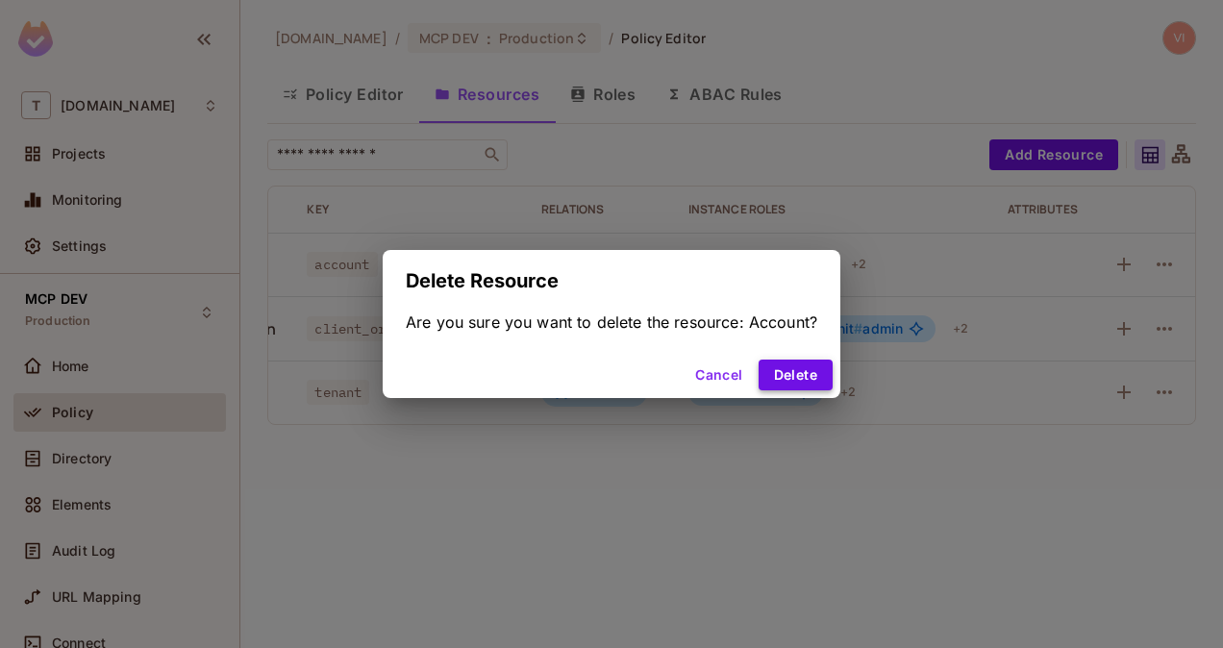
click at [771, 378] on button "Delete" at bounding box center [796, 375] width 74 height 31
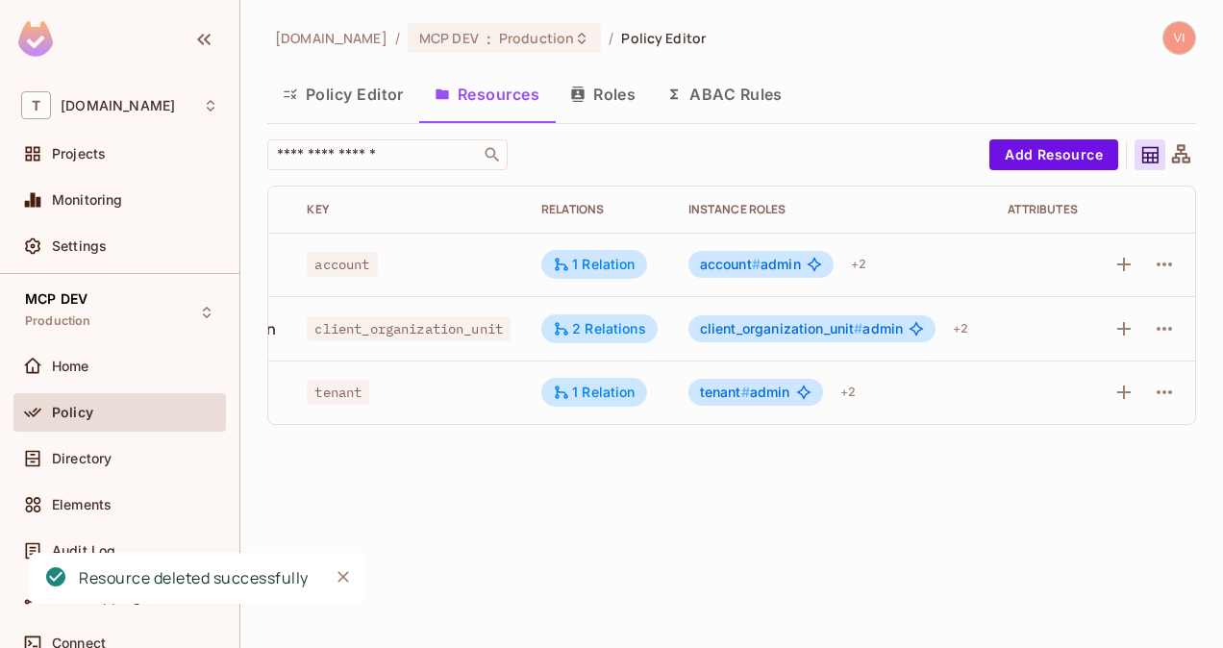
scroll to position [0, 144]
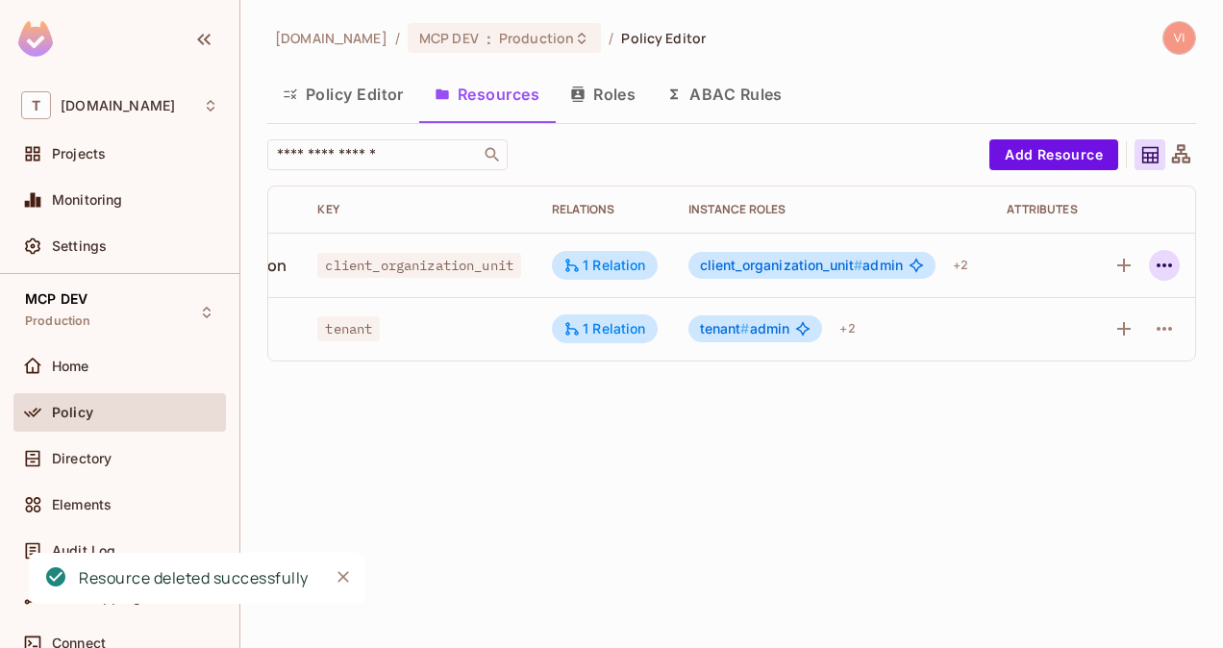
click at [1164, 267] on icon "button" at bounding box center [1164, 265] width 23 height 23
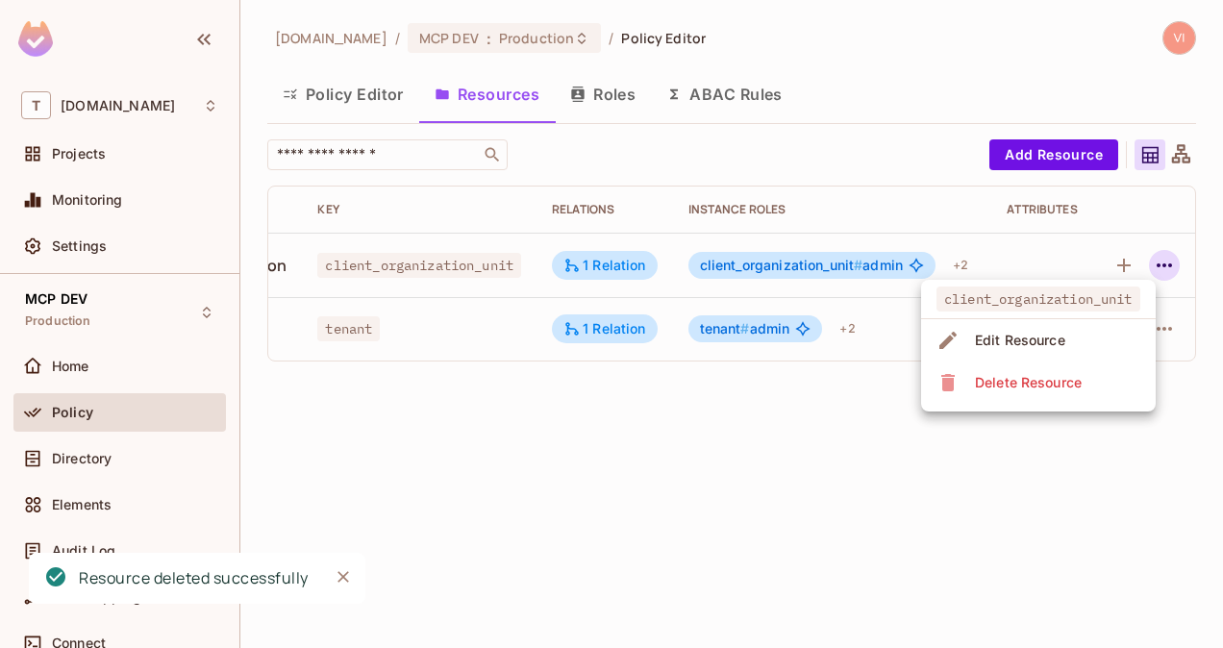
click at [1042, 374] on div "Delete Resource" at bounding box center [1028, 382] width 107 height 19
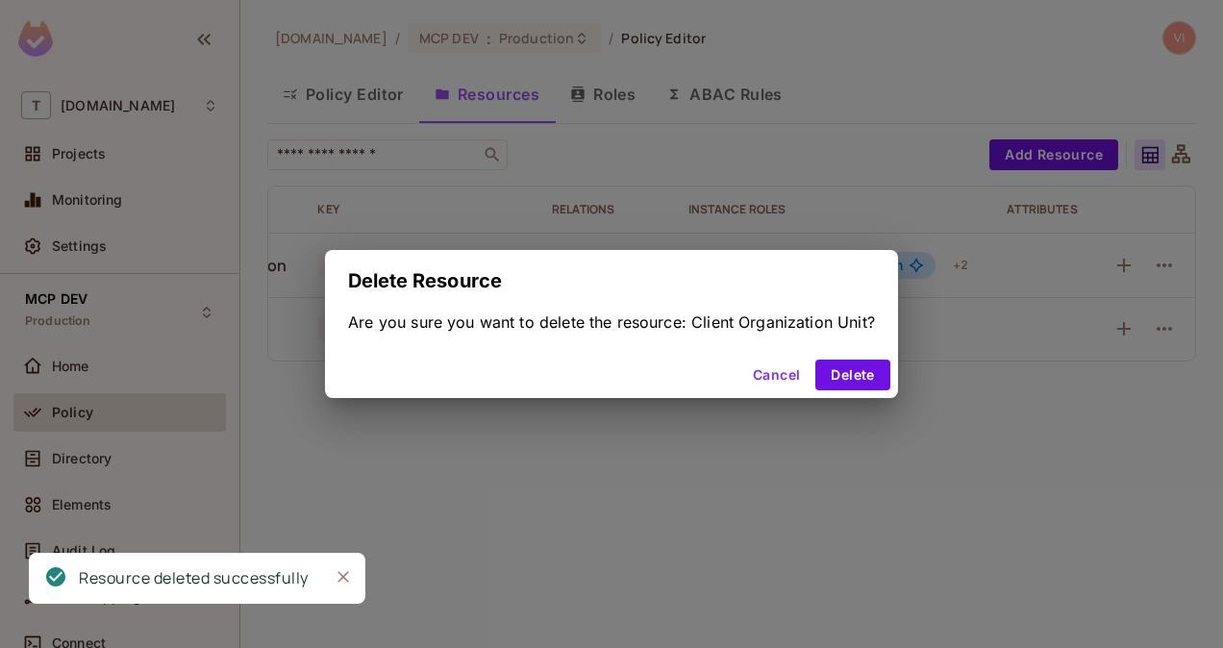
click at [862, 355] on div "Cancel Delete" at bounding box center [611, 375] width 573 height 46
click at [866, 379] on button "Delete" at bounding box center [853, 375] width 74 height 31
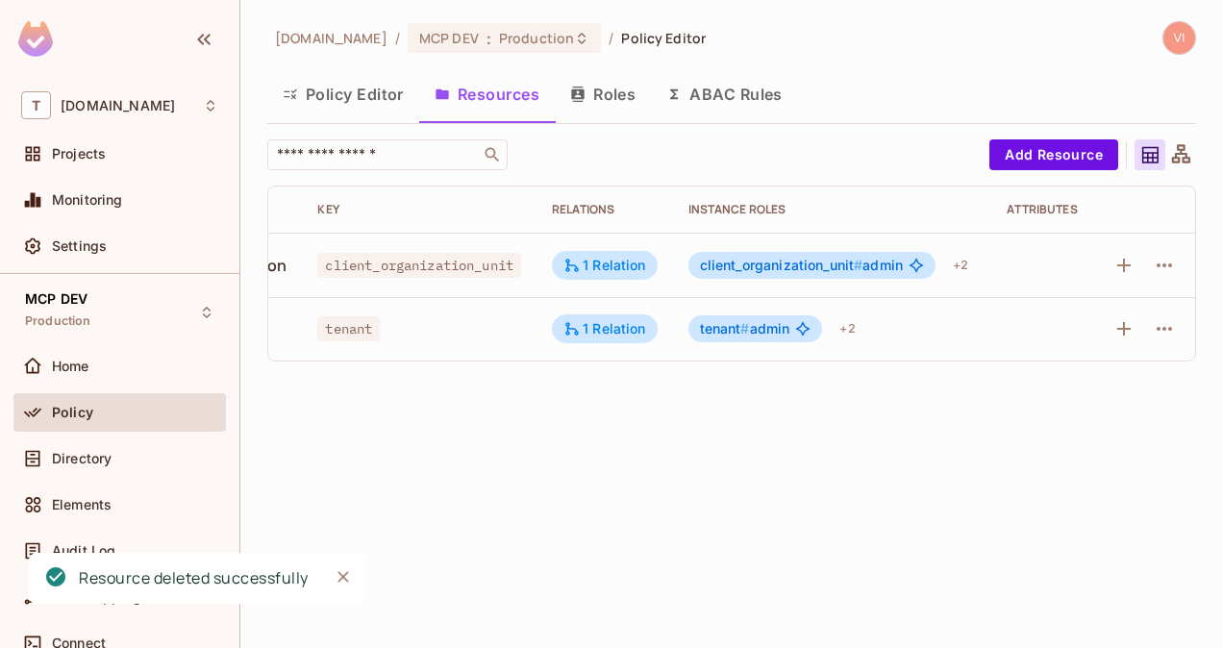
scroll to position [0, 0]
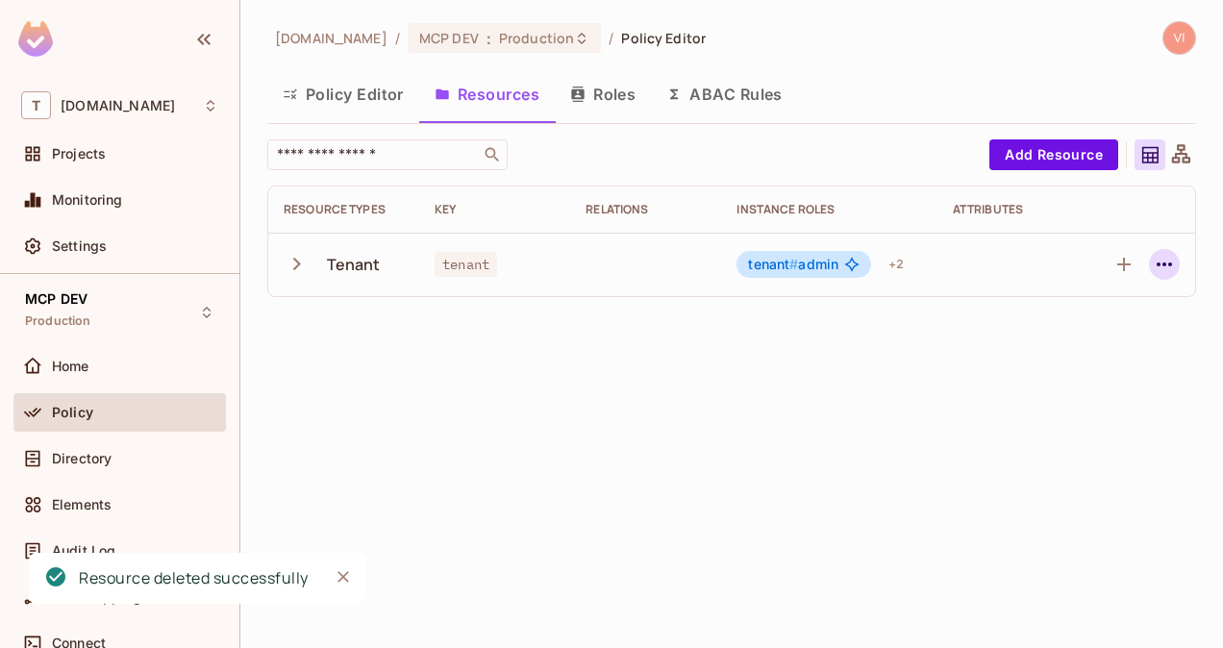
click at [1165, 264] on icon "button" at bounding box center [1164, 265] width 15 height 4
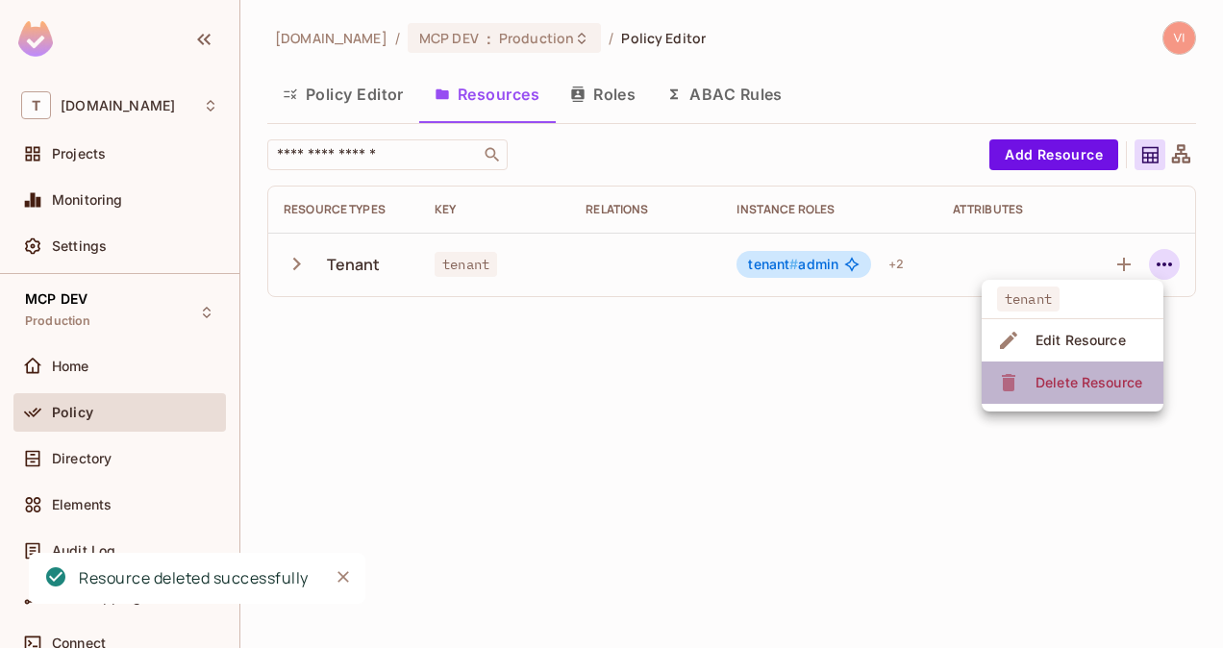
click at [1085, 389] on div "Delete Resource" at bounding box center [1089, 382] width 107 height 19
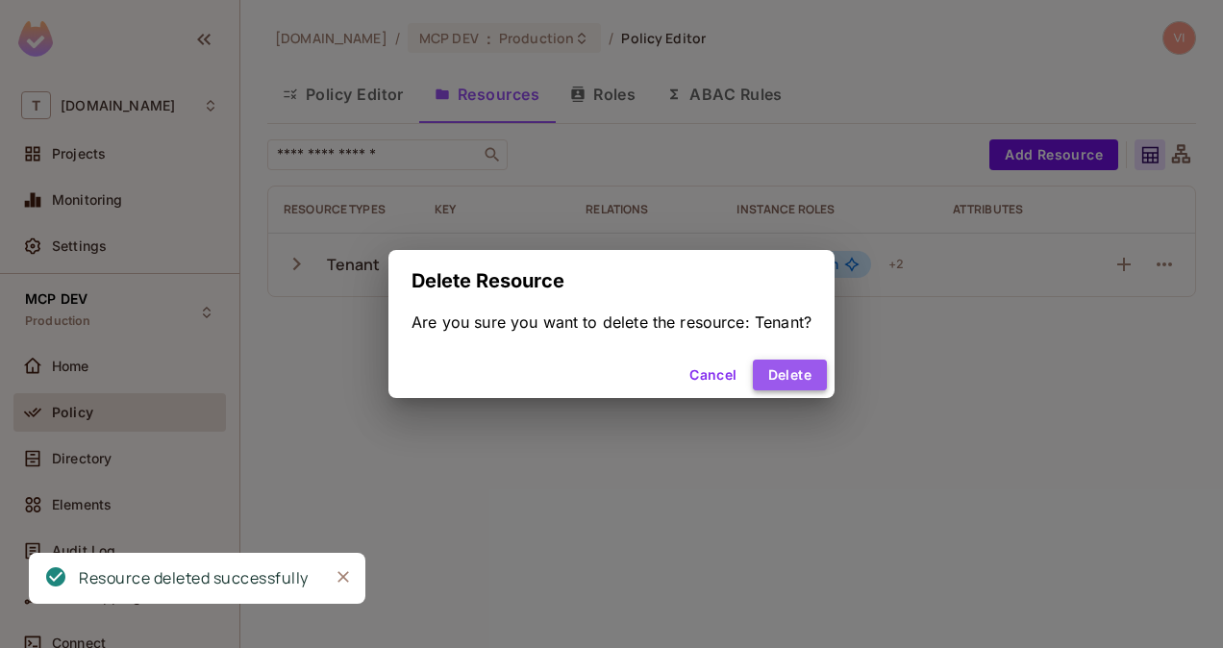
click at [796, 381] on button "Delete" at bounding box center [790, 375] width 74 height 31
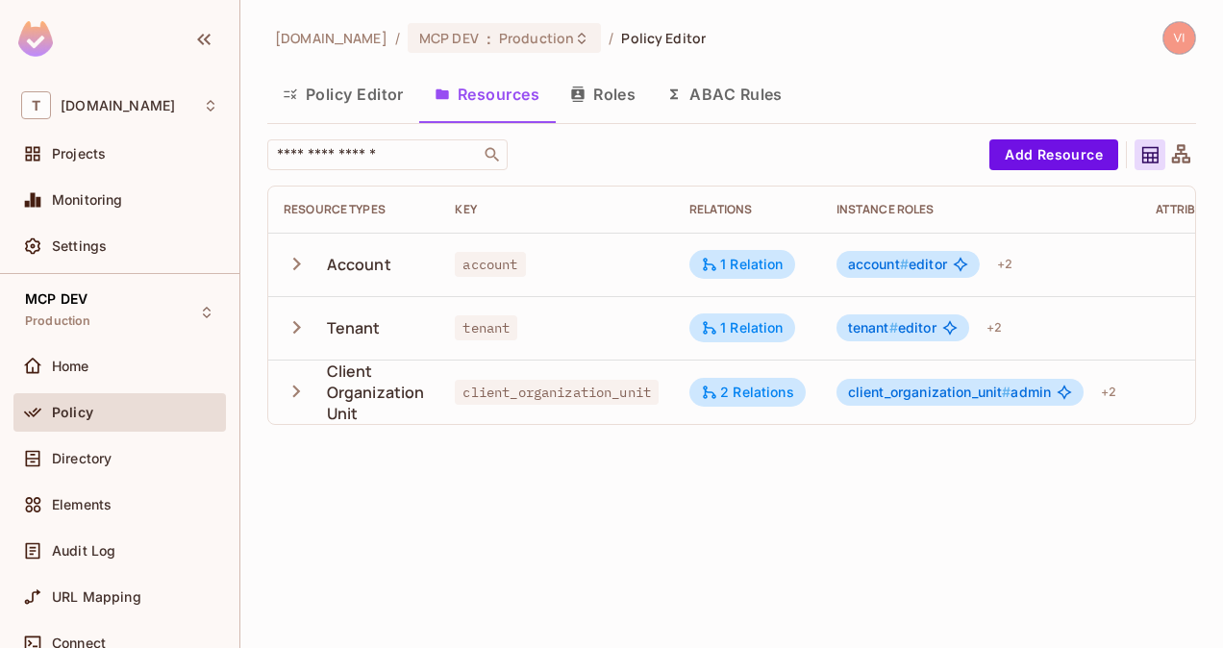
scroll to position [0, 154]
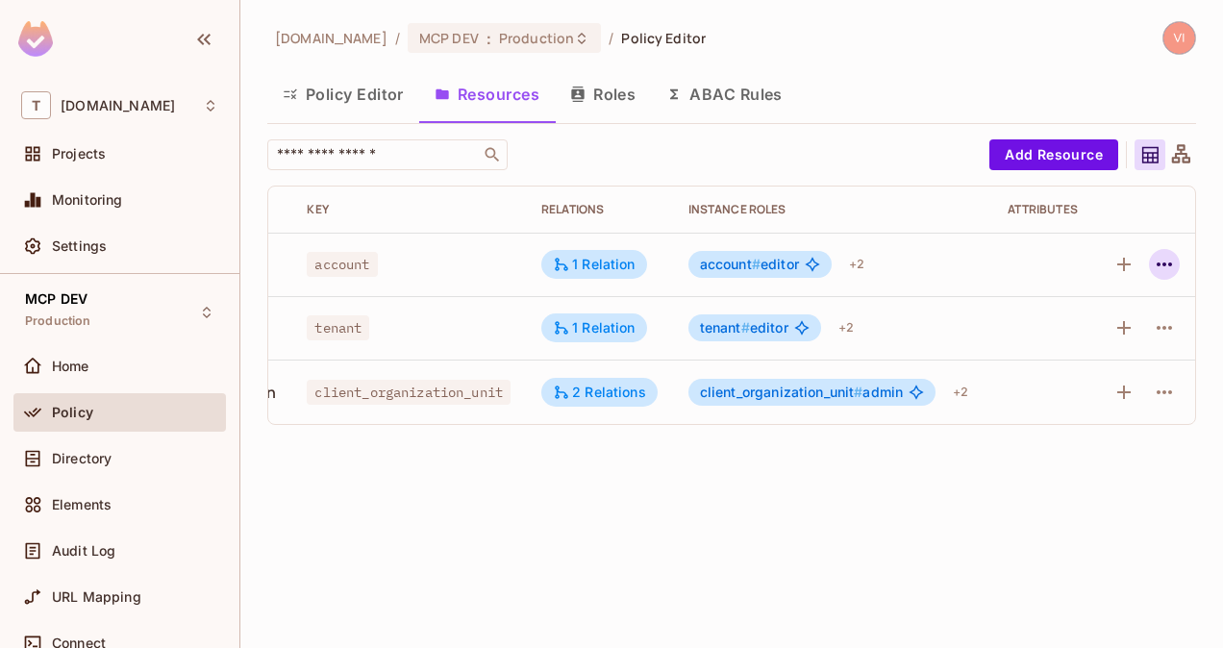
click at [1165, 263] on icon "button" at bounding box center [1164, 265] width 15 height 4
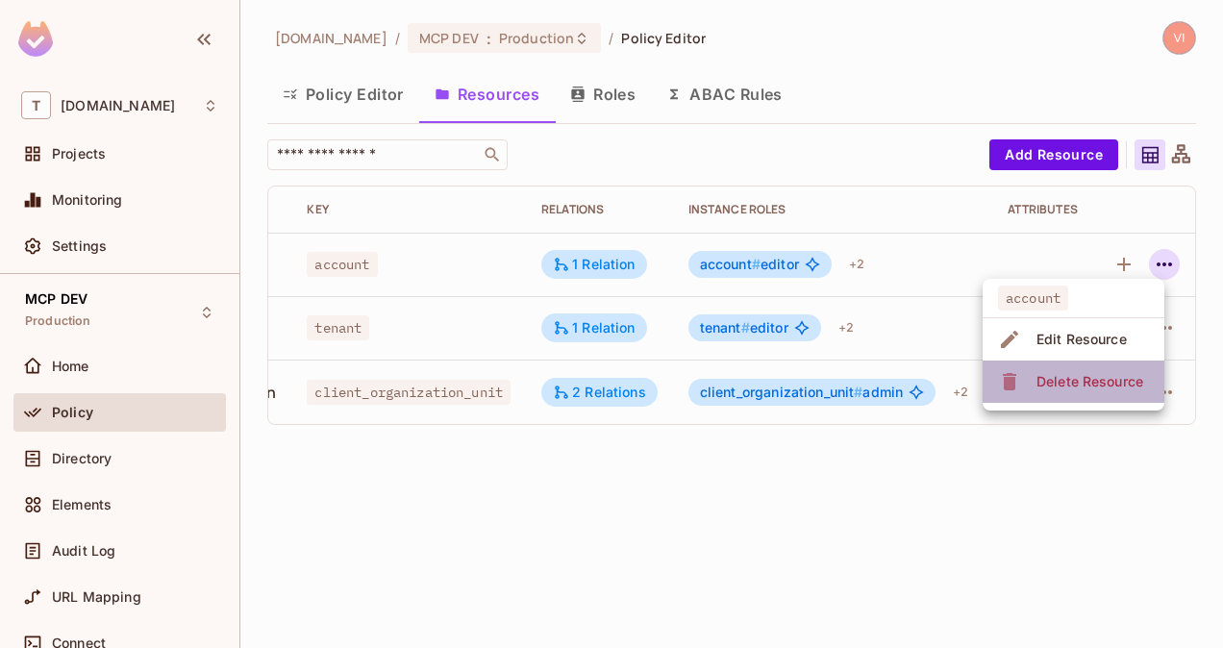
click at [1121, 380] on div "Delete Resource" at bounding box center [1090, 381] width 107 height 19
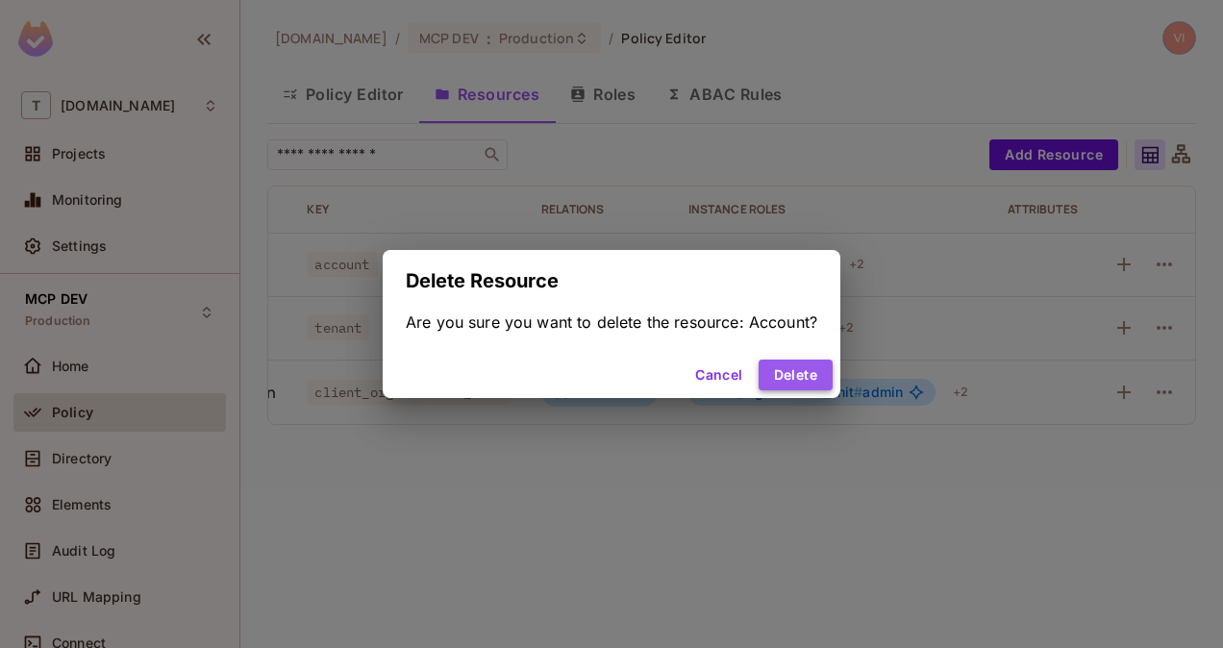
click at [798, 371] on button "Delete" at bounding box center [796, 375] width 74 height 31
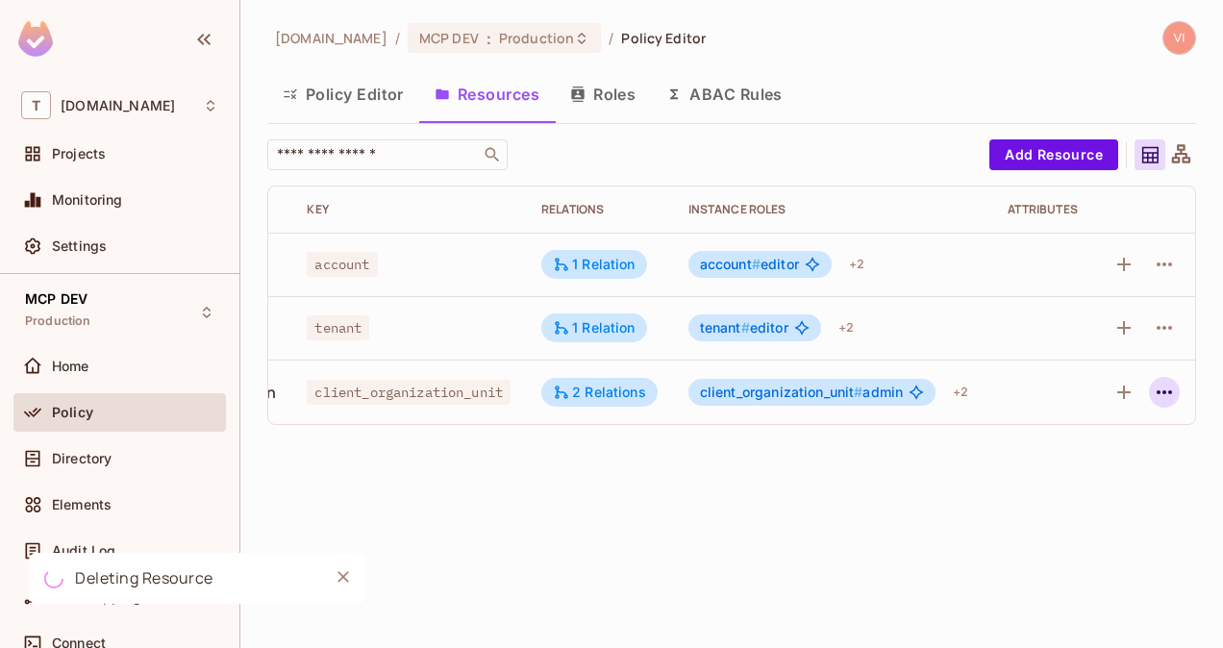
click at [1164, 389] on icon "button" at bounding box center [1164, 392] width 23 height 23
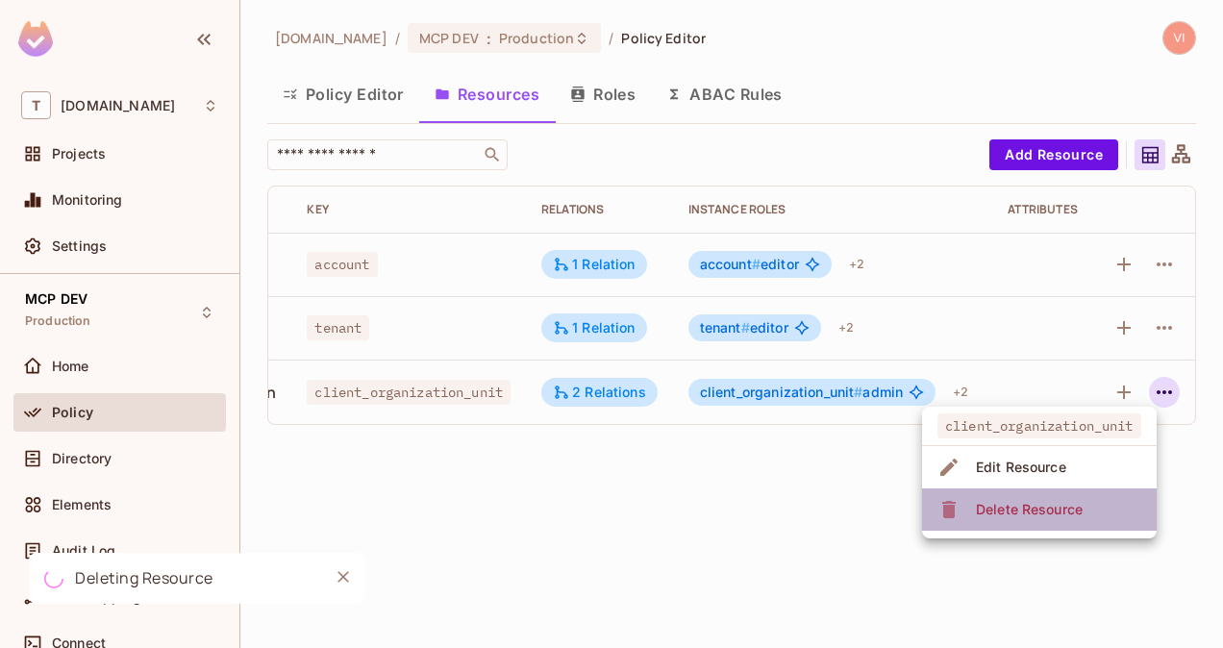
click at [1100, 499] on li "Delete Resource" at bounding box center [1039, 510] width 235 height 42
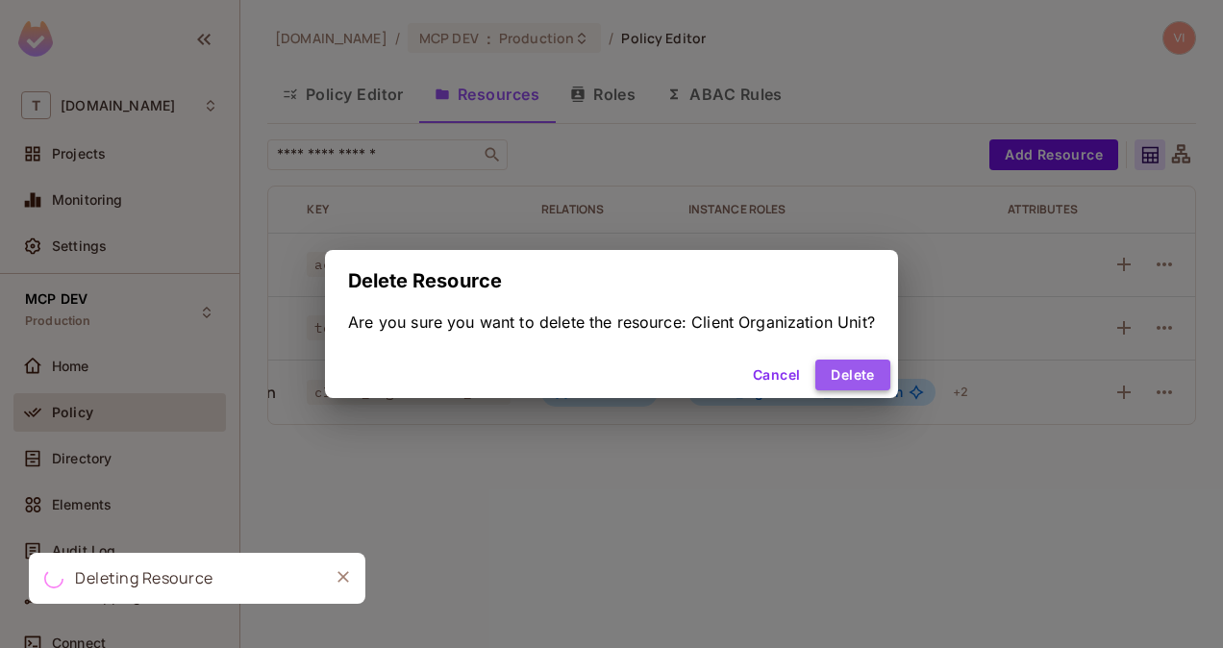
click at [862, 376] on button "Delete" at bounding box center [853, 375] width 74 height 31
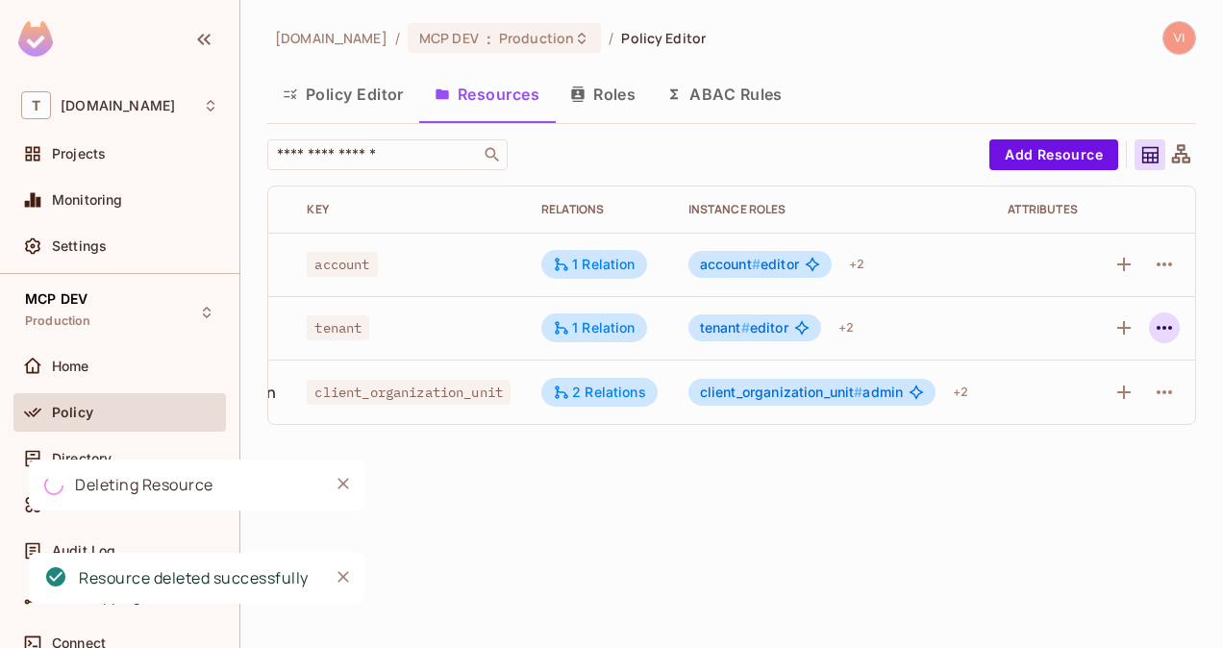
click at [1164, 329] on icon "button" at bounding box center [1164, 327] width 23 height 23
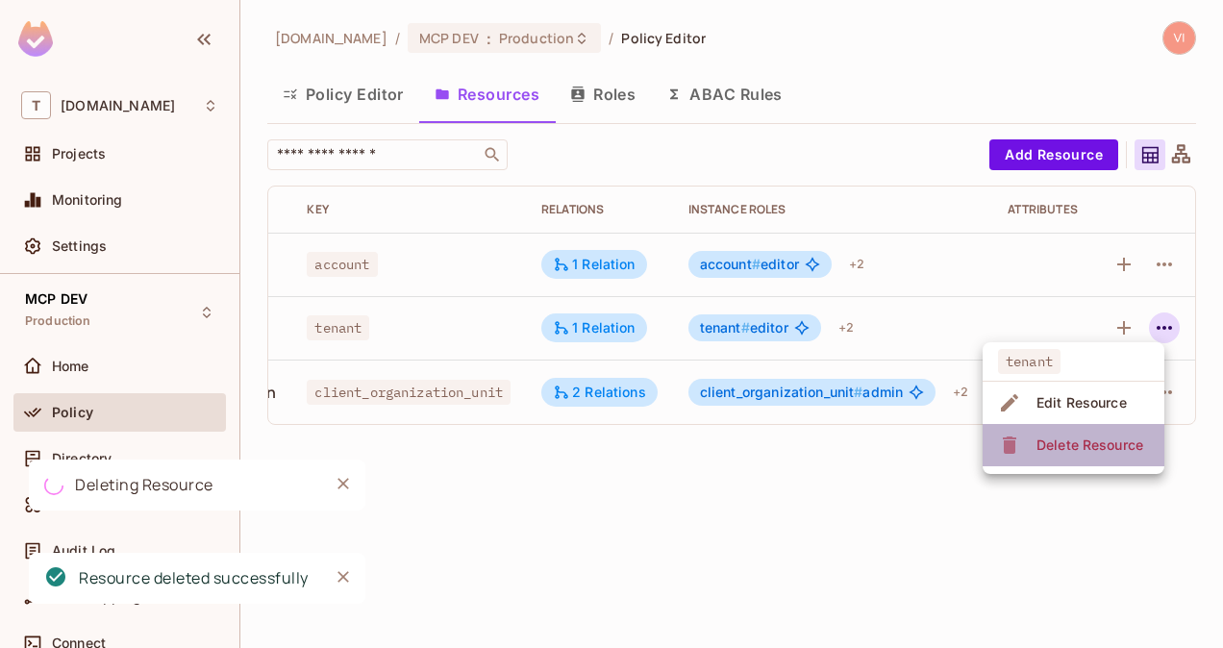
click at [1121, 443] on div "Delete Resource" at bounding box center [1090, 445] width 107 height 19
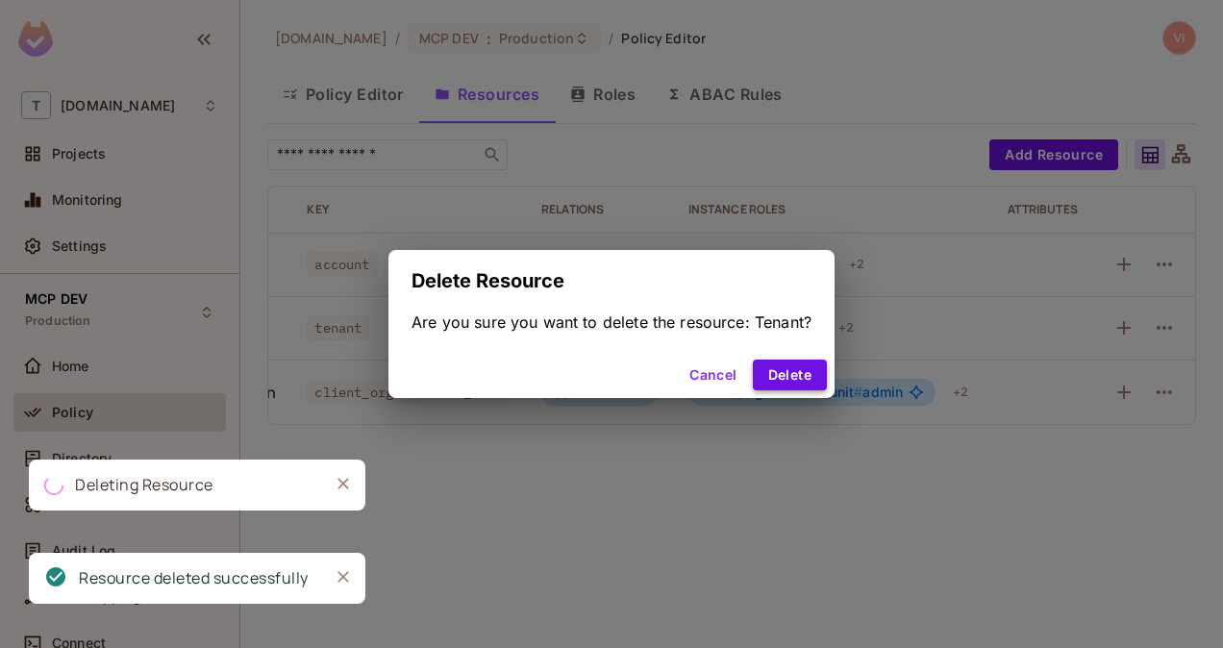
scroll to position [0, 144]
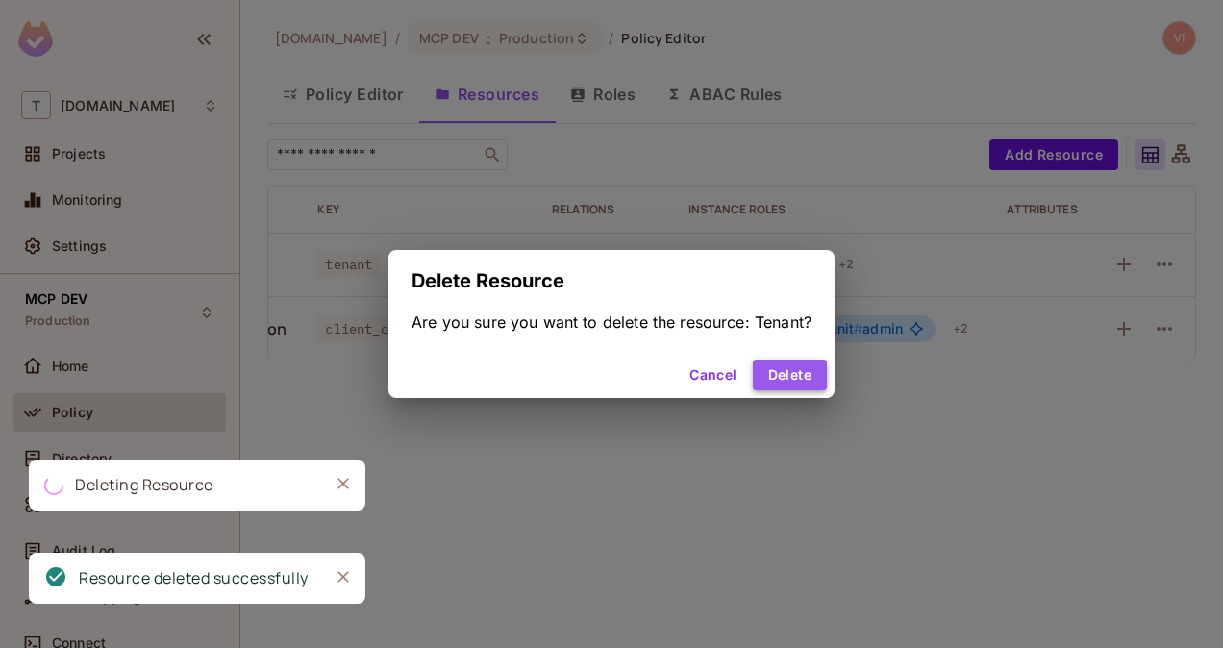
click at [816, 377] on button "Delete" at bounding box center [790, 375] width 74 height 31
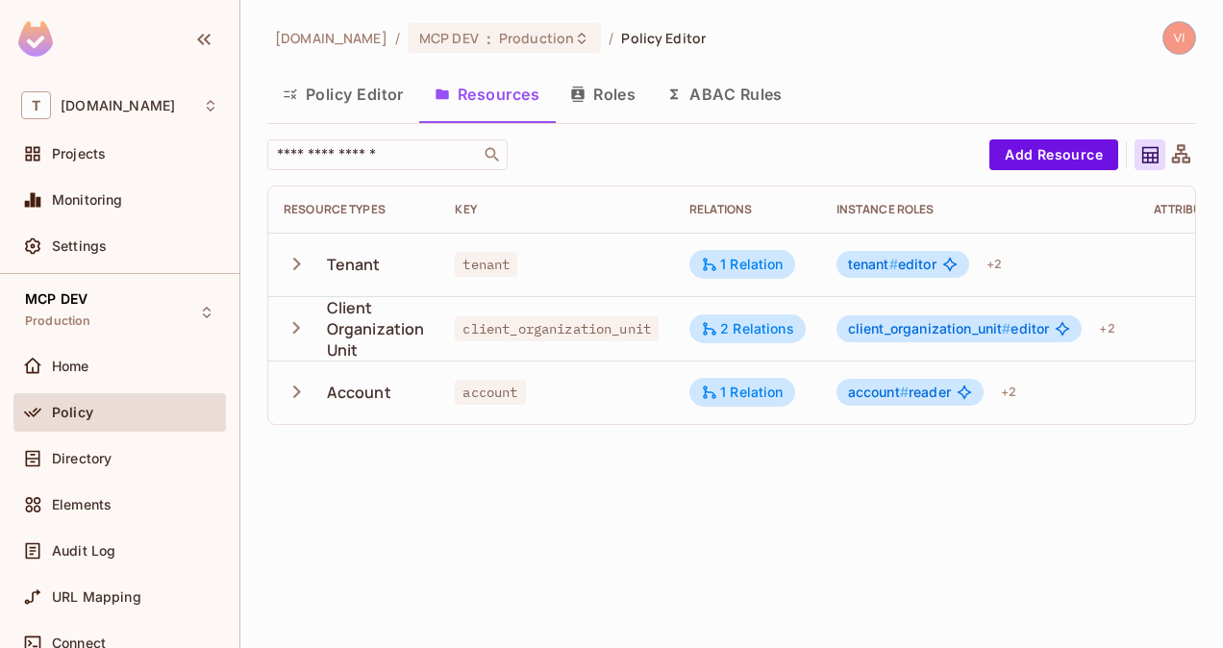
scroll to position [0, 152]
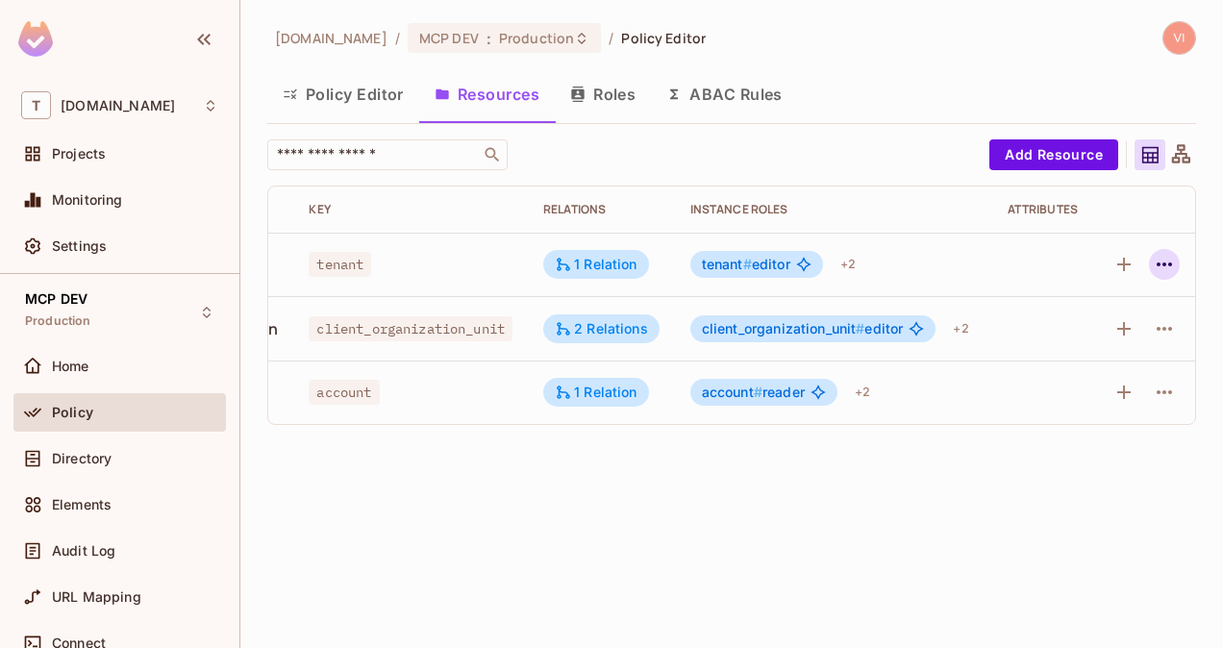
click at [1166, 272] on icon "button" at bounding box center [1164, 264] width 23 height 23
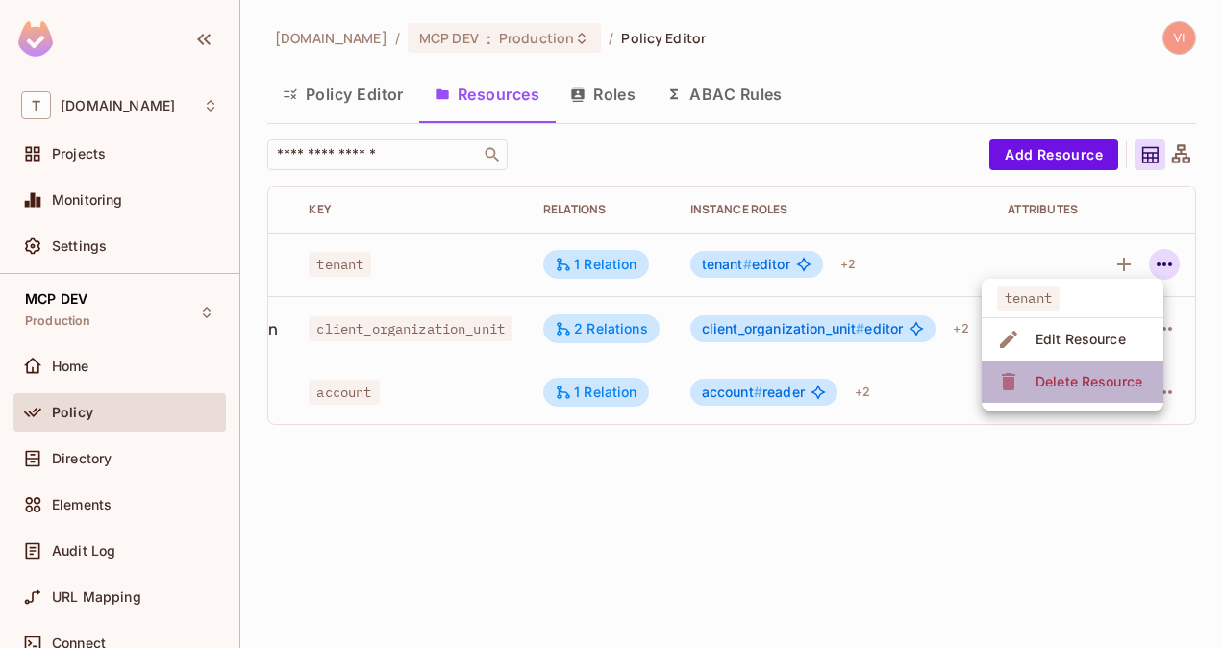
click at [1100, 369] on span "Delete Resource" at bounding box center [1089, 381] width 118 height 31
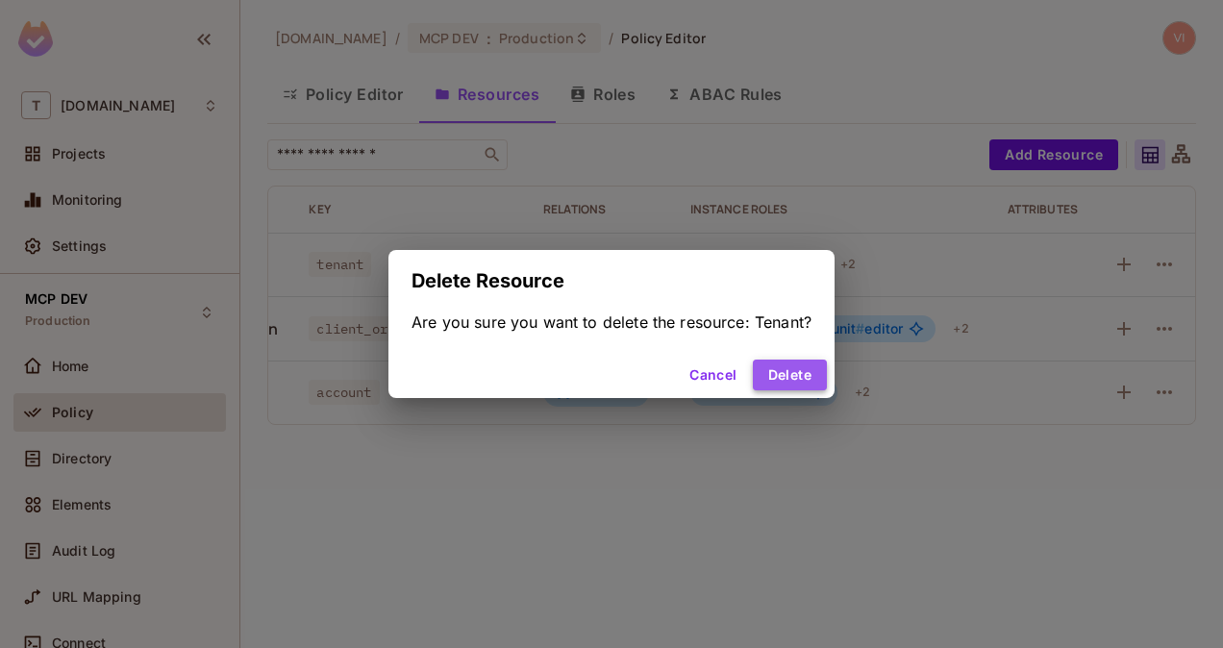
click at [803, 362] on button "Delete" at bounding box center [790, 375] width 74 height 31
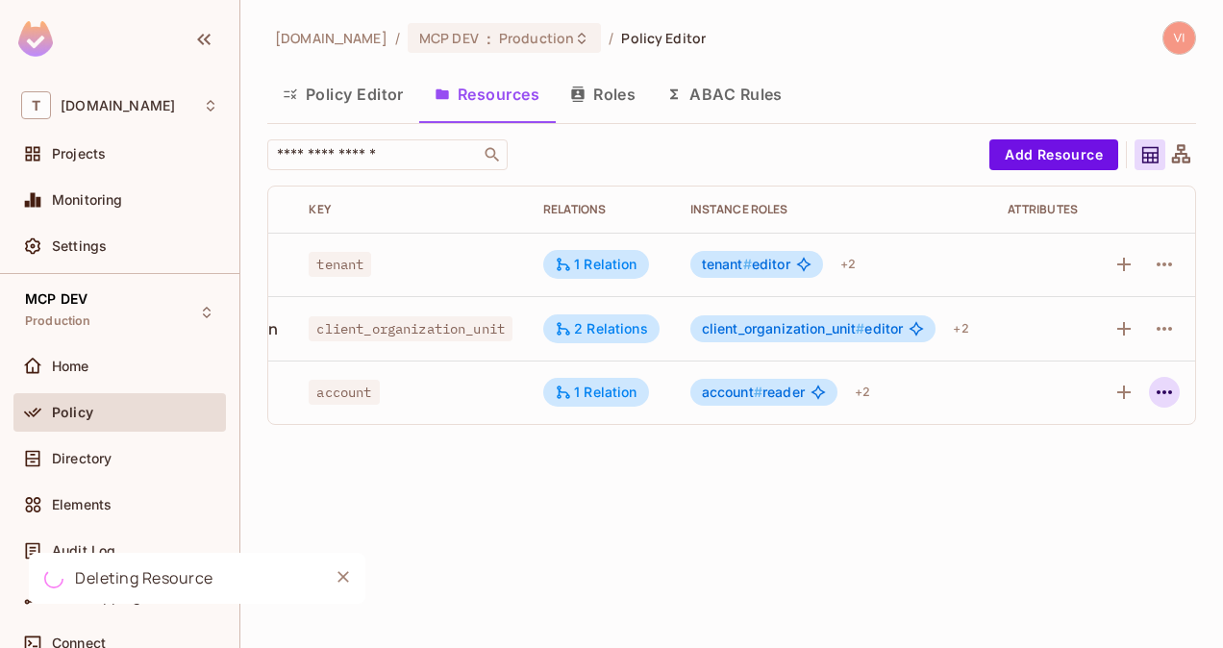
click at [1167, 386] on icon "button" at bounding box center [1164, 392] width 23 height 23
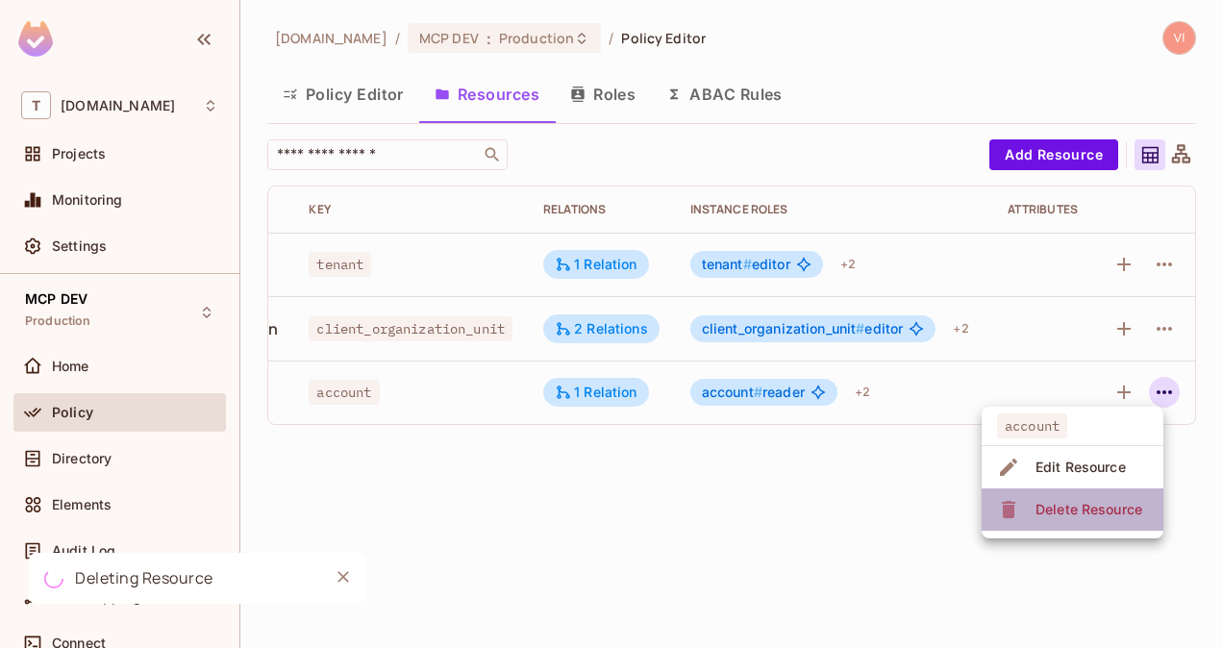
click at [1096, 501] on div "Delete Resource" at bounding box center [1089, 509] width 107 height 19
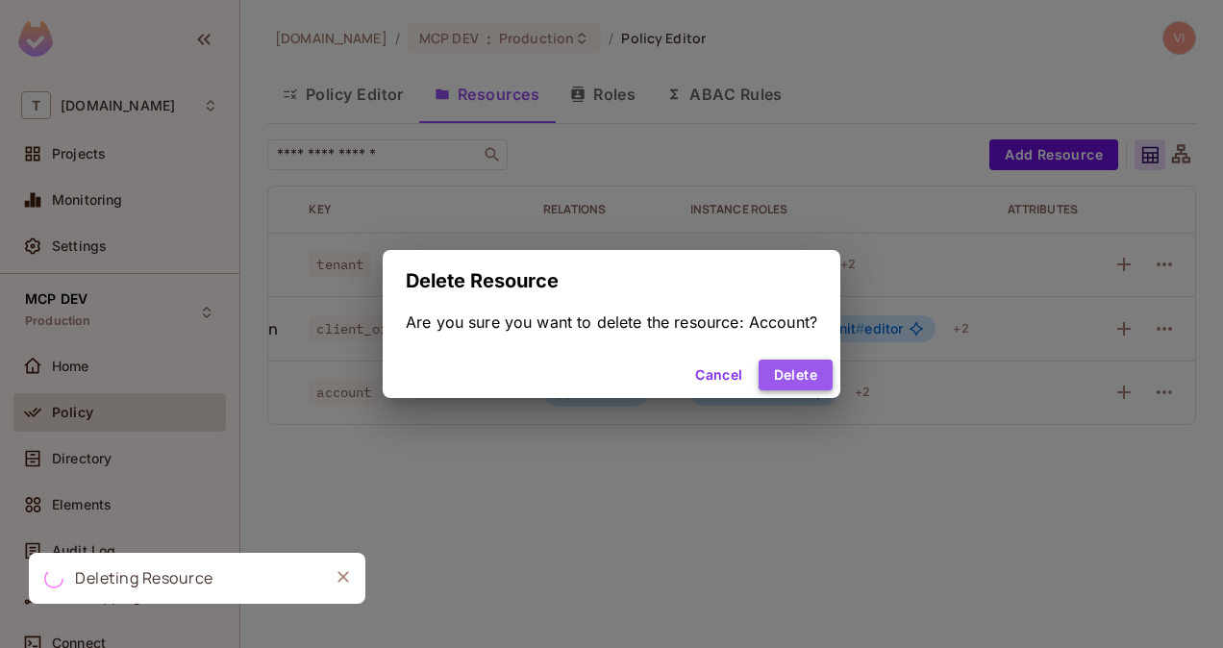
click at [784, 373] on button "Delete" at bounding box center [796, 375] width 74 height 31
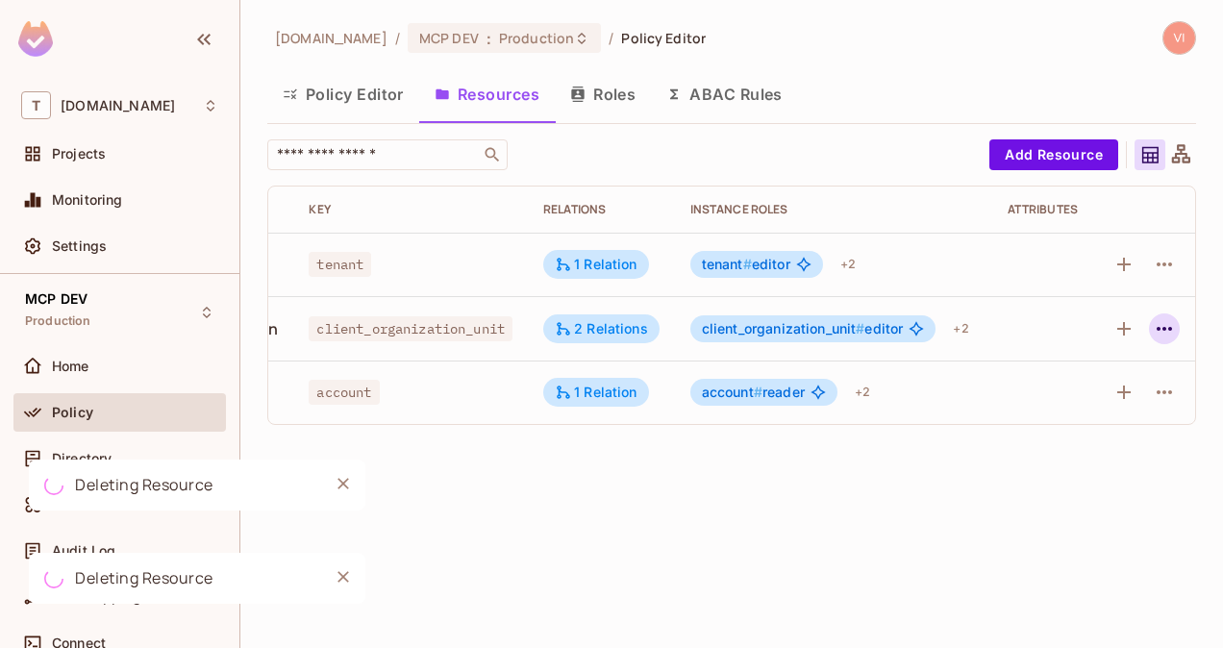
click at [1175, 332] on icon "button" at bounding box center [1164, 328] width 23 height 23
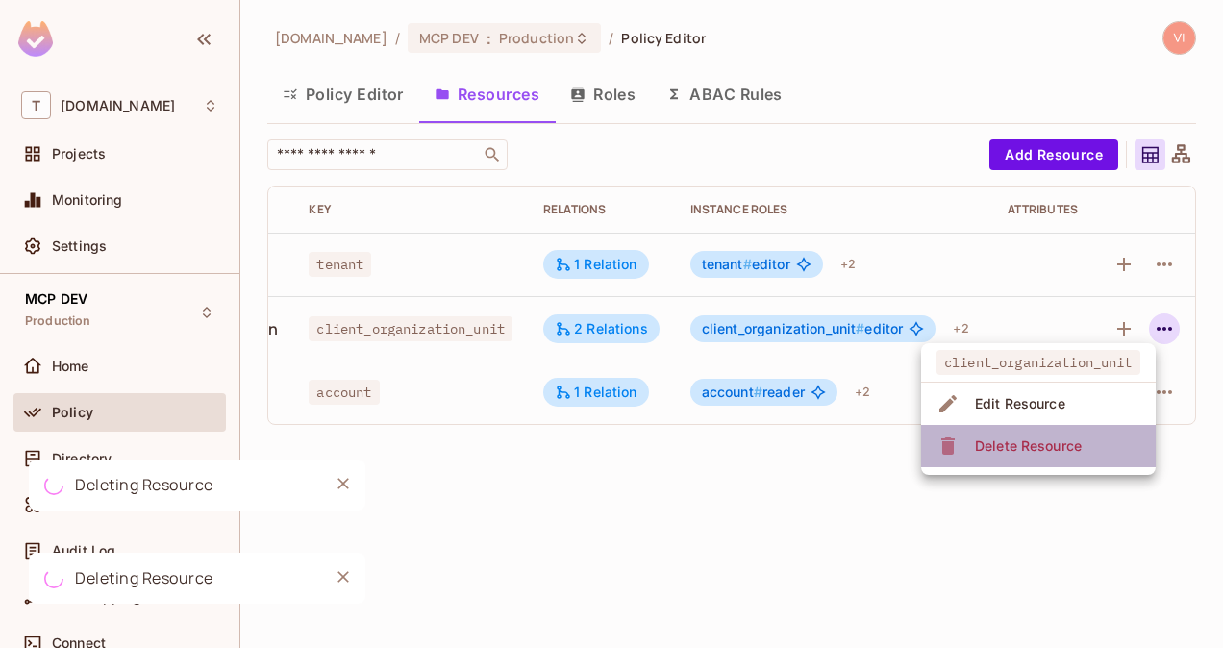
click at [1083, 444] on span "Delete Resource" at bounding box center [1028, 446] width 118 height 31
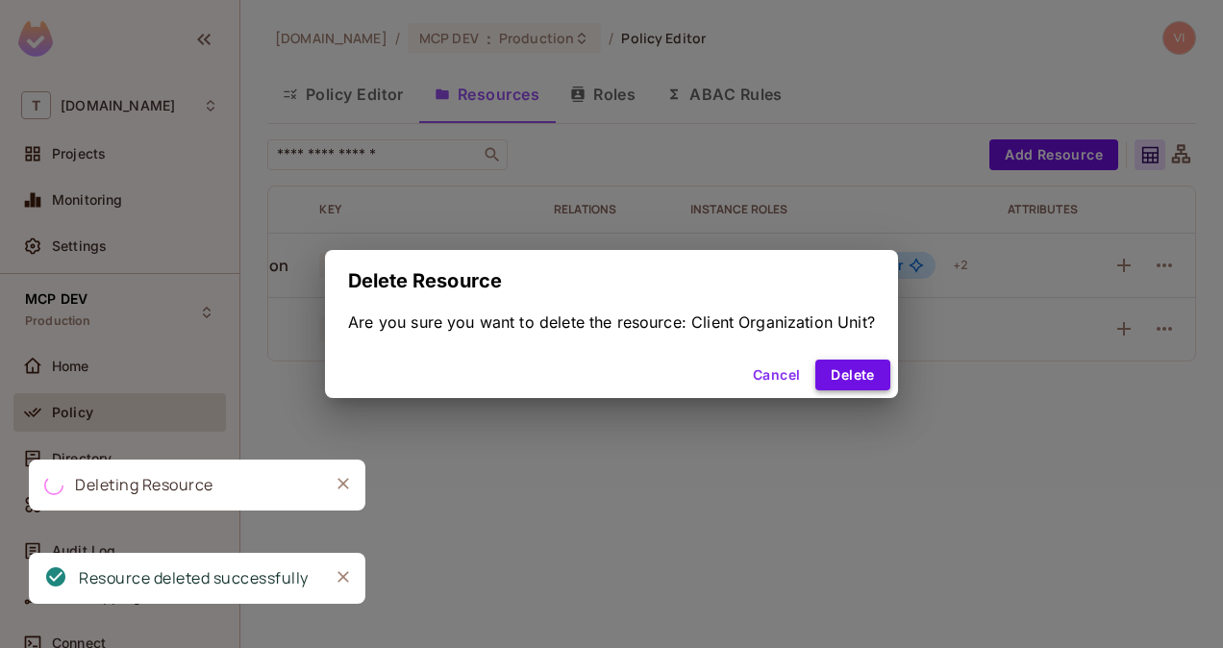
scroll to position [0, 142]
click at [850, 386] on button "Delete" at bounding box center [853, 375] width 74 height 31
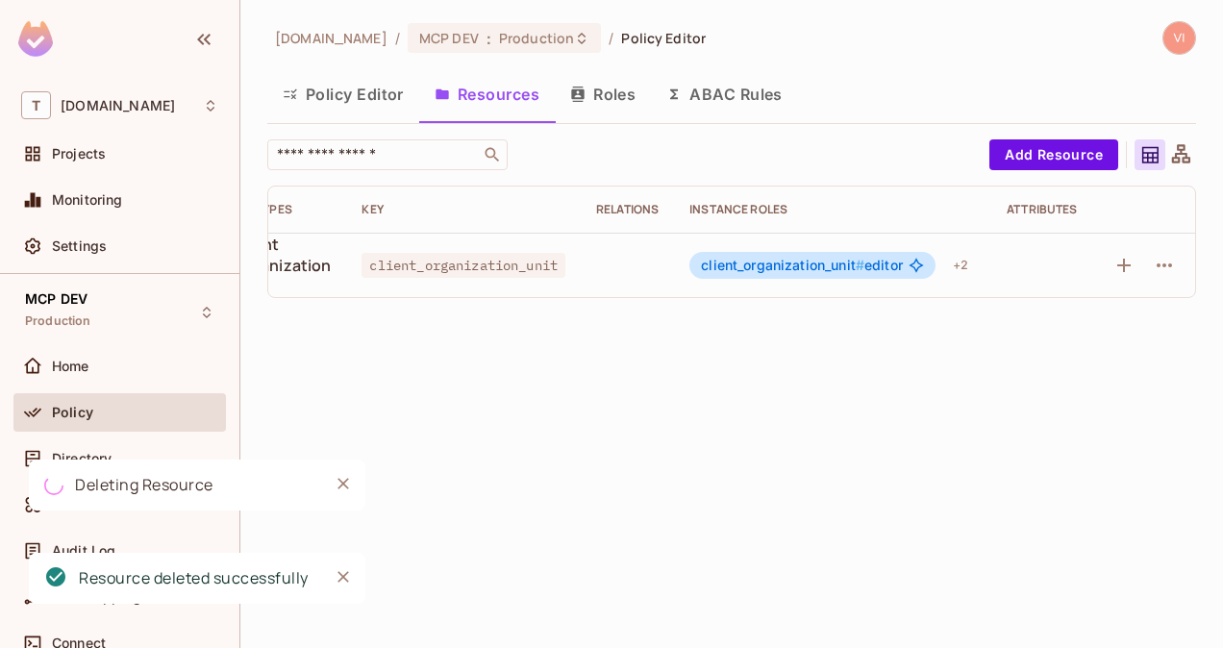
scroll to position [0, 101]
click at [1154, 262] on icon "button" at bounding box center [1164, 265] width 23 height 23
